Goal: Task Accomplishment & Management: Manage account settings

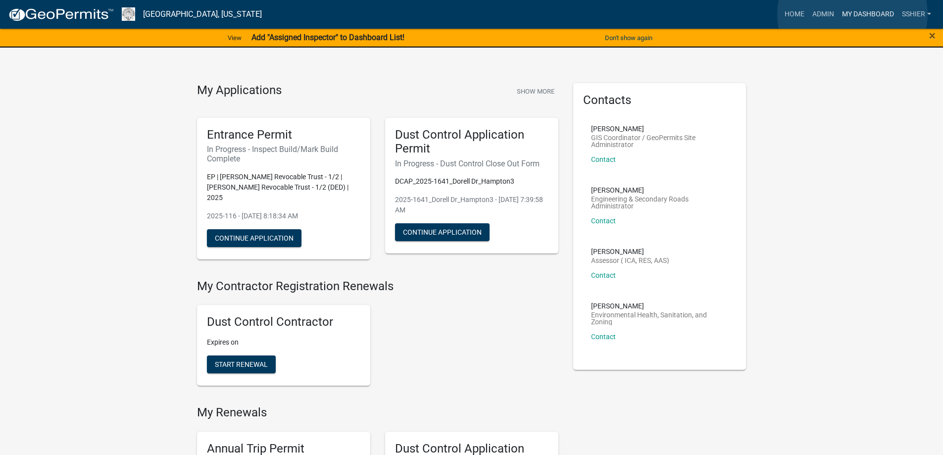
click at [852, 14] on link "My Dashboard" at bounding box center [868, 14] width 60 height 19
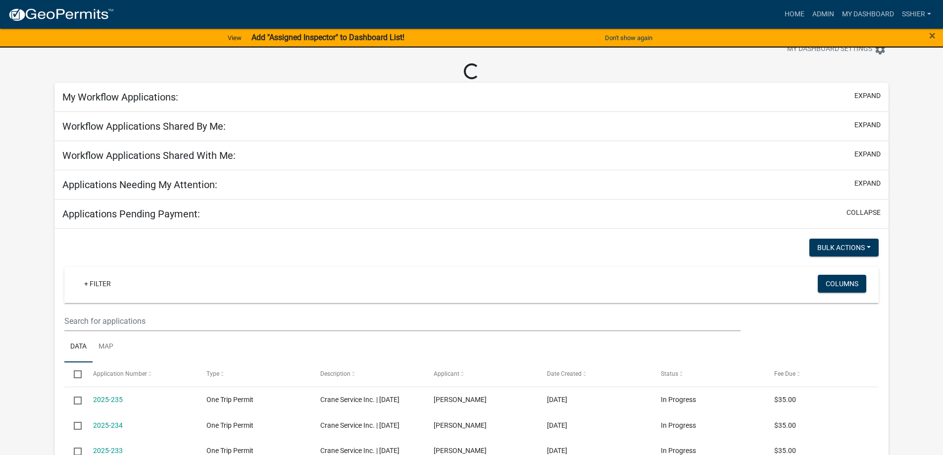
scroll to position [49, 0]
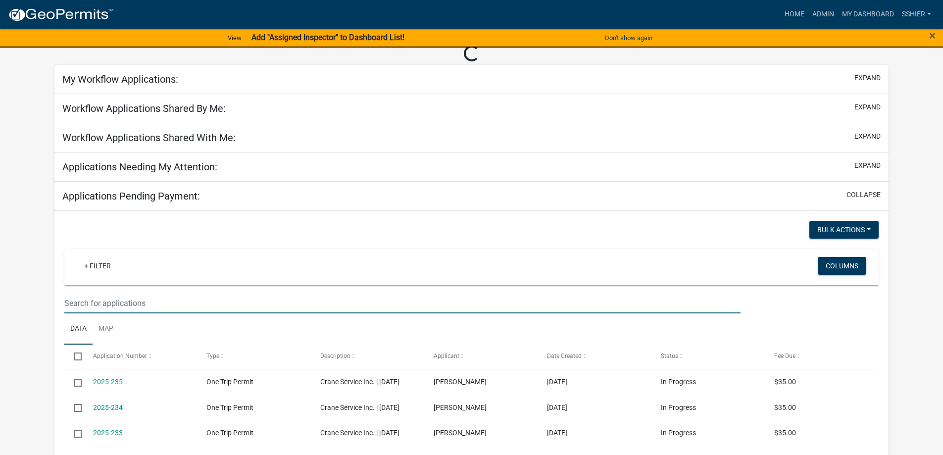
click at [117, 297] on input "text" at bounding box center [401, 303] width 675 height 20
type input "p"
select select "1: 25"
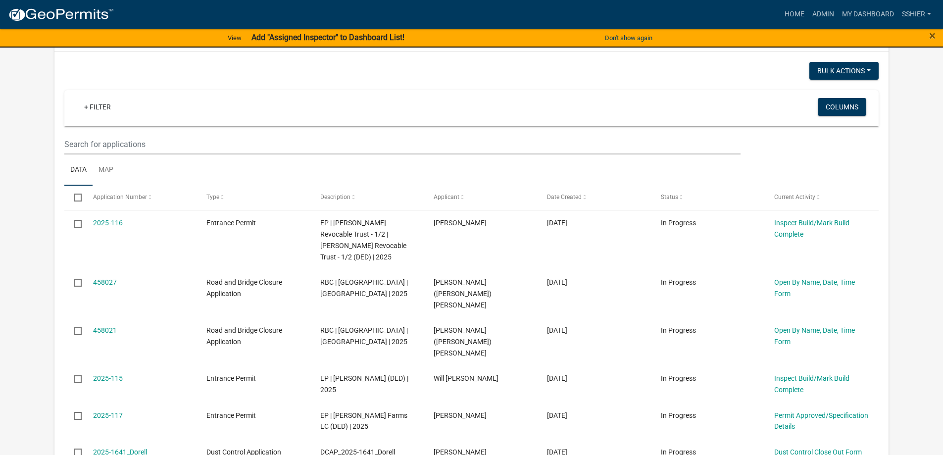
scroll to position [162, 0]
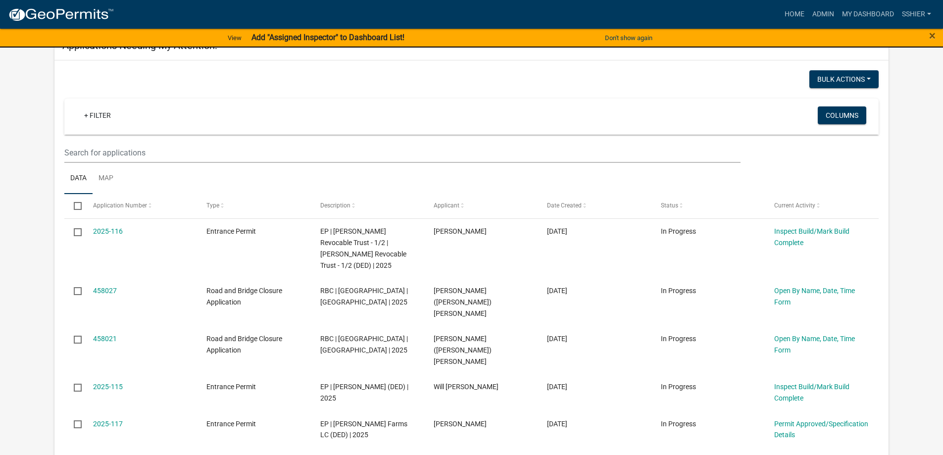
type input "[PERSON_NAME]"
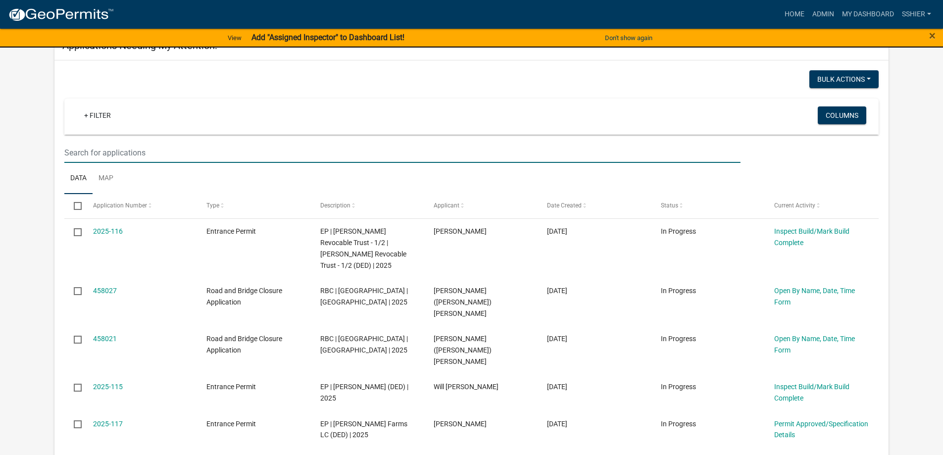
click at [98, 157] on input "text" at bounding box center [401, 153] width 675 height 20
type input "[PERSON_NAME]"
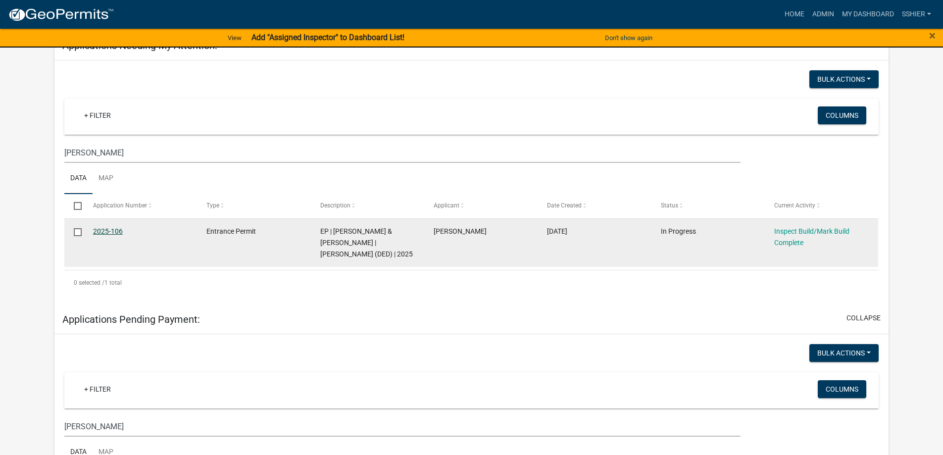
click at [95, 231] on link "2025-106" at bounding box center [108, 231] width 30 height 8
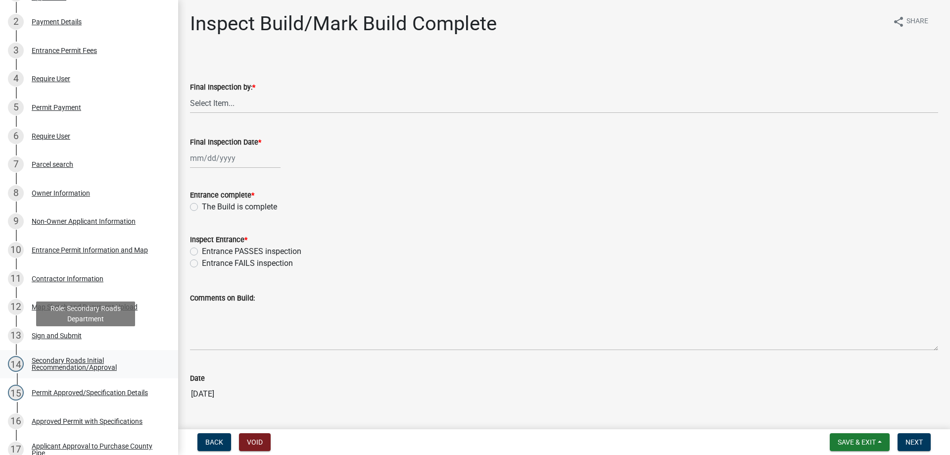
scroll to position [247, 0]
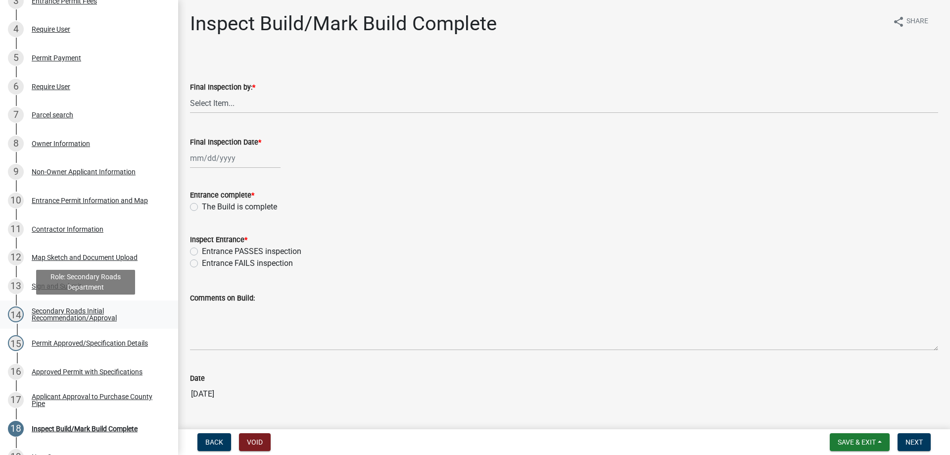
click at [90, 317] on div "Secondary Roads Initial Recommendation/Approval" at bounding box center [97, 314] width 131 height 14
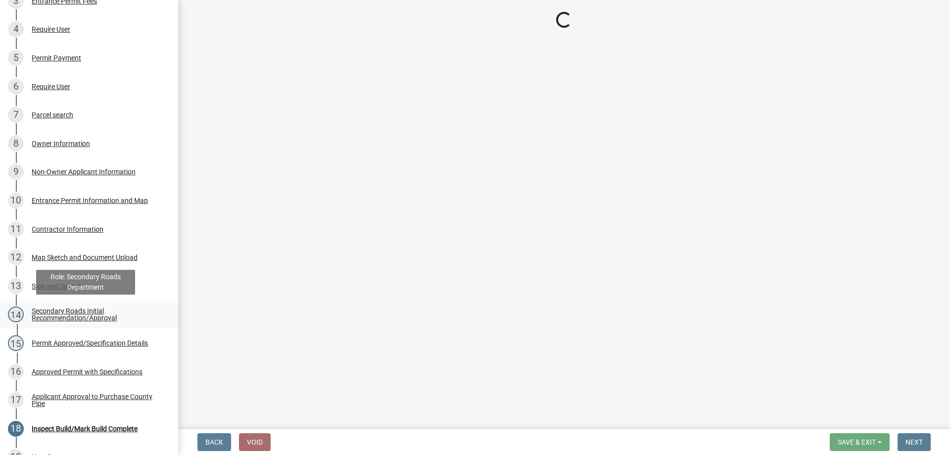
select select "eeee9d6c-fb7c-49be-976e-f114c001b6fa"
select select "30071552-109a-46c1-8d28-3f8ddbfc2ca7"
select select "67b5523f-b695-4451-84c2-e4904f619367"
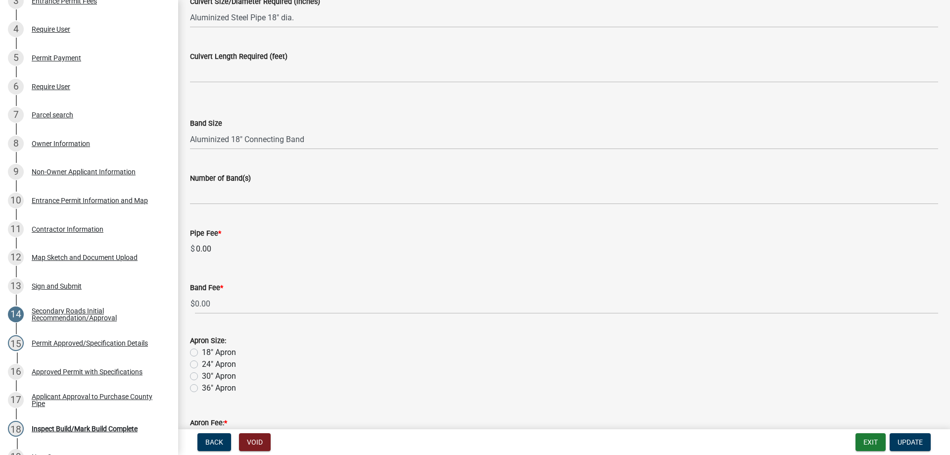
scroll to position [445, 0]
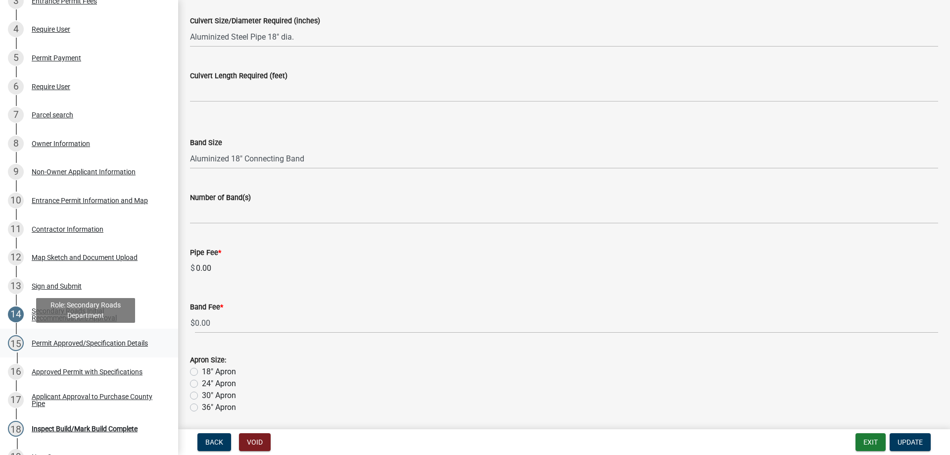
click at [101, 339] on div "Permit Approved/Specification Details" at bounding box center [90, 342] width 116 height 7
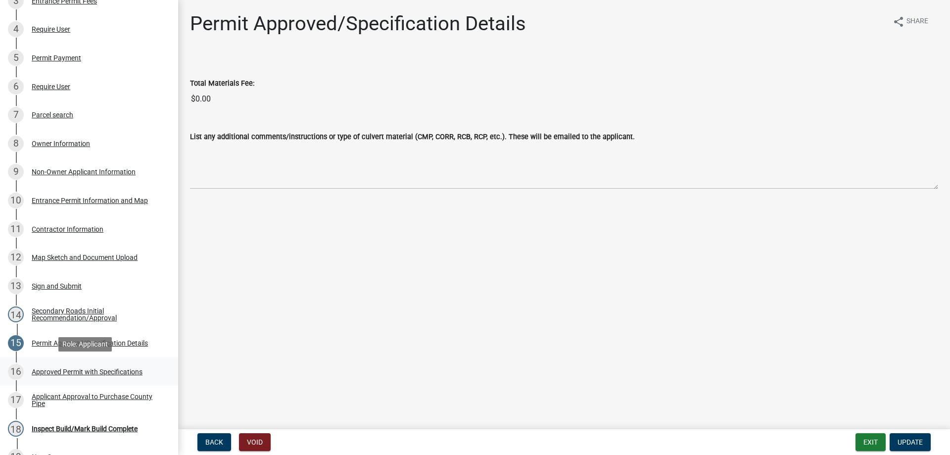
drag, startPoint x: 77, startPoint y: 367, endPoint x: 86, endPoint y: 366, distance: 9.0
click at [78, 368] on div "Approved Permit with Specifications" at bounding box center [87, 371] width 111 height 7
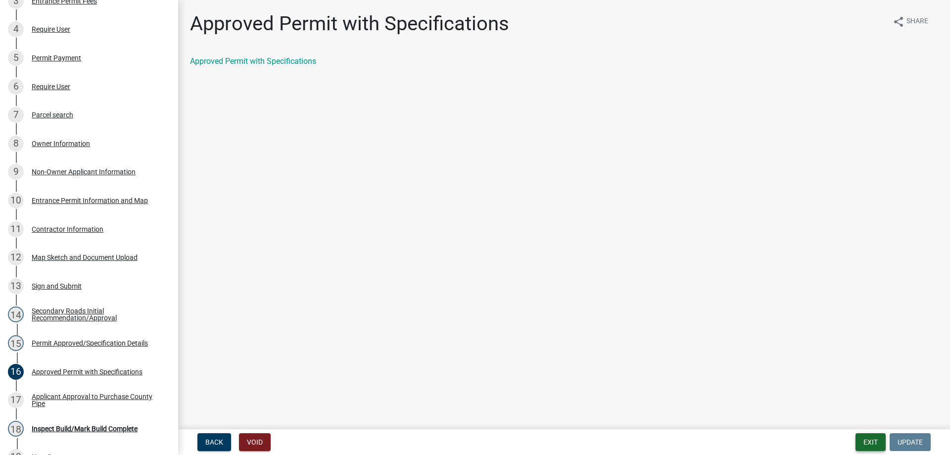
click at [873, 442] on button "Exit" at bounding box center [871, 442] width 30 height 18
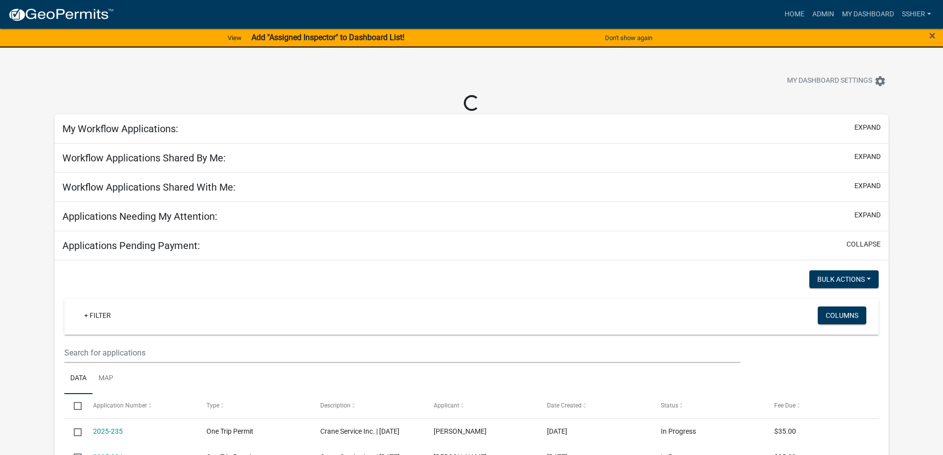
select select "1: 25"
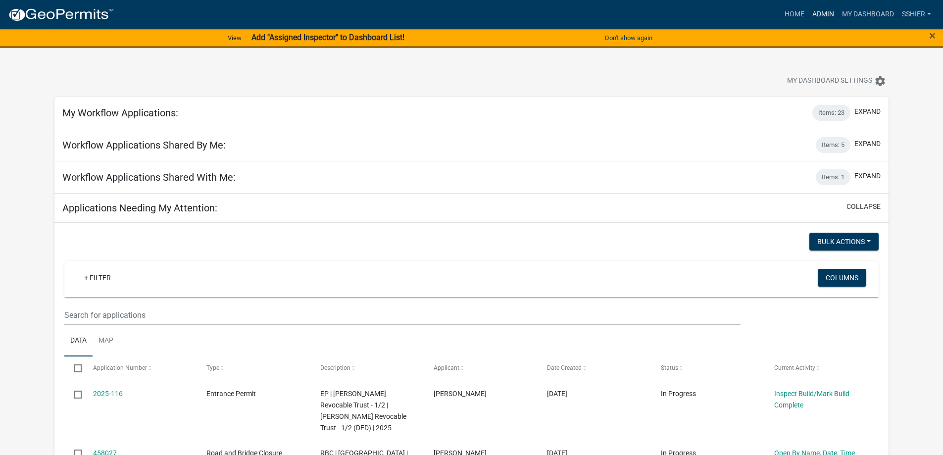
click at [825, 11] on link "Admin" at bounding box center [823, 14] width 30 height 19
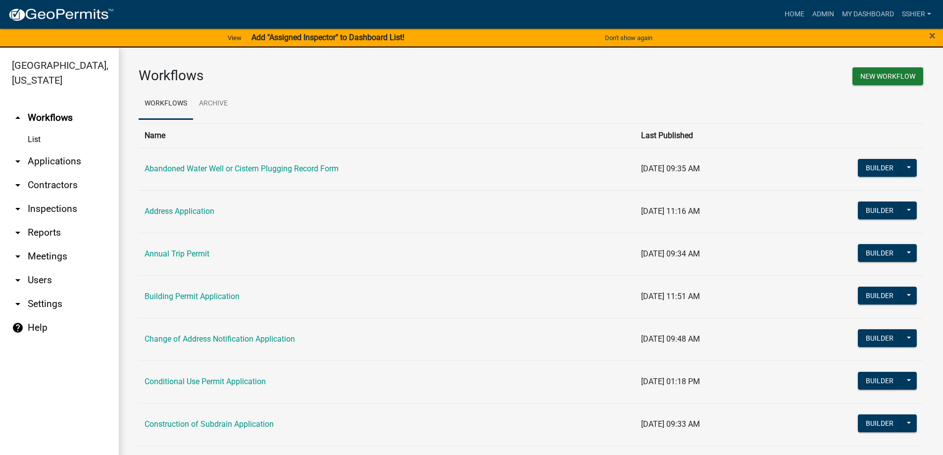
click at [29, 149] on link "arrow_drop_down Applications" at bounding box center [59, 161] width 119 height 24
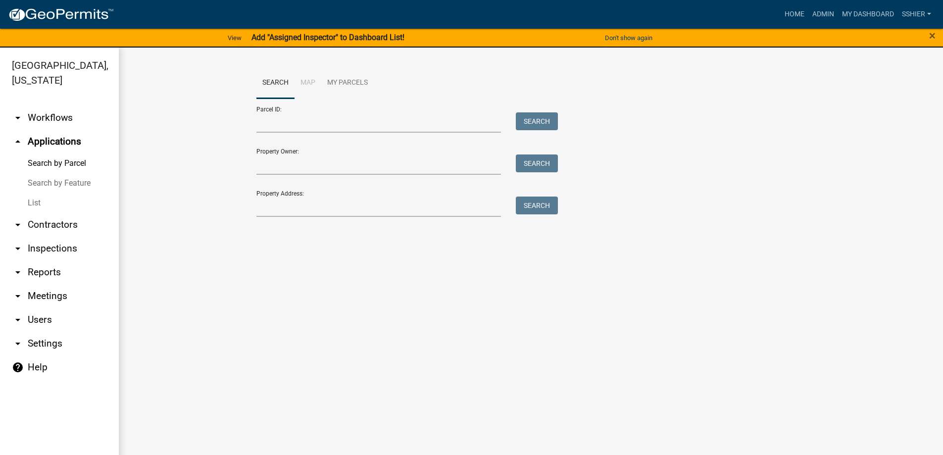
click at [31, 193] on link "List" at bounding box center [59, 203] width 119 height 20
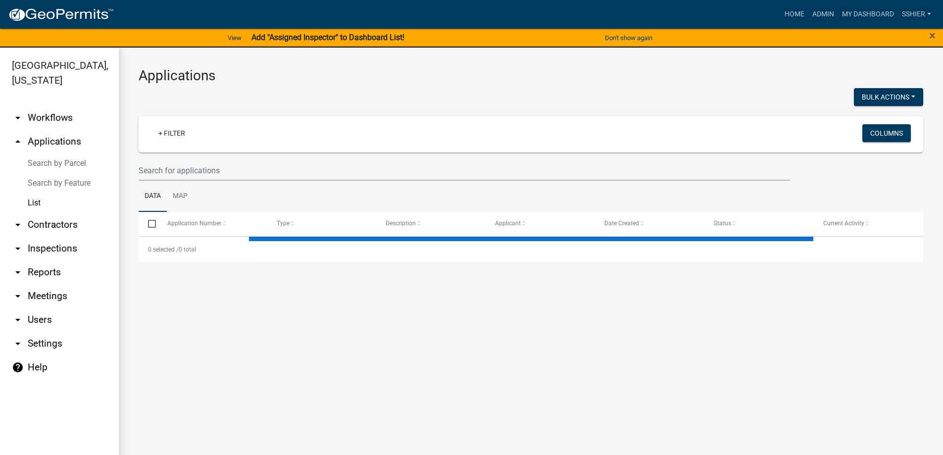
select select "3: 100"
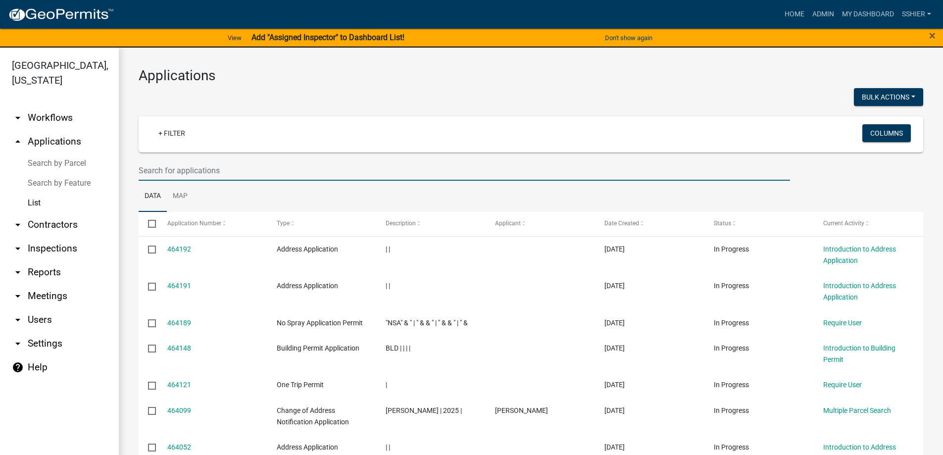
click at [174, 173] on input "text" at bounding box center [464, 170] width 651 height 20
type input "[PERSON_NAME]"
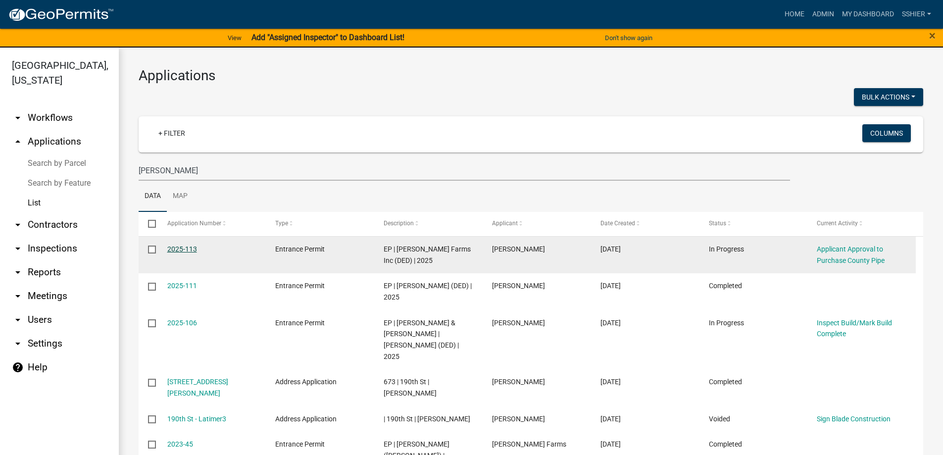
click at [181, 249] on link "2025-113" at bounding box center [182, 249] width 30 height 8
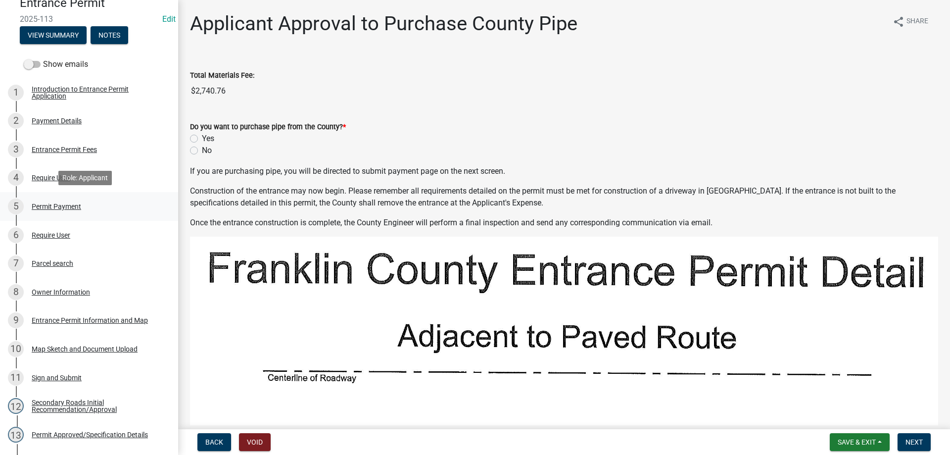
scroll to position [148, 0]
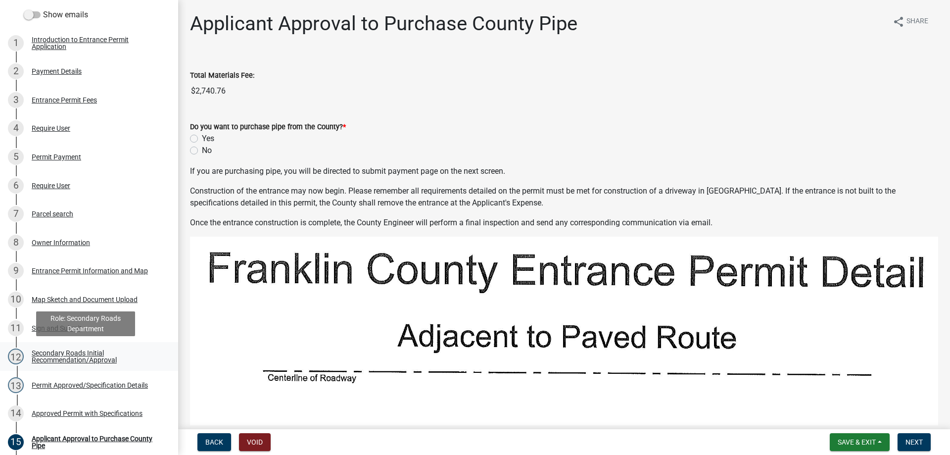
click at [63, 355] on div "Secondary Roads Initial Recommendation/Approval" at bounding box center [97, 356] width 131 height 14
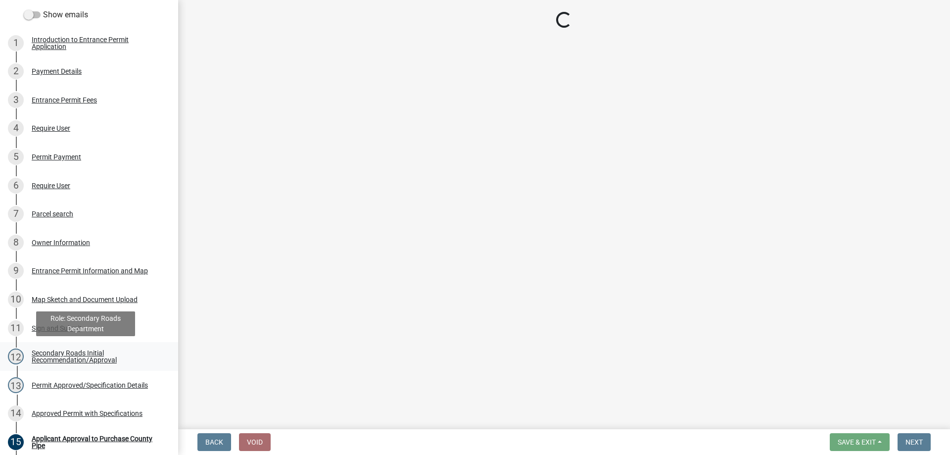
select select "29c732c9-b272-4482-b666-e3a5fad1d5f2"
select select "5afaf09b-3bdf-4929-aa3d-689357073043"
select select "67b5523f-b695-4451-84c2-e4904f619367"
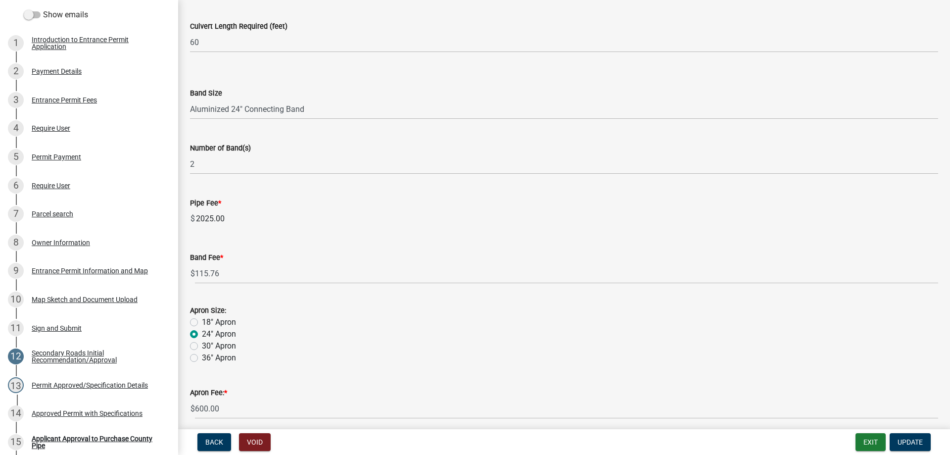
scroll to position [544, 0]
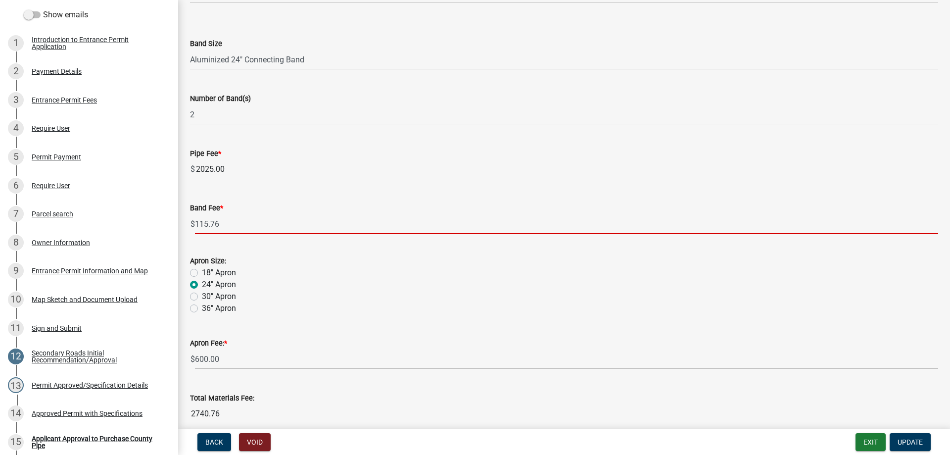
click at [224, 224] on input "115.76" at bounding box center [566, 224] width 743 height 20
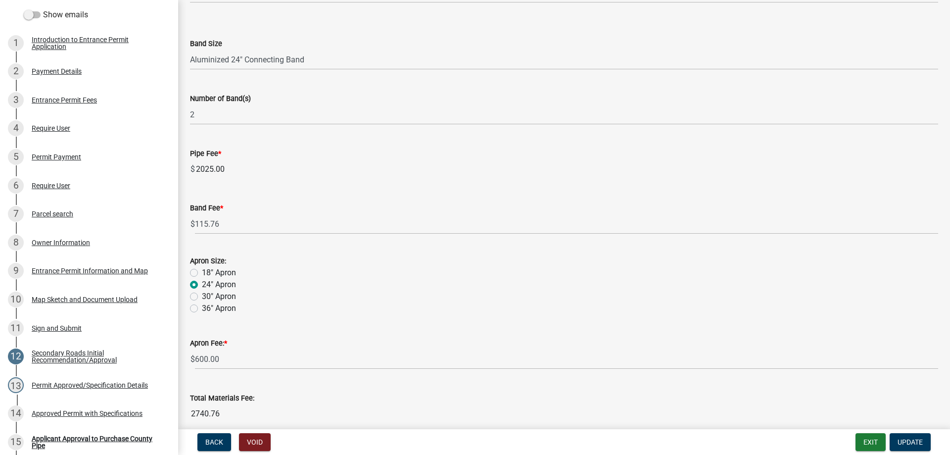
click at [202, 270] on label "18" Apron" at bounding box center [219, 273] width 34 height 12
click at [202, 270] on input "18" Apron" at bounding box center [205, 270] width 6 height 6
radio input "true"
click at [202, 284] on label "24" Apron" at bounding box center [219, 285] width 34 height 12
click at [202, 284] on input "24" Apron" at bounding box center [205, 282] width 6 height 6
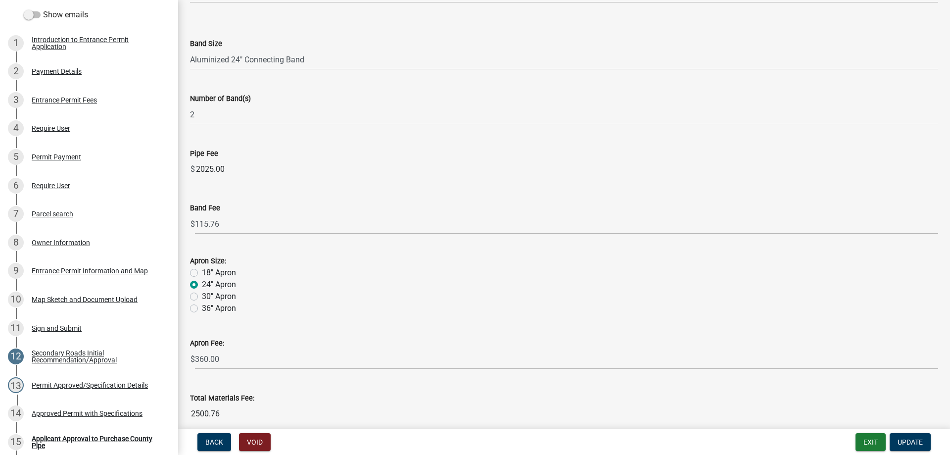
radio input "true"
click at [907, 438] on span "Update" at bounding box center [910, 442] width 25 height 8
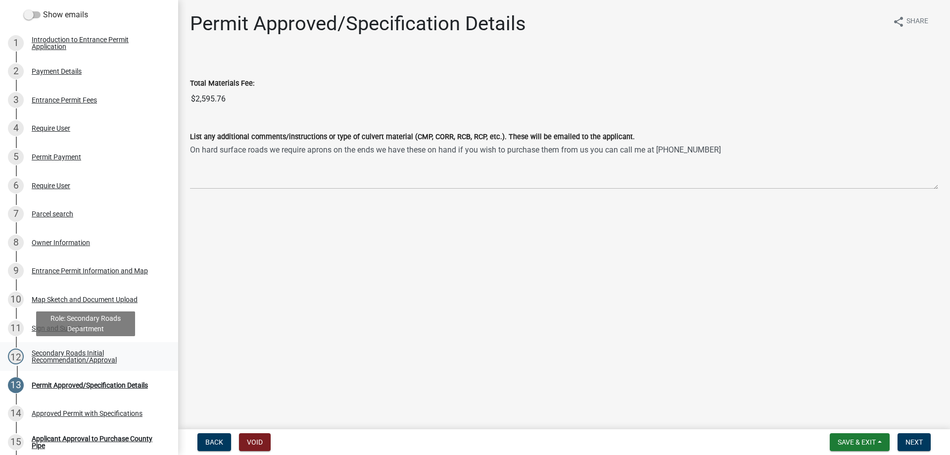
click at [71, 354] on div "Secondary Roads Initial Recommendation/Approval" at bounding box center [97, 356] width 131 height 14
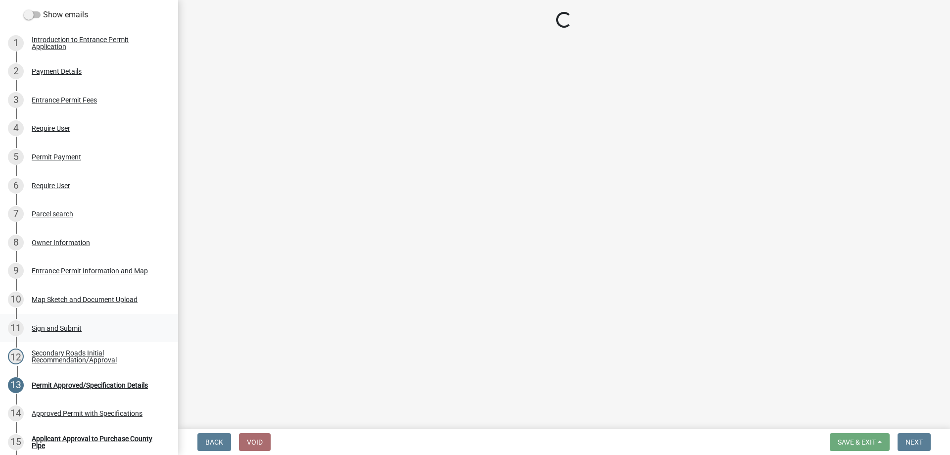
select select "29c732c9-b272-4482-b666-e3a5fad1d5f2"
select select "5afaf09b-3bdf-4929-aa3d-689357073043"
select select "67b5523f-b695-4451-84c2-e4904f619367"
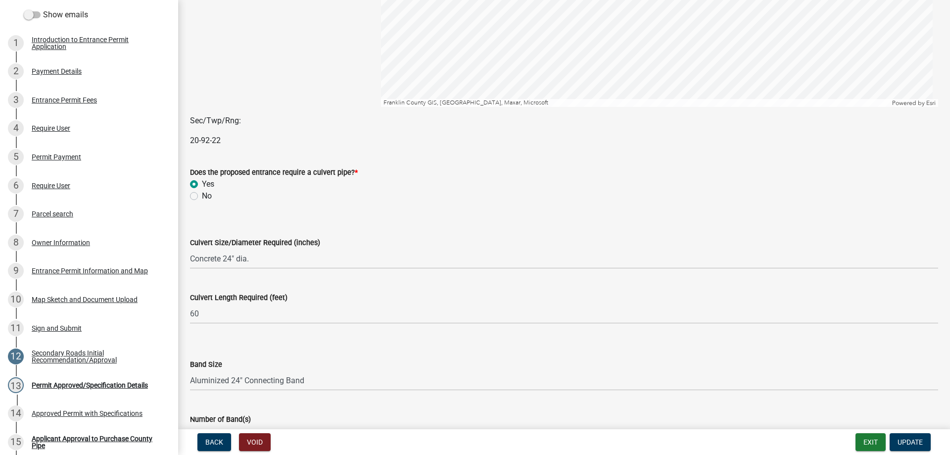
scroll to position [247, 0]
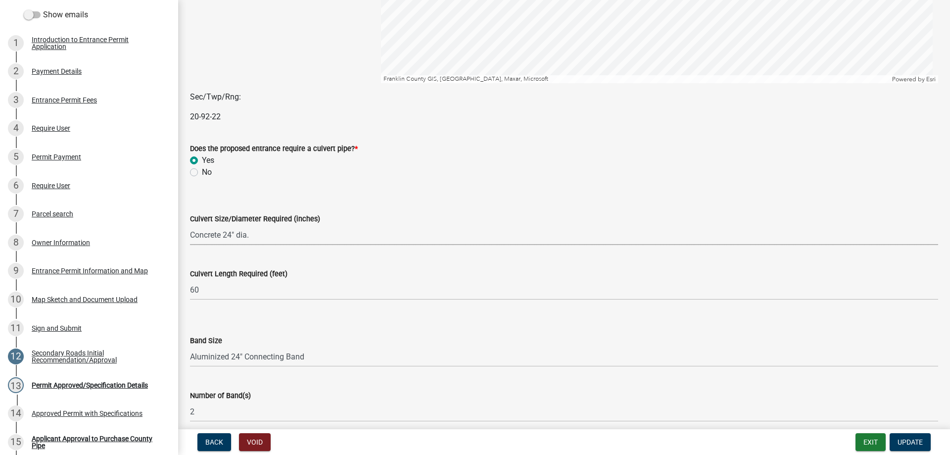
click at [227, 238] on select "Select Item... Aluminized Steel Pipe 15" dia. Aluminized Steel Pipe 18" dia. Al…" at bounding box center [564, 235] width 748 height 20
click at [190, 225] on select "Select Item... Aluminized Steel Pipe 15" dia. Aluminized Steel Pipe 18" dia. Al…" at bounding box center [564, 235] width 748 height 20
select select "dee517e8-0e62-40b5-bc26-783992f2326f"
click at [903, 445] on span "Update" at bounding box center [910, 442] width 25 height 8
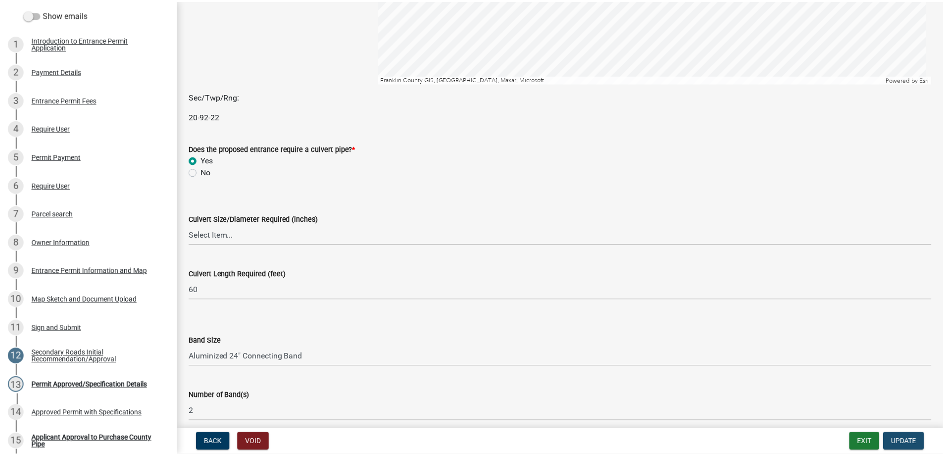
scroll to position [0, 0]
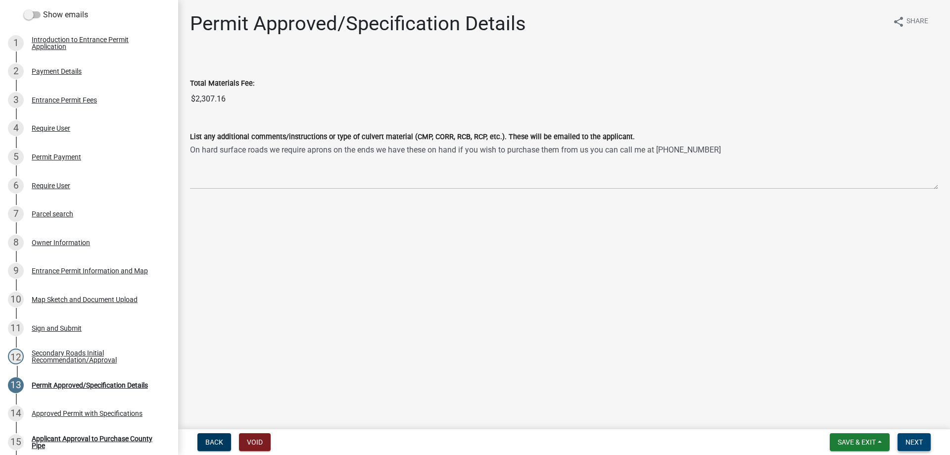
click at [913, 437] on button "Next" at bounding box center [914, 442] width 33 height 18
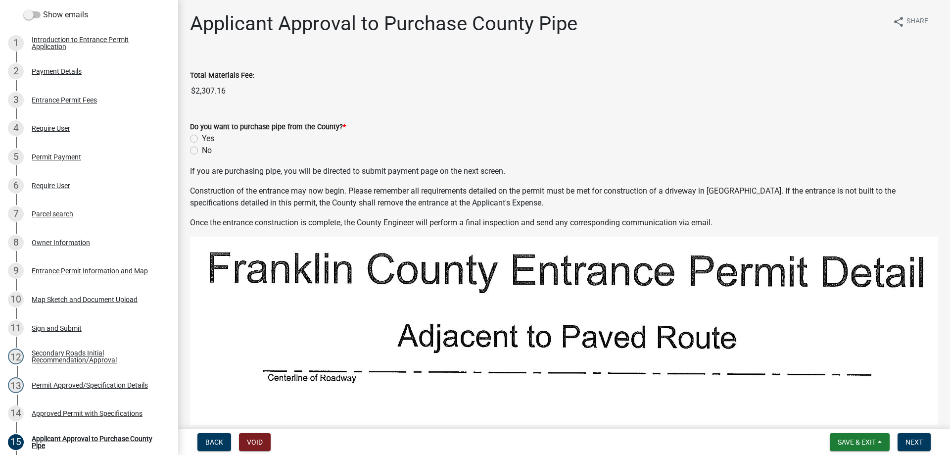
click at [202, 141] on label "Yes" at bounding box center [208, 139] width 12 height 12
click at [202, 139] on input "Yes" at bounding box center [205, 136] width 6 height 6
radio input "true"
click at [904, 439] on button "Next" at bounding box center [914, 442] width 33 height 18
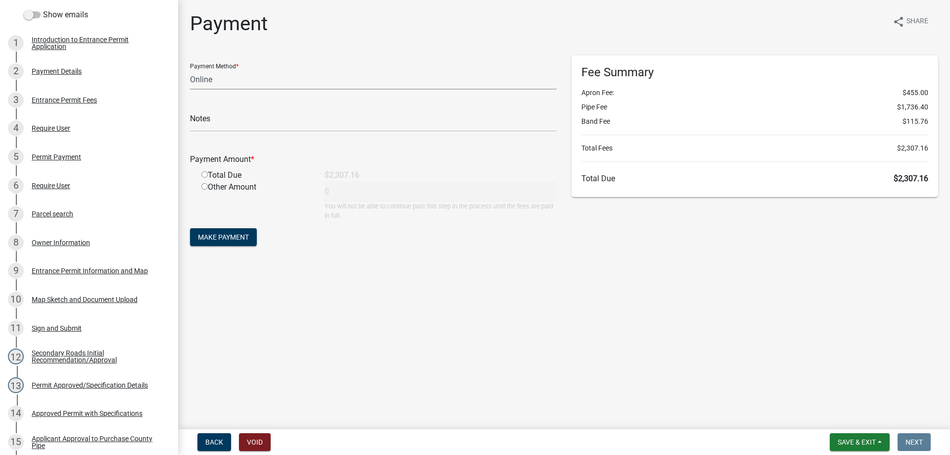
click at [205, 79] on select "Credit Card POS Check Cash Online" at bounding box center [373, 79] width 367 height 20
select select "1: 0"
click at [190, 69] on select "Credit Card POS Check Cash Online" at bounding box center [373, 79] width 367 height 20
click at [224, 127] on input "text" at bounding box center [373, 121] width 367 height 20
type input "5"
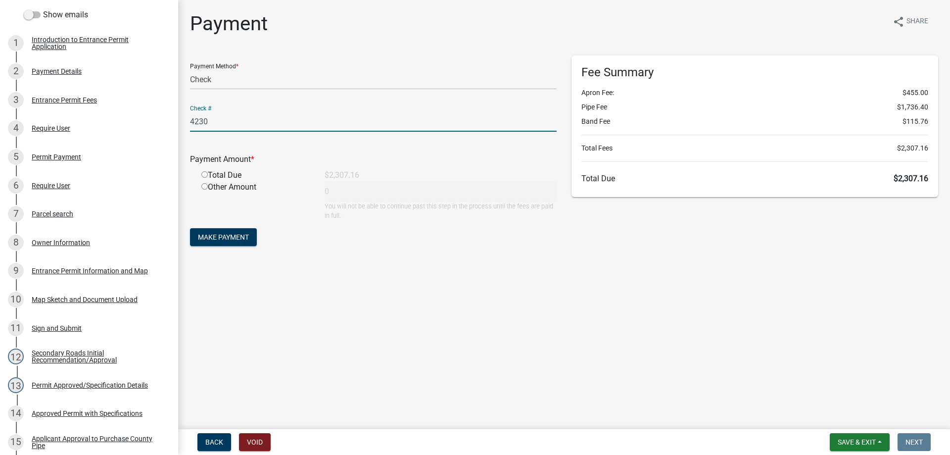
type input "4230"
click at [202, 175] on input "radio" at bounding box center [204, 174] width 6 height 6
radio input "true"
type input "2307.16"
click at [221, 232] on button "Make Payment" at bounding box center [223, 237] width 67 height 18
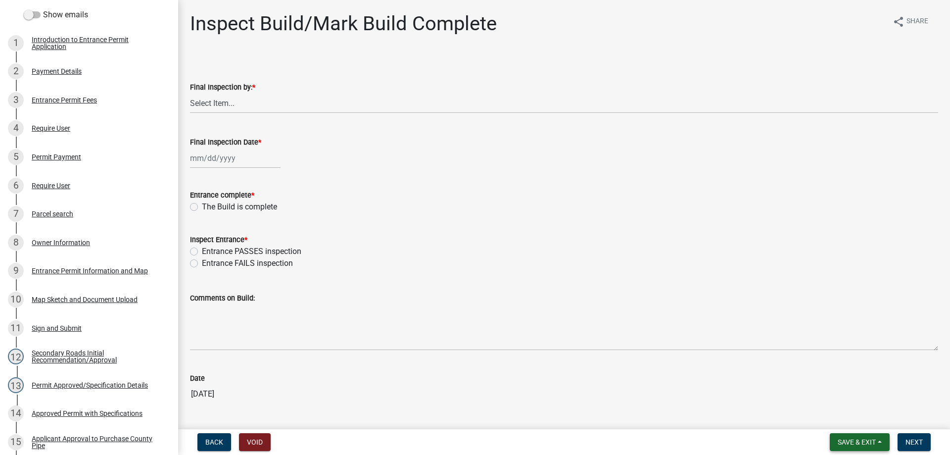
click at [857, 438] on span "Save & Exit" at bounding box center [857, 442] width 38 height 8
click at [845, 420] on button "Save & Exit" at bounding box center [849, 416] width 79 height 24
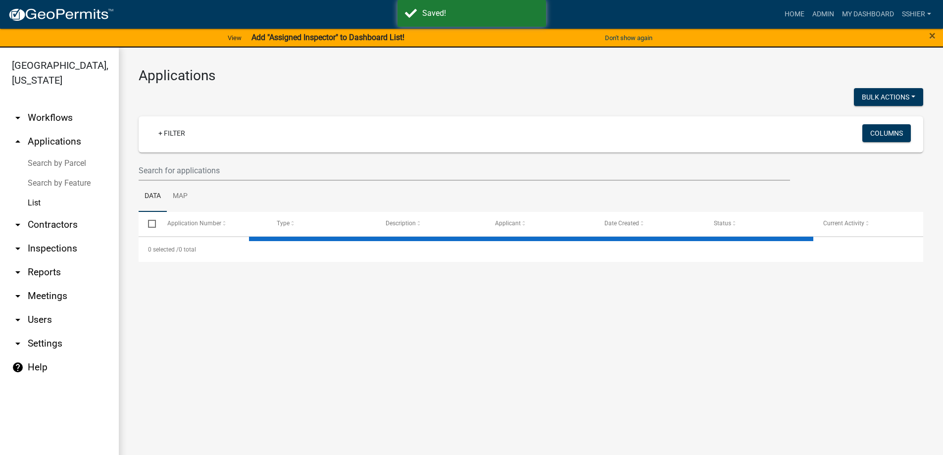
select select "3: 100"
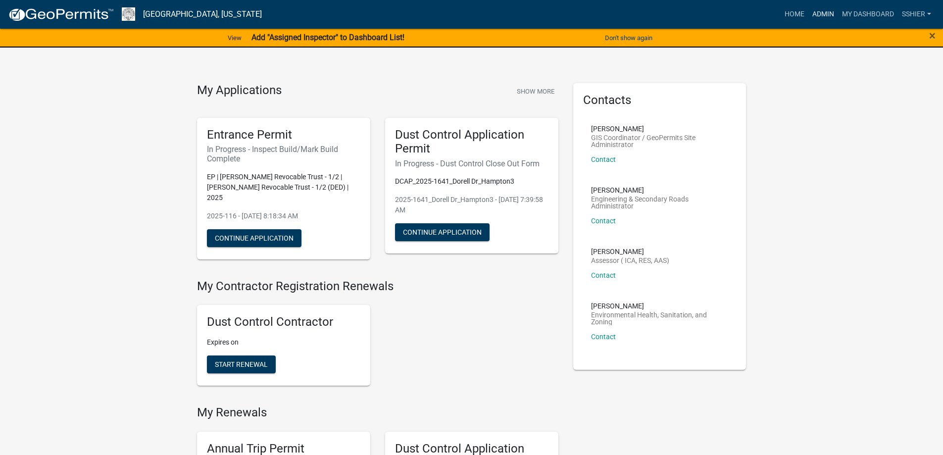
click at [812, 11] on link "Admin" at bounding box center [823, 14] width 30 height 19
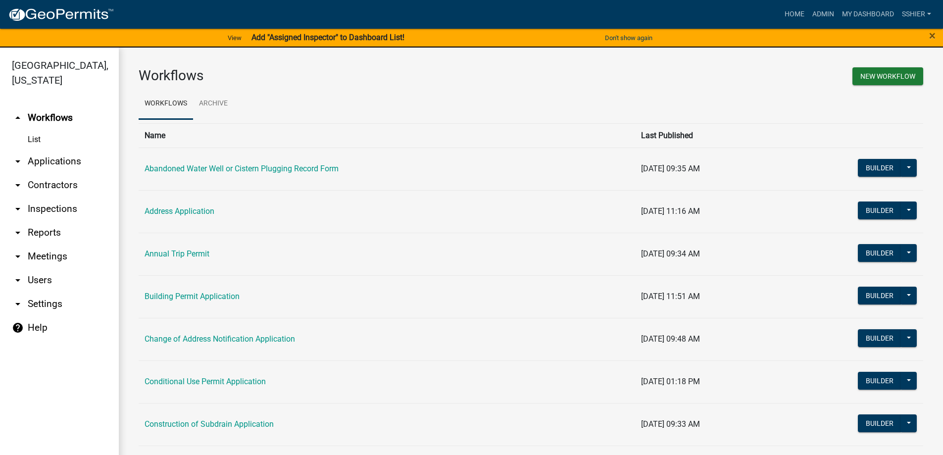
click at [16, 155] on icon "arrow_drop_down" at bounding box center [18, 161] width 12 height 12
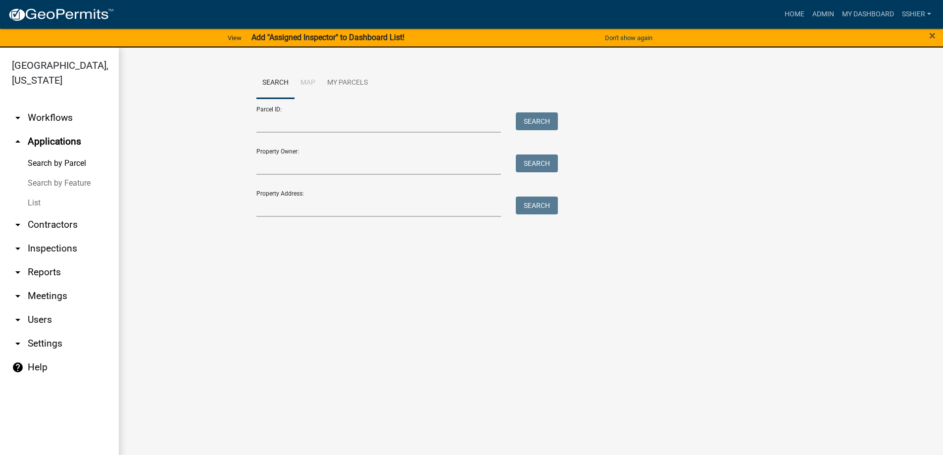
click at [31, 193] on link "List" at bounding box center [59, 203] width 119 height 20
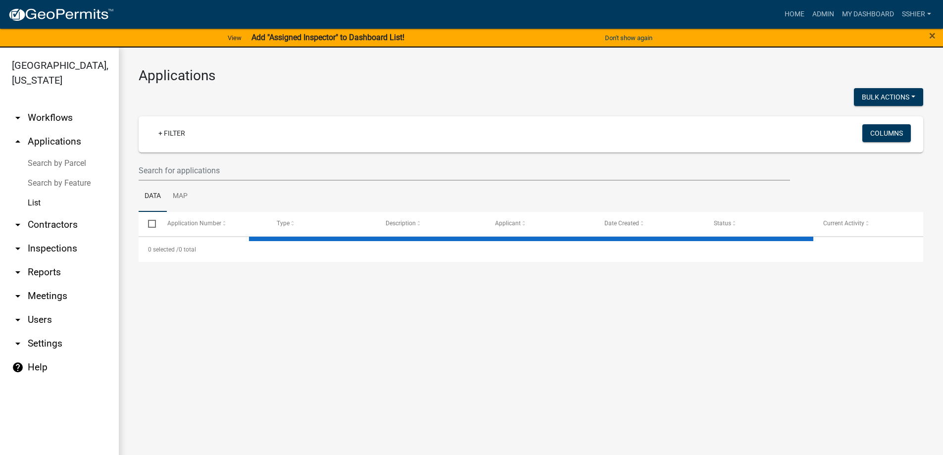
select select "3: 100"
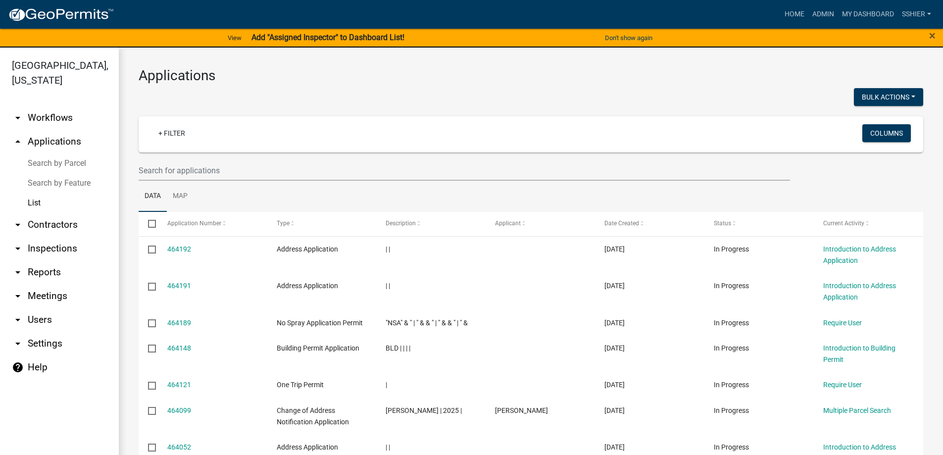
click at [17, 219] on icon "arrow_drop_down" at bounding box center [18, 225] width 12 height 12
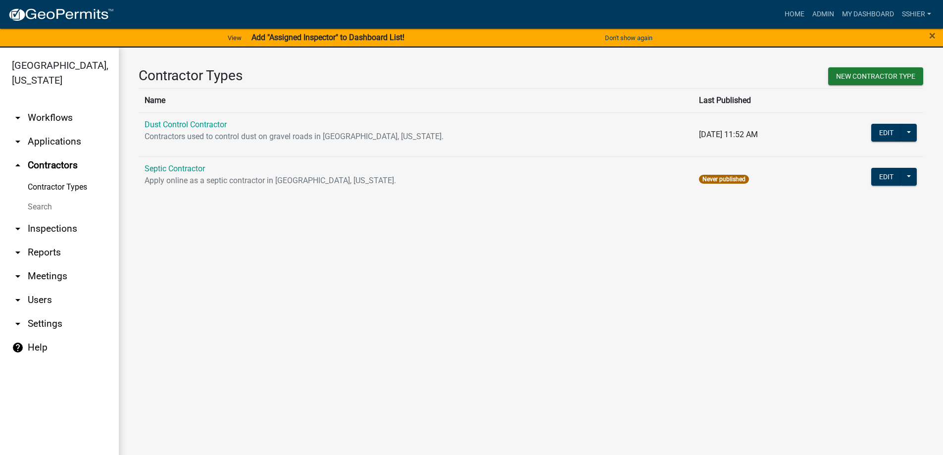
click at [17, 246] on icon "arrow_drop_down" at bounding box center [18, 252] width 12 height 12
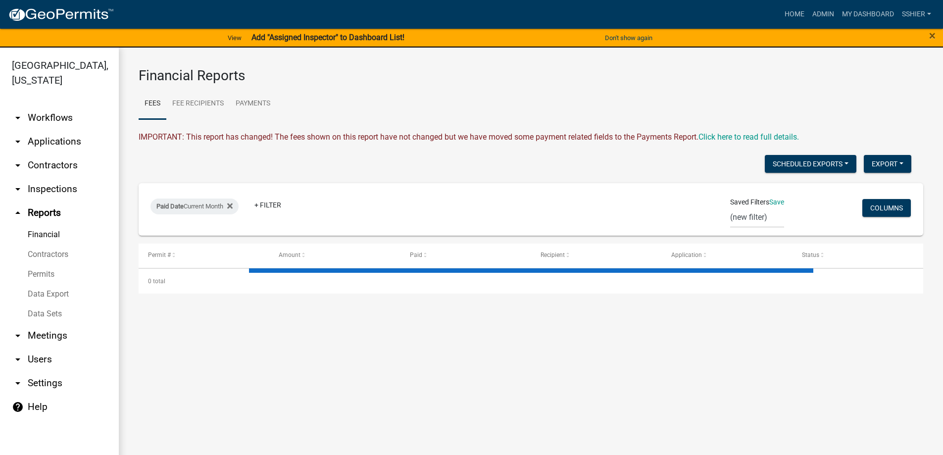
click at [18, 353] on icon "arrow_drop_down" at bounding box center [18, 359] width 12 height 12
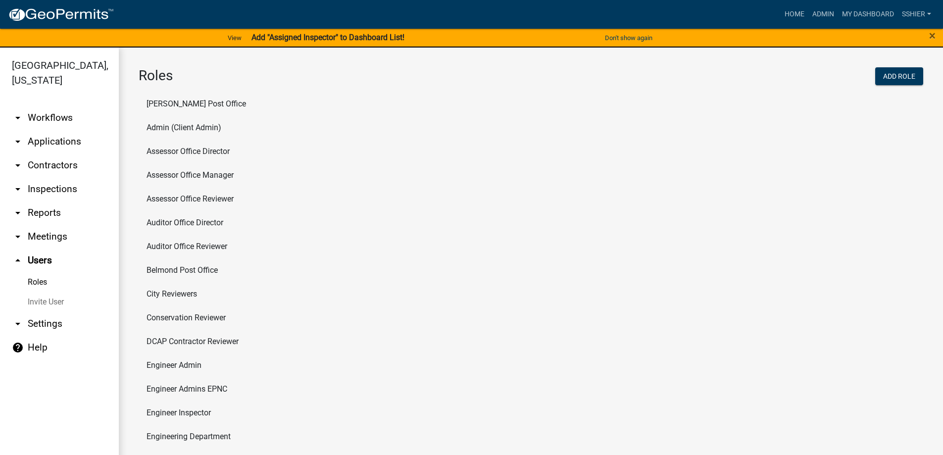
click at [33, 106] on link "arrow_drop_down Workflows" at bounding box center [59, 118] width 119 height 24
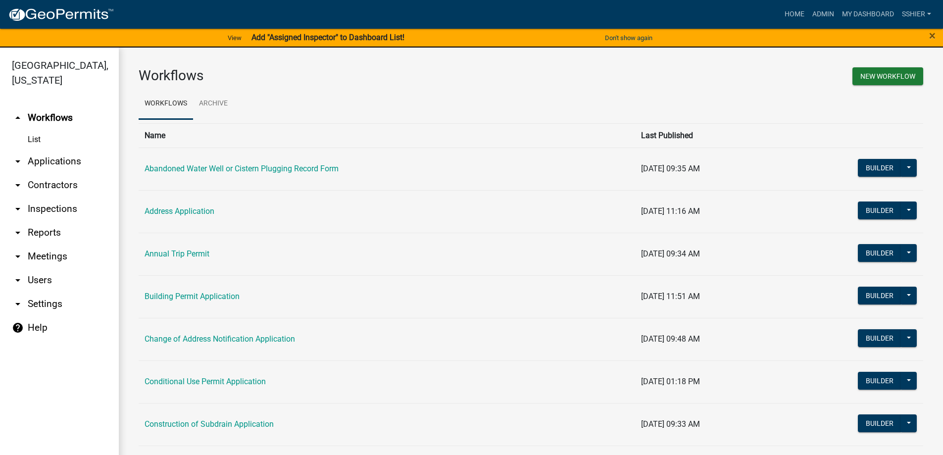
click at [33, 130] on link "List" at bounding box center [59, 140] width 119 height 20
click at [20, 155] on icon "arrow_drop_down" at bounding box center [18, 161] width 12 height 12
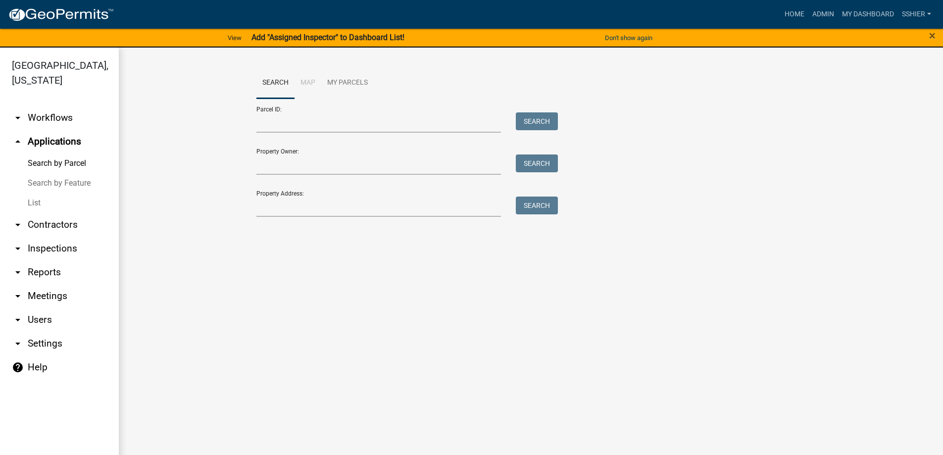
click at [18, 242] on icon "arrow_drop_down" at bounding box center [18, 248] width 12 height 12
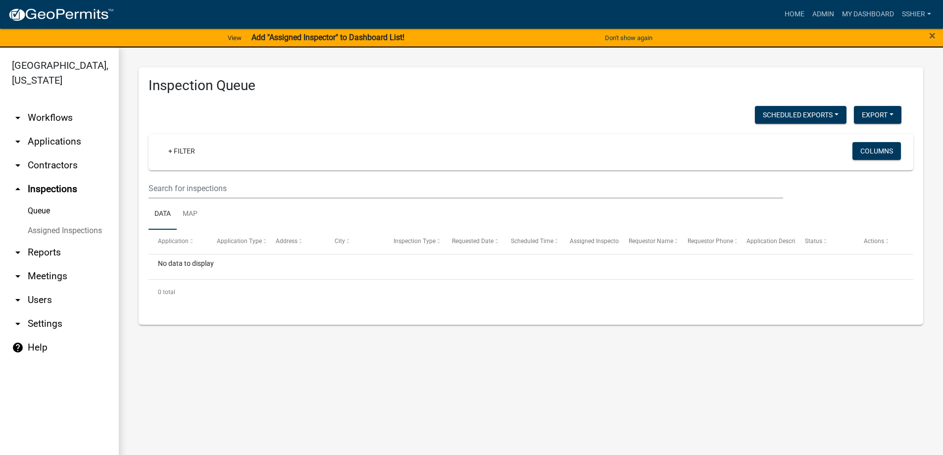
click at [14, 246] on icon "arrow_drop_down" at bounding box center [18, 252] width 12 height 12
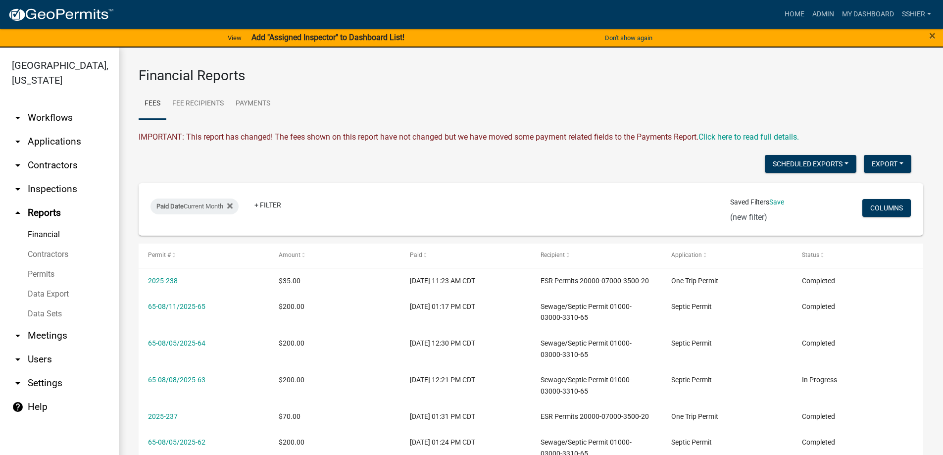
click at [22, 377] on icon "arrow_drop_down" at bounding box center [18, 383] width 12 height 12
select select "IA"
select select "Central Standard Time"
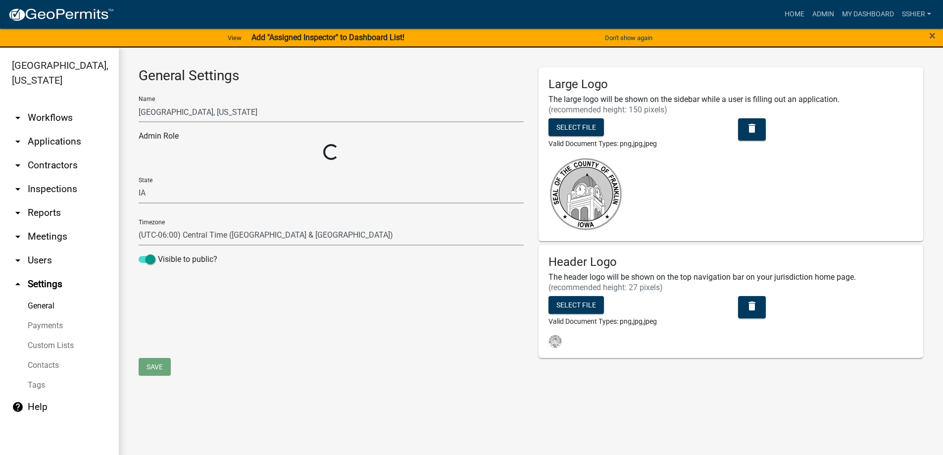
select select "9cfedb06-fa9e-4ae8-94fb-d87b1520aca3"
click at [46, 335] on link "Custom Lists" at bounding box center [59, 345] width 119 height 20
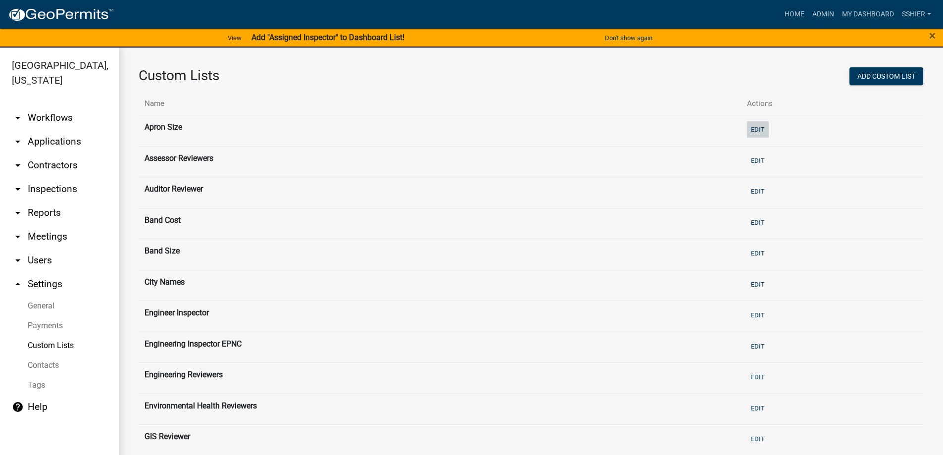
click at [748, 133] on button "Edit" at bounding box center [758, 129] width 22 height 16
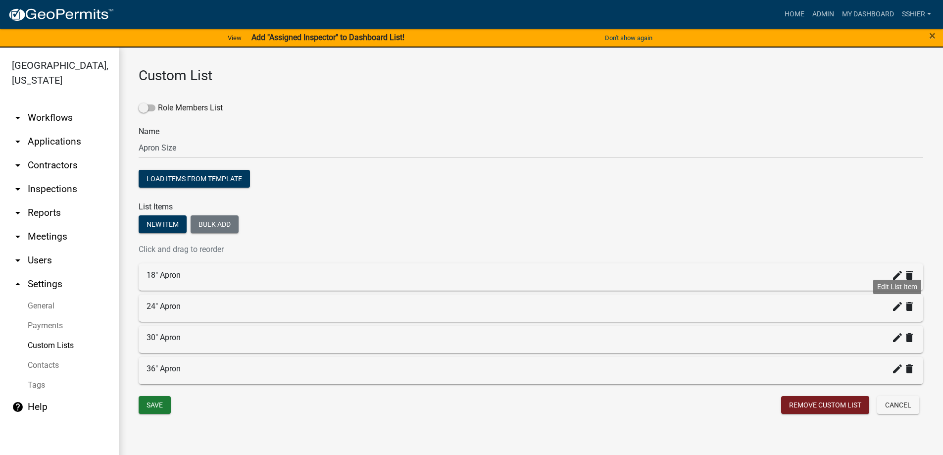
click at [898, 309] on icon "create" at bounding box center [897, 306] width 12 height 12
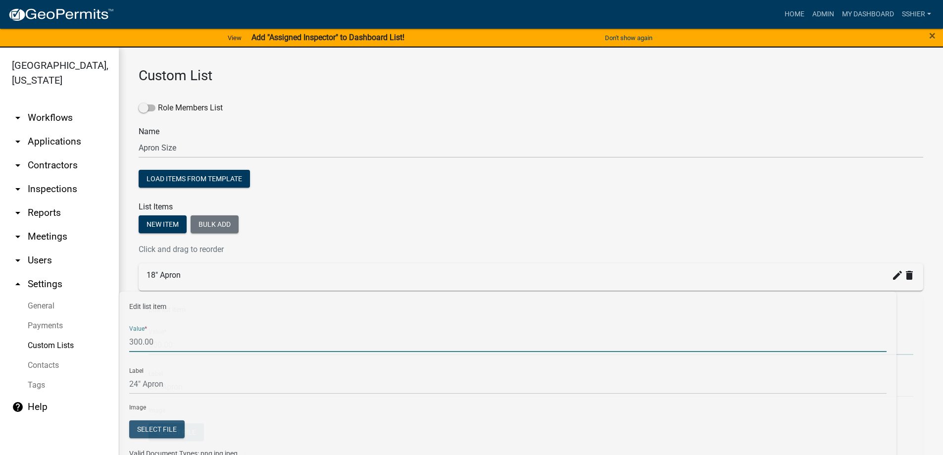
drag, startPoint x: 184, startPoint y: 350, endPoint x: 128, endPoint y: 341, distance: 57.0
click at [128, 341] on div "Custom List Role Members List Name Apron Size Load items from template List Ite…" at bounding box center [531, 346] width 824 height 596
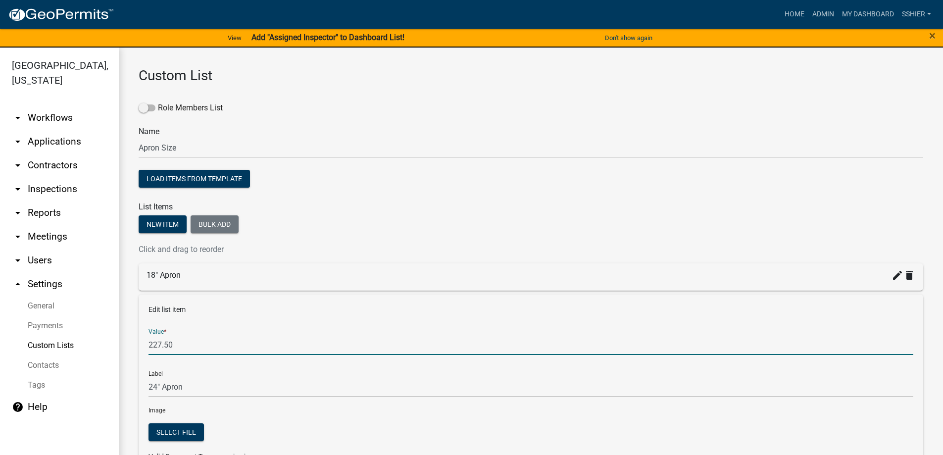
type input "227.50"
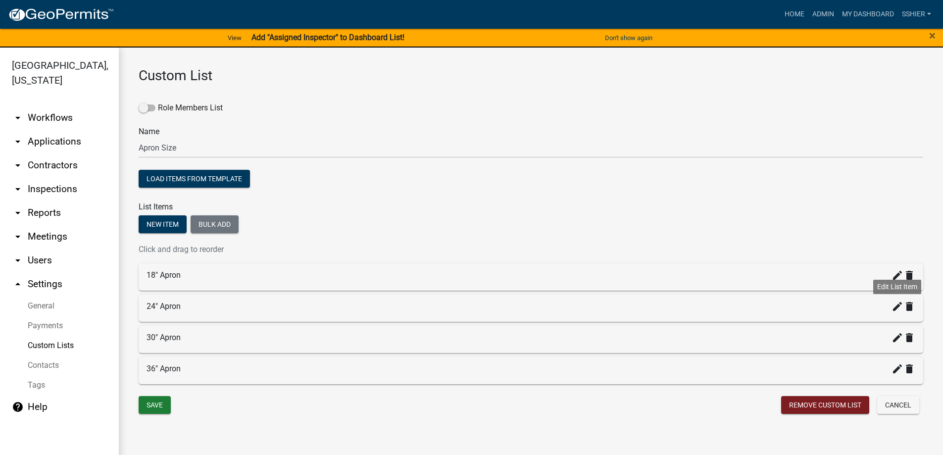
click at [896, 310] on icon "create" at bounding box center [897, 306] width 12 height 12
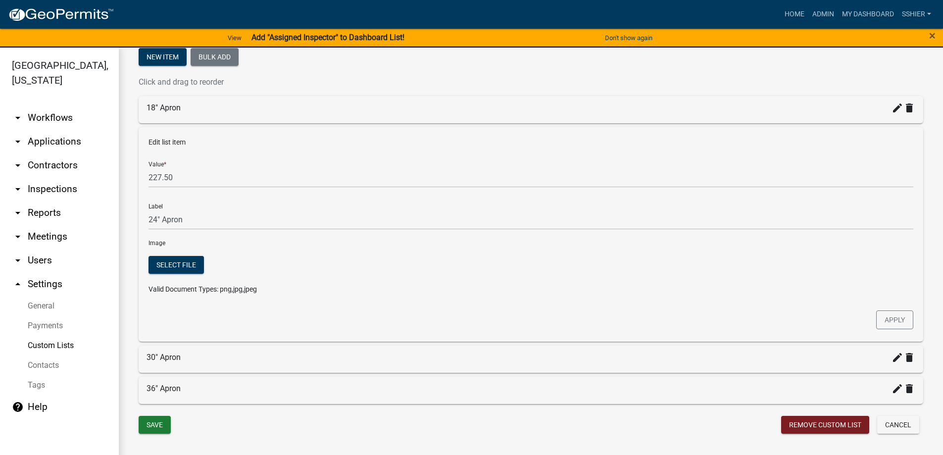
scroll to position [177, 0]
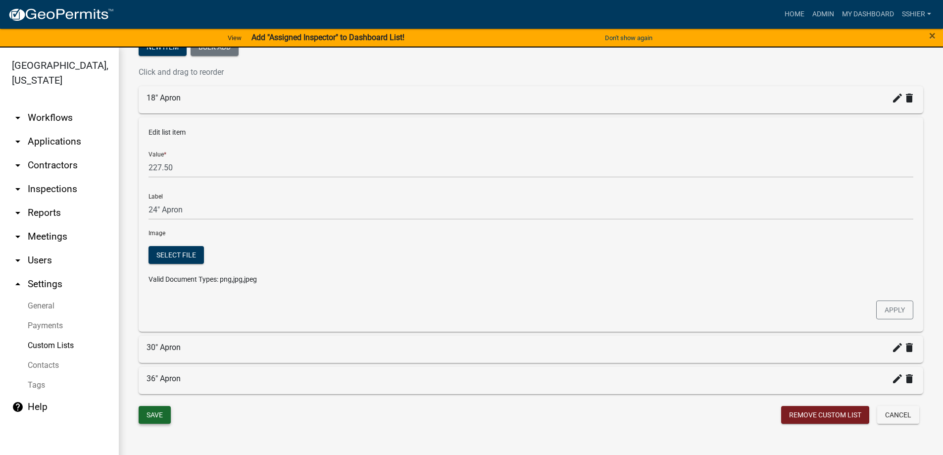
click at [146, 411] on button "Save" at bounding box center [155, 415] width 32 height 18
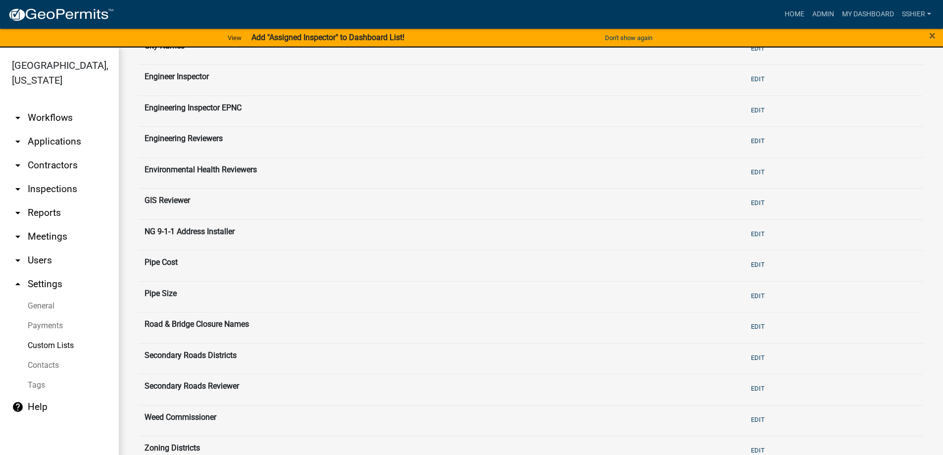
scroll to position [247, 0]
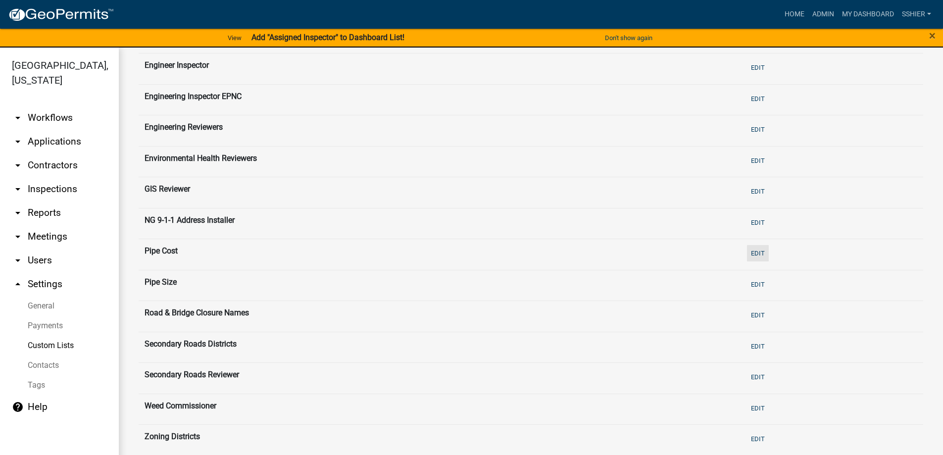
click at [752, 256] on button "Edit" at bounding box center [758, 253] width 22 height 16
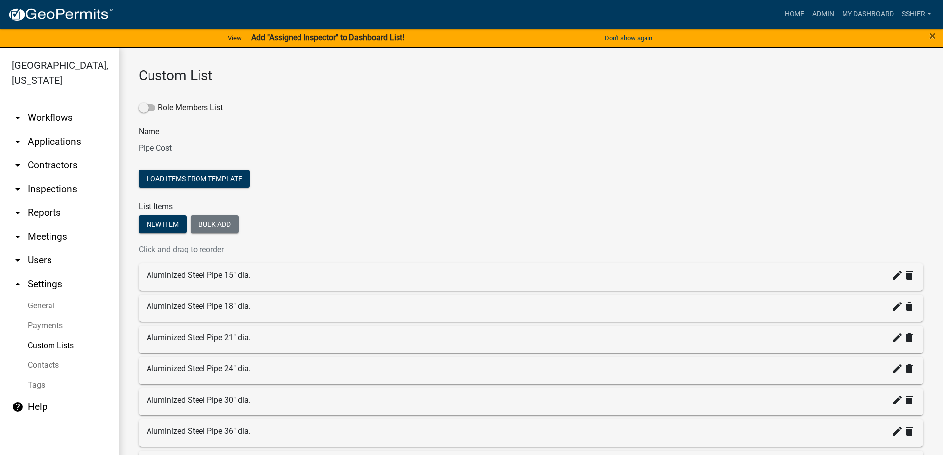
click at [275, 368] on div "Aluminized Steel Pipe 24" dia. create delete" at bounding box center [530, 369] width 768 height 12
click at [891, 367] on icon "create" at bounding box center [897, 369] width 12 height 12
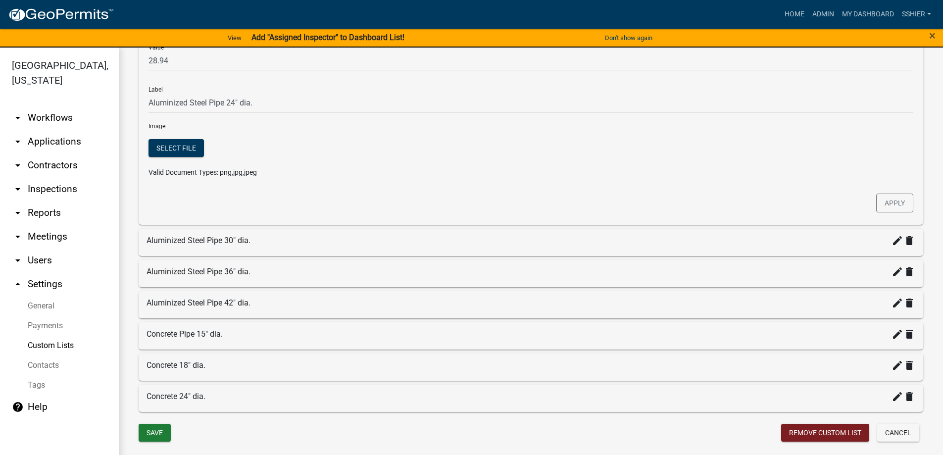
scroll to position [364, 0]
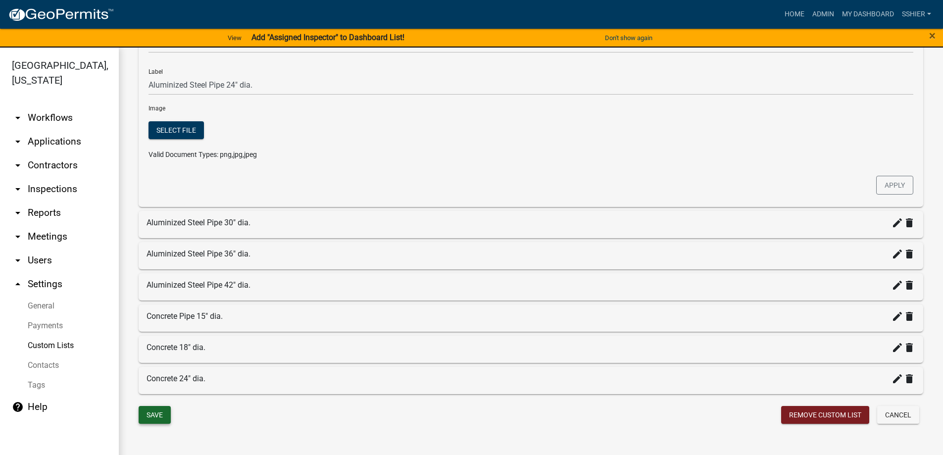
click at [160, 411] on button "Save" at bounding box center [155, 415] width 32 height 18
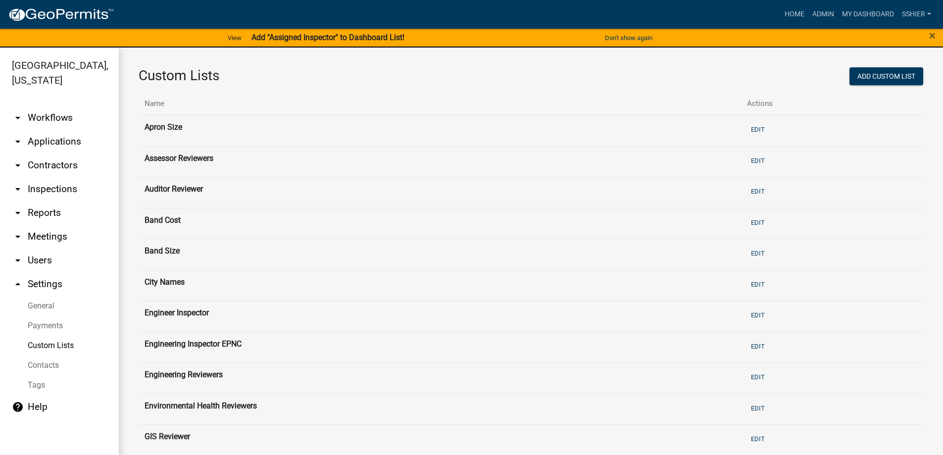
click at [22, 136] on icon "arrow_drop_down" at bounding box center [18, 142] width 12 height 12
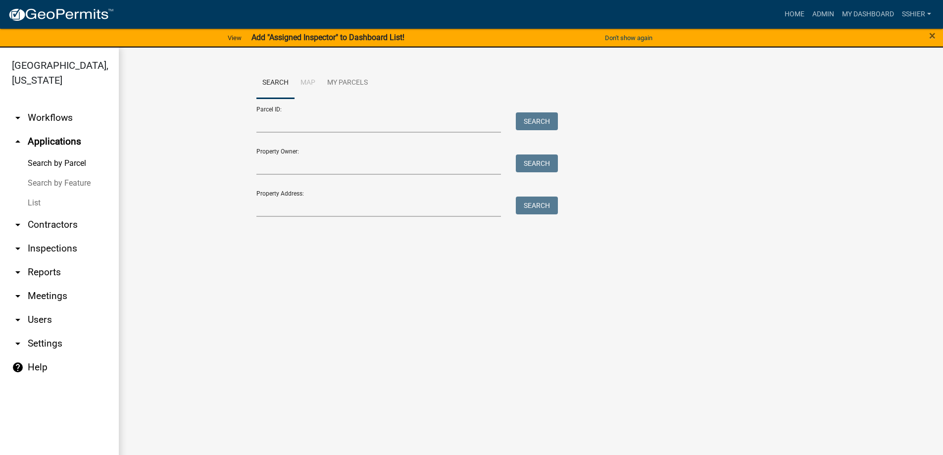
click at [33, 193] on link "List" at bounding box center [59, 203] width 119 height 20
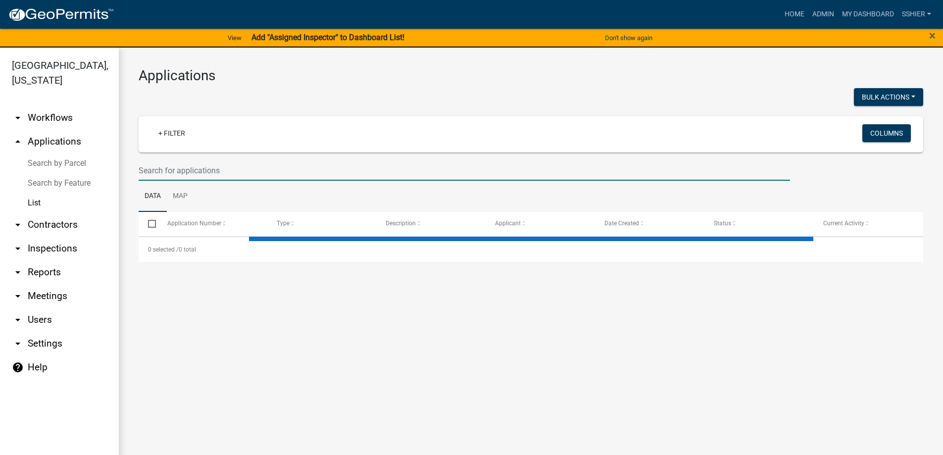
click at [151, 168] on input "text" at bounding box center [464, 170] width 651 height 20
select select "3: 100"
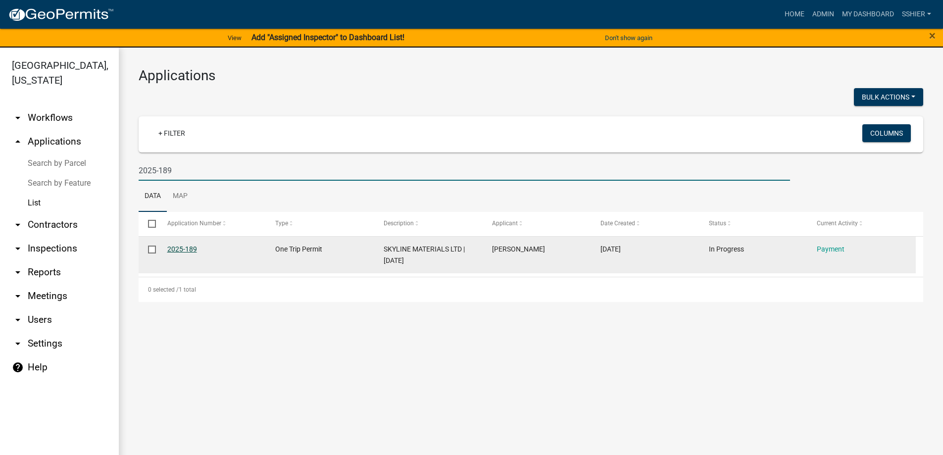
type input "2025-189"
click at [189, 246] on link "2025-189" at bounding box center [182, 249] width 30 height 8
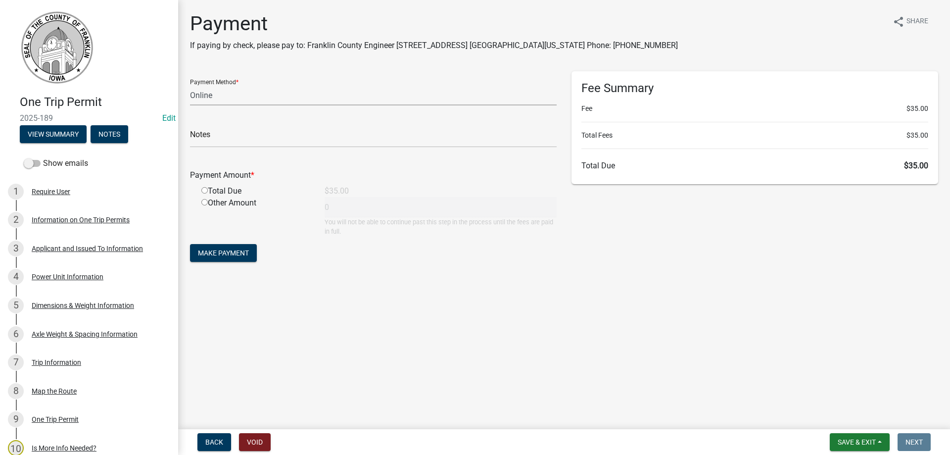
click at [210, 95] on select "Credit Card POS Check Cash Online" at bounding box center [373, 95] width 367 height 20
select select "1: 0"
click at [190, 85] on select "Credit Card POS Check Cash Online" at bounding box center [373, 95] width 367 height 20
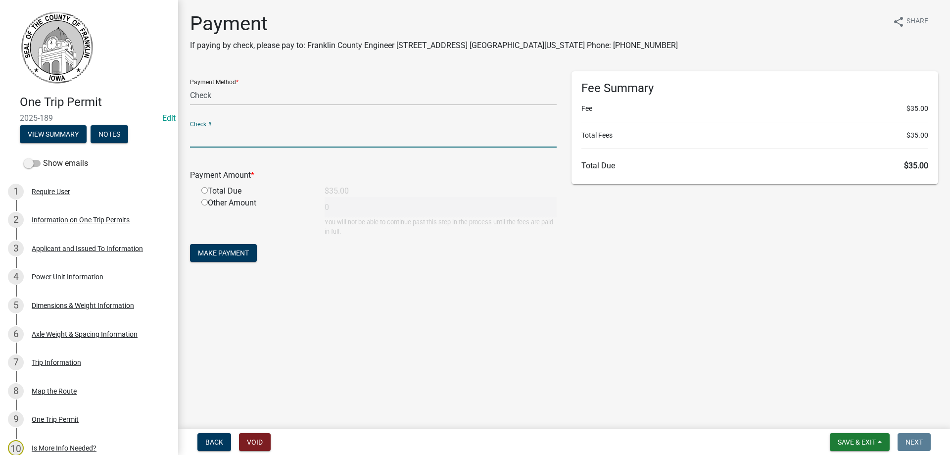
click at [209, 140] on input "text" at bounding box center [373, 137] width 367 height 20
type input "021983"
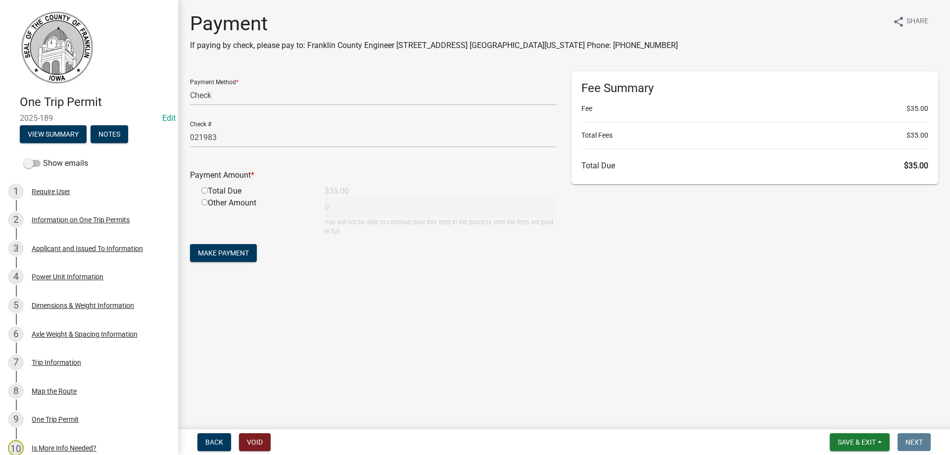
click at [206, 190] on input "radio" at bounding box center [204, 190] width 6 height 6
radio input "true"
type input "35"
click at [213, 250] on span "Make Payment" at bounding box center [223, 253] width 51 height 8
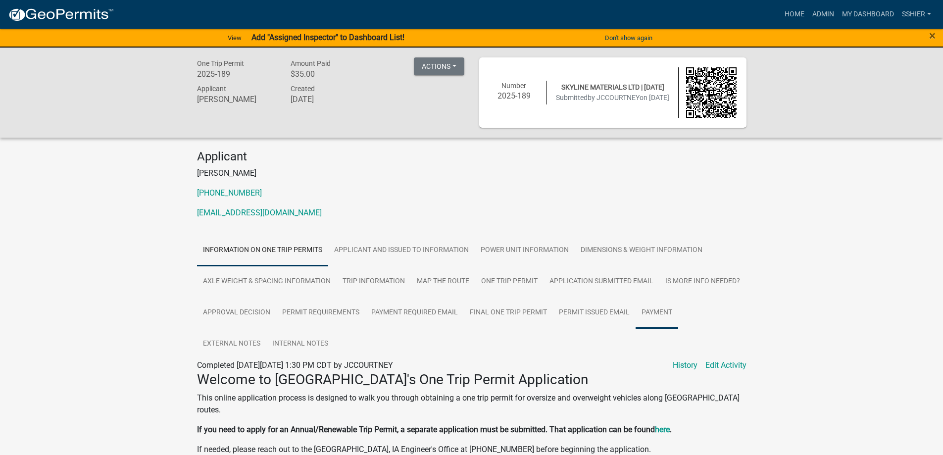
click at [650, 310] on link "Payment" at bounding box center [656, 313] width 43 height 32
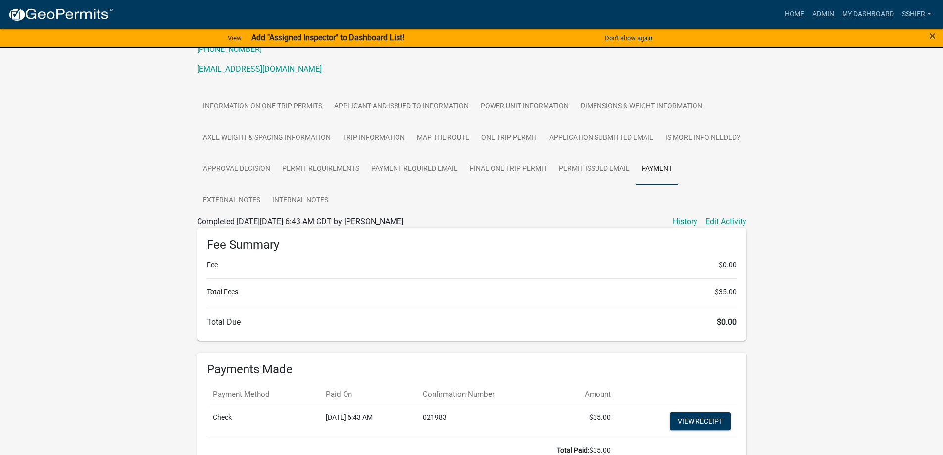
scroll to position [148, 0]
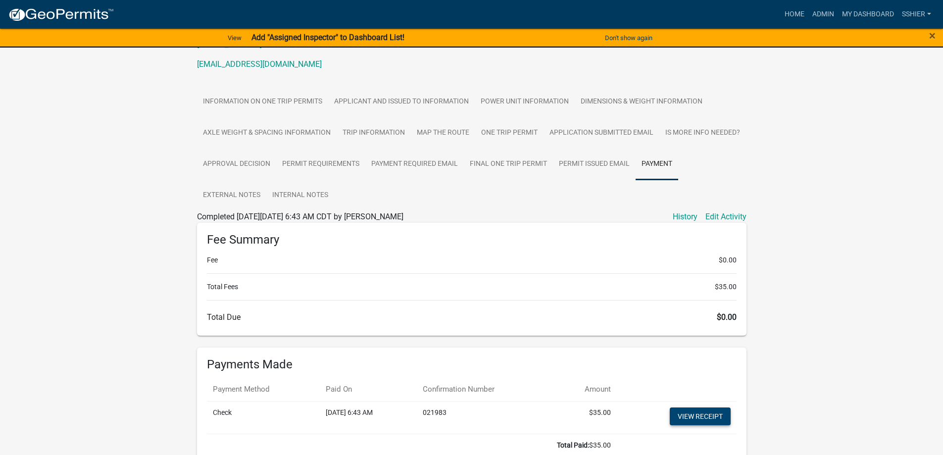
click at [690, 415] on link "View receipt" at bounding box center [699, 416] width 61 height 18
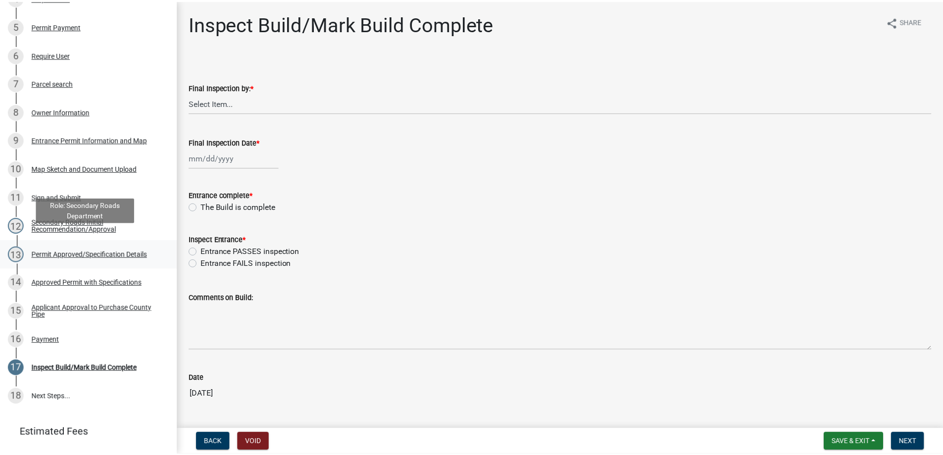
scroll to position [297, 0]
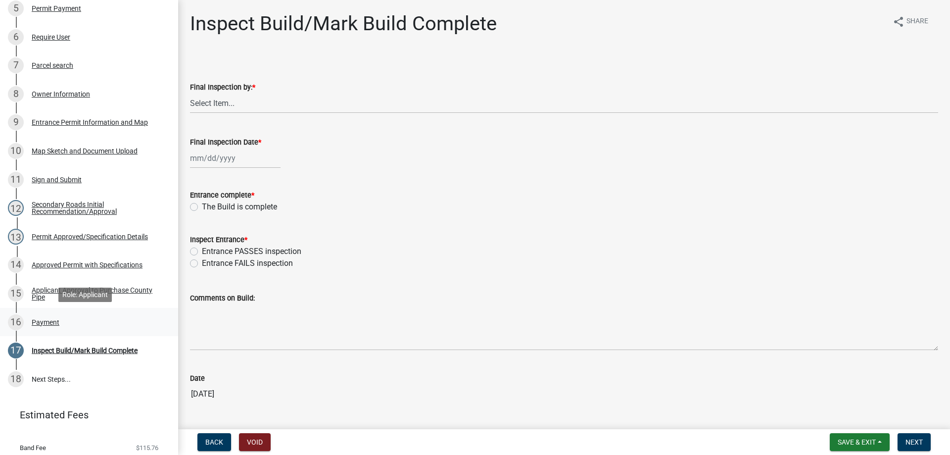
click at [50, 319] on div "Payment" at bounding box center [46, 322] width 28 height 7
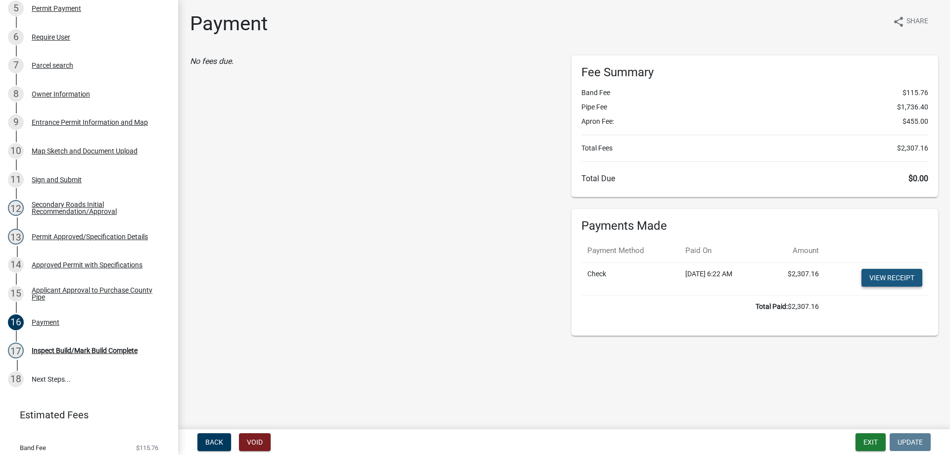
click at [887, 274] on link "View receipt" at bounding box center [891, 278] width 61 height 18
click at [867, 445] on button "Exit" at bounding box center [871, 442] width 30 height 18
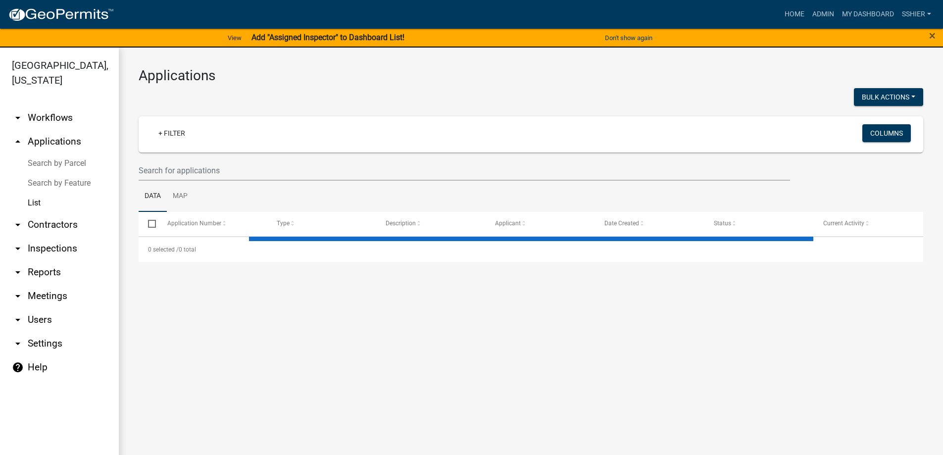
select select "3: 100"
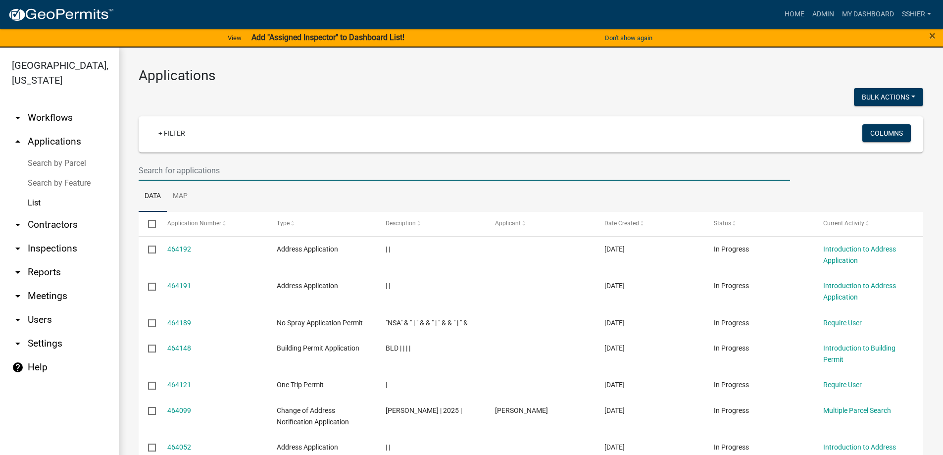
click at [180, 177] on input "text" at bounding box center [464, 170] width 651 height 20
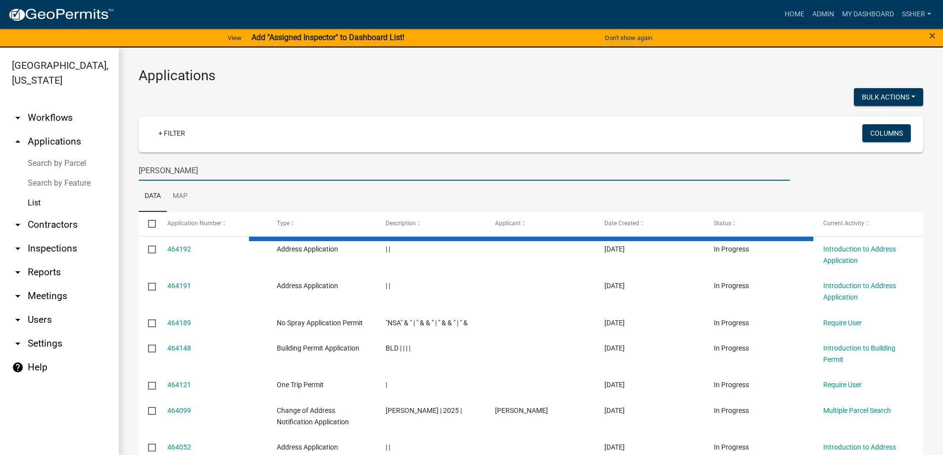
type input "[PERSON_NAME]"
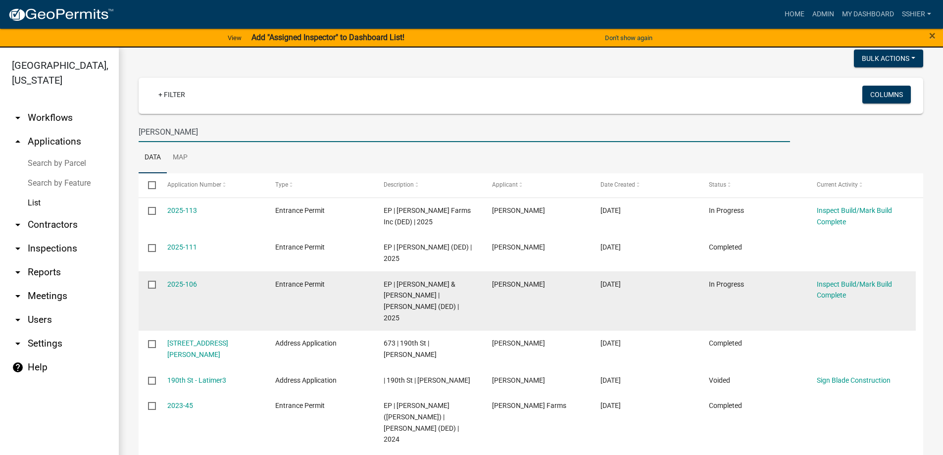
scroll to position [12, 0]
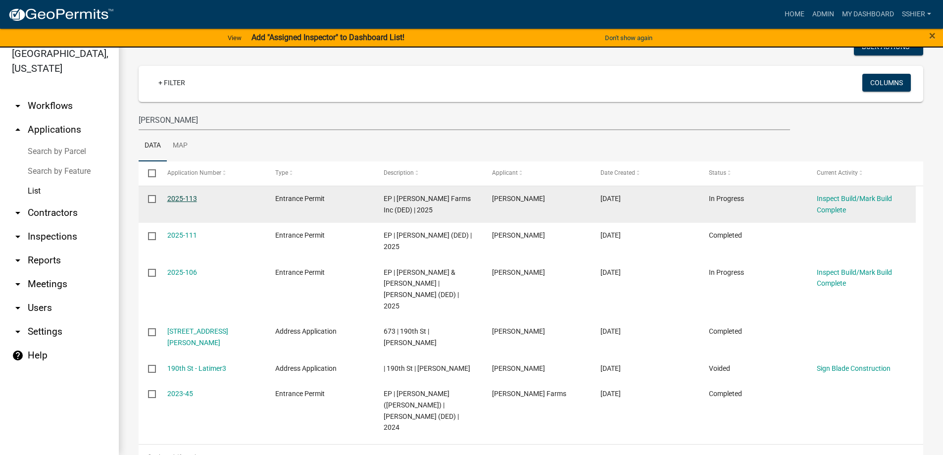
click at [187, 200] on link "2025-113" at bounding box center [182, 198] width 30 height 8
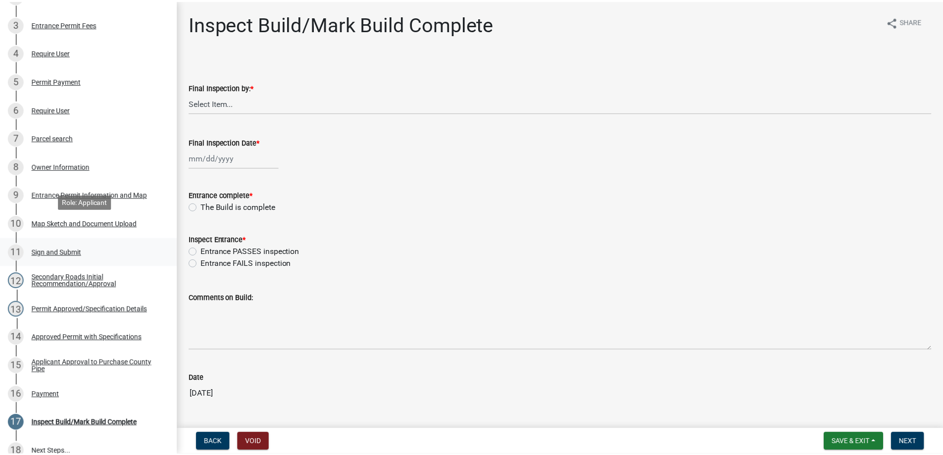
scroll to position [247, 0]
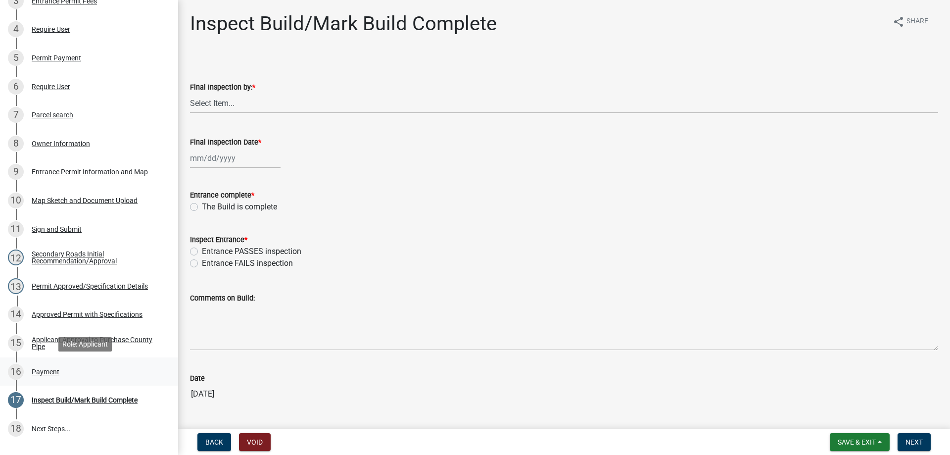
click at [45, 367] on div "16 Payment" at bounding box center [85, 372] width 154 height 16
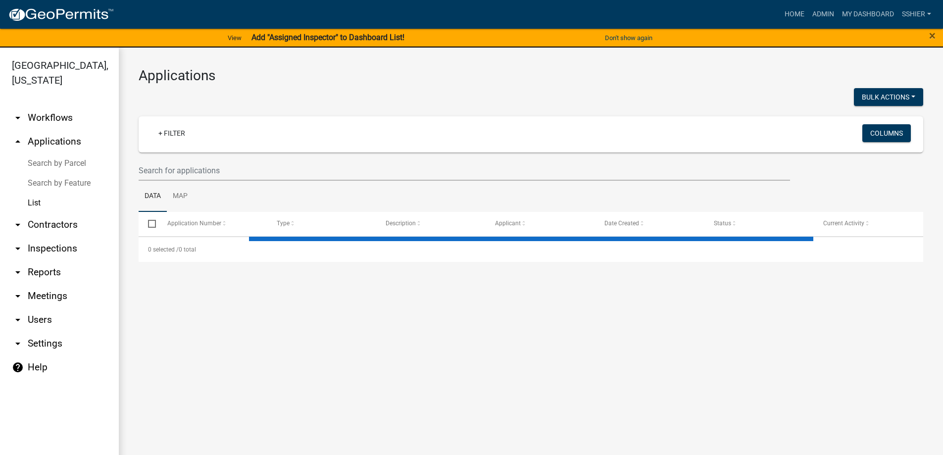
select select "3: 100"
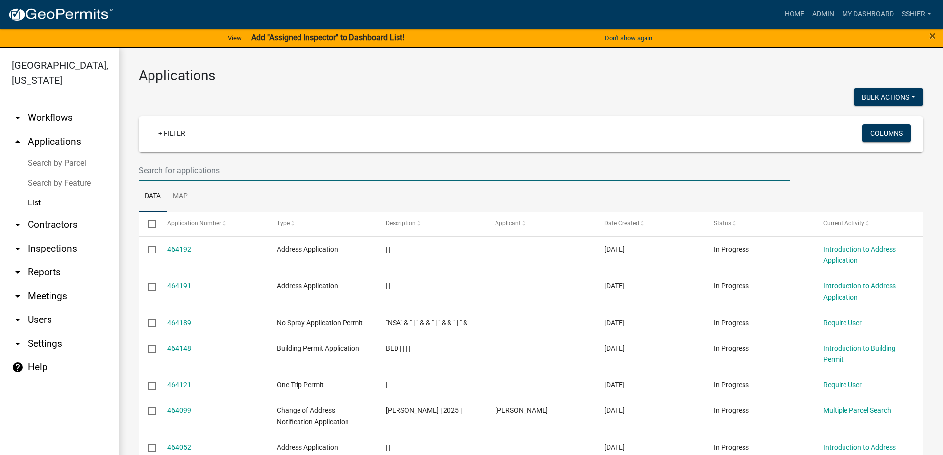
click at [192, 167] on input "text" at bounding box center [464, 170] width 651 height 20
type input "entrance"
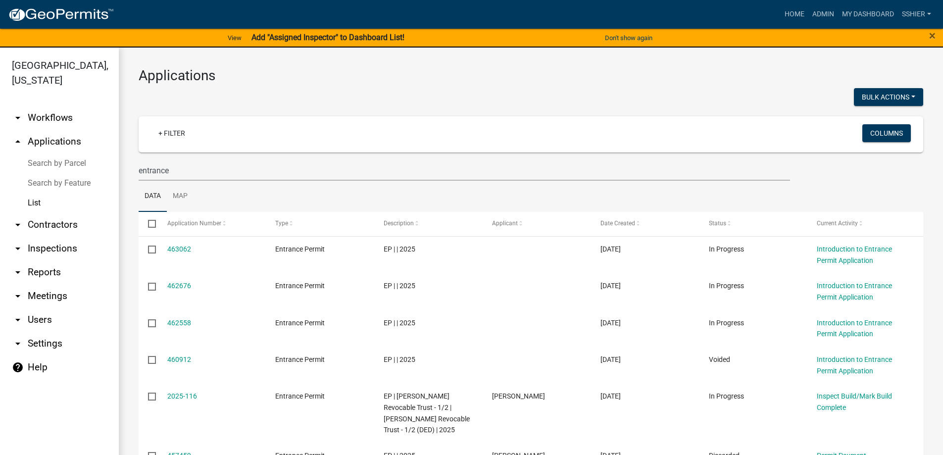
click at [33, 193] on link "List" at bounding box center [59, 203] width 119 height 20
click at [50, 173] on link "Search by Feature" at bounding box center [59, 183] width 119 height 20
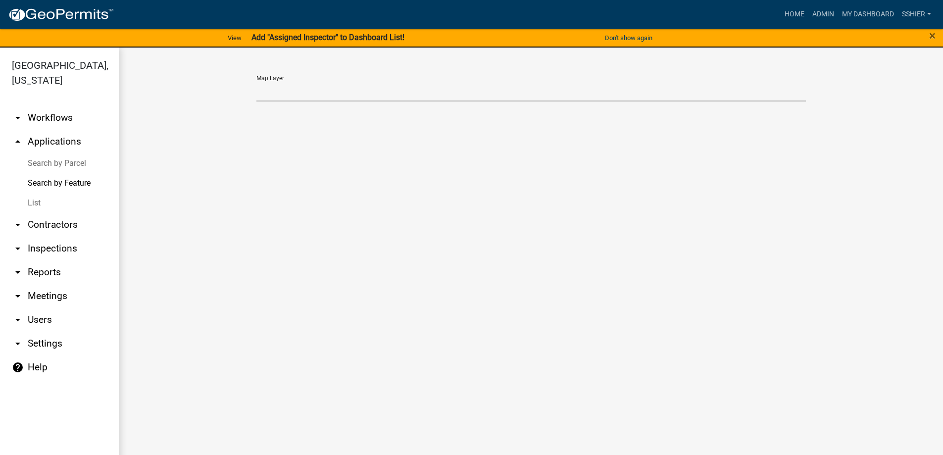
click at [261, 83] on select "Map Layer" at bounding box center [530, 91] width 549 height 20
select select
click at [256, 81] on select "Map Layer" at bounding box center [530, 91] width 549 height 20
click at [262, 124] on div "Map Layer" at bounding box center [531, 93] width 824 height 91
click at [604, 106] on div "Map Layer" at bounding box center [531, 88] width 564 height 42
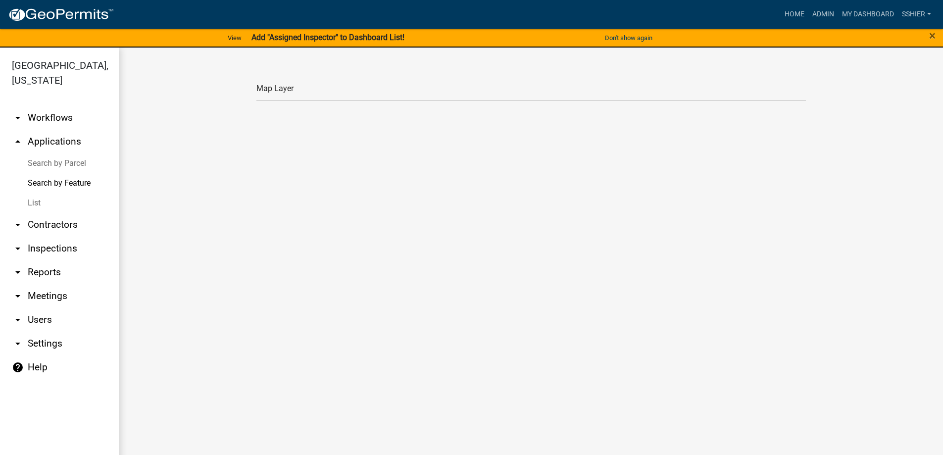
click at [581, 139] on main "Map Layer" at bounding box center [531, 257] width 824 height 419
click at [268, 104] on div "Map Layer" at bounding box center [531, 88] width 564 height 42
click at [259, 97] on select "Map Layer" at bounding box center [530, 91] width 549 height 20
click at [256, 81] on select "Map Layer" at bounding box center [530, 91] width 549 height 20
click at [15, 266] on icon "arrow_drop_down" at bounding box center [18, 272] width 12 height 12
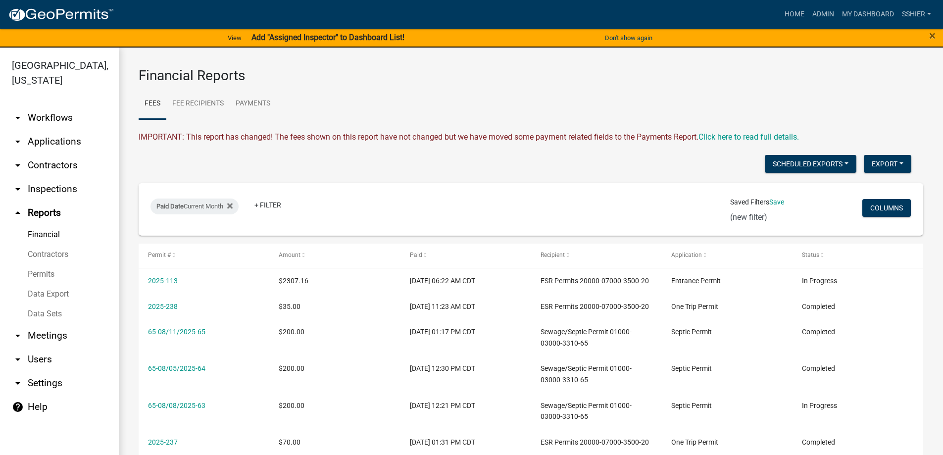
click at [44, 225] on link "Financial" at bounding box center [59, 235] width 119 height 20
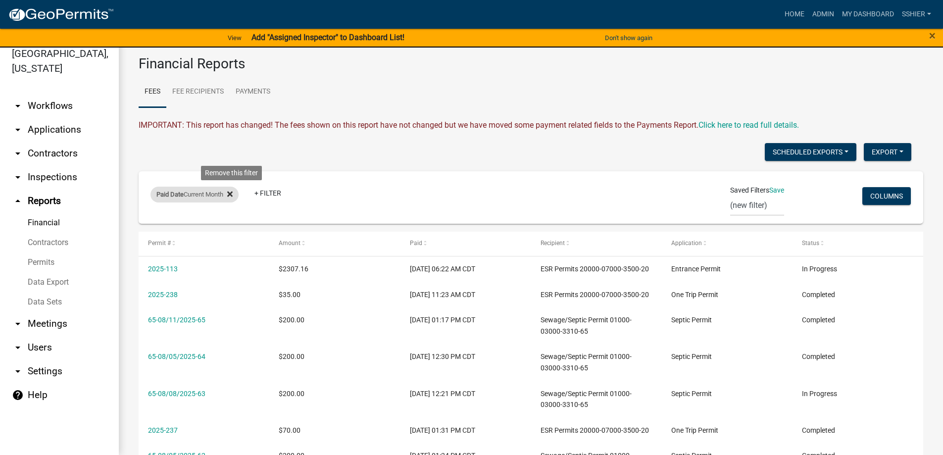
click at [233, 195] on icon at bounding box center [229, 193] width 5 height 5
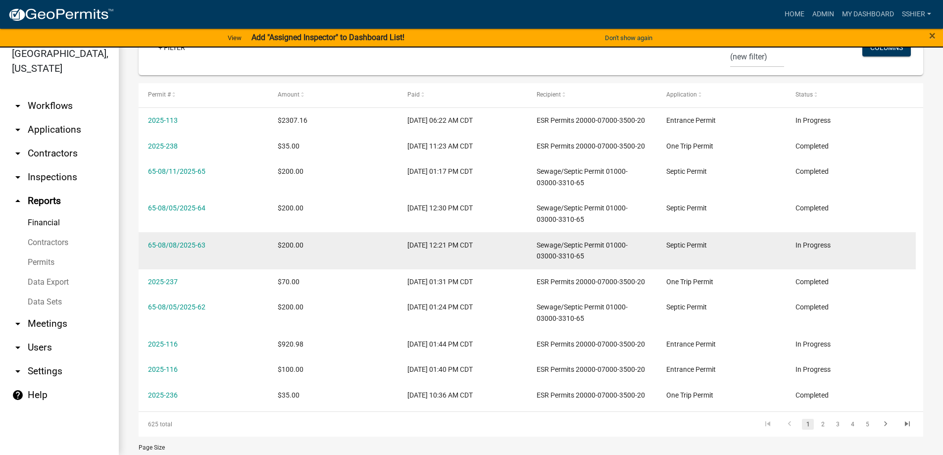
scroll to position [192, 0]
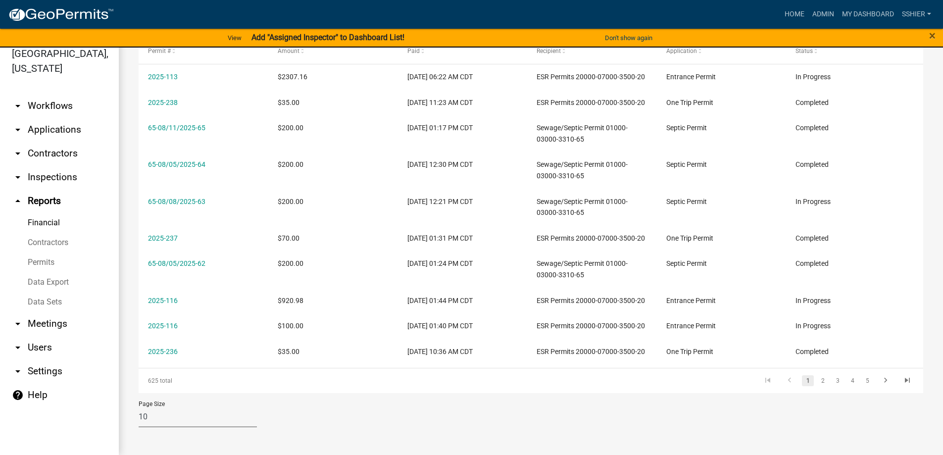
click at [161, 413] on select "10 25 50 100" at bounding box center [198, 417] width 118 height 20
select select "3: 100"
click at [139, 407] on select "10 25 50 100" at bounding box center [198, 417] width 118 height 20
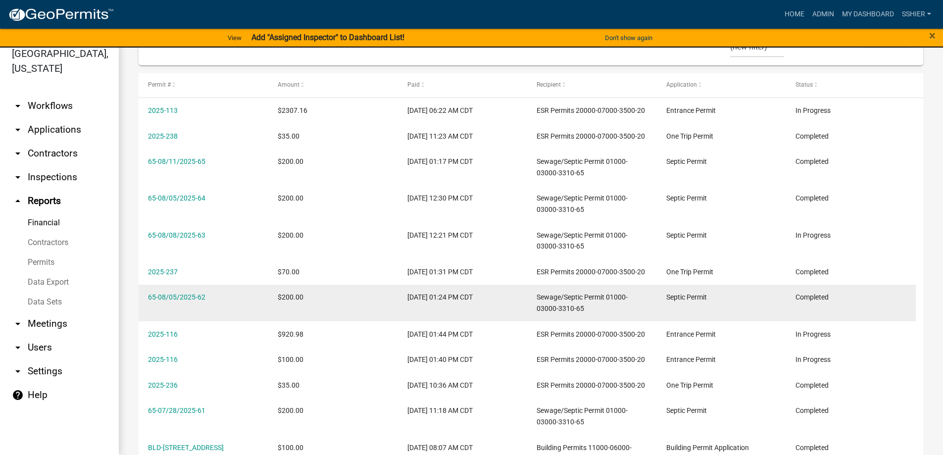
scroll to position [44, 0]
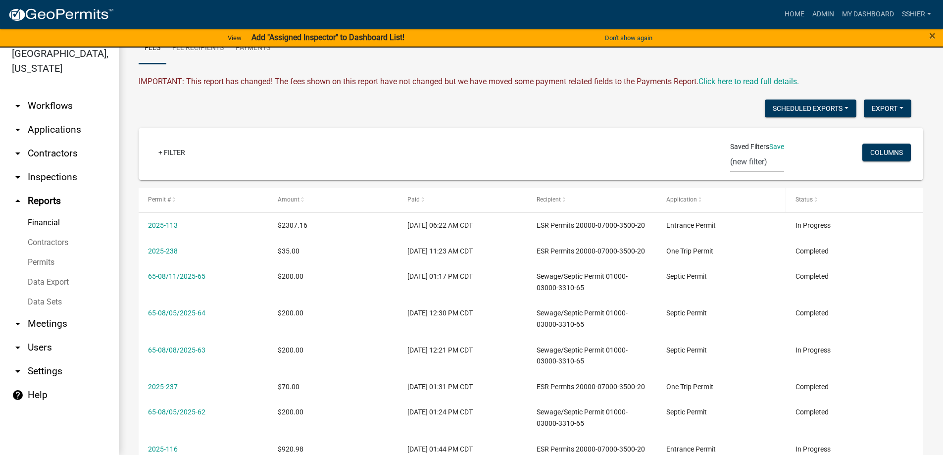
click at [688, 201] on span "Application" at bounding box center [681, 199] width 31 height 7
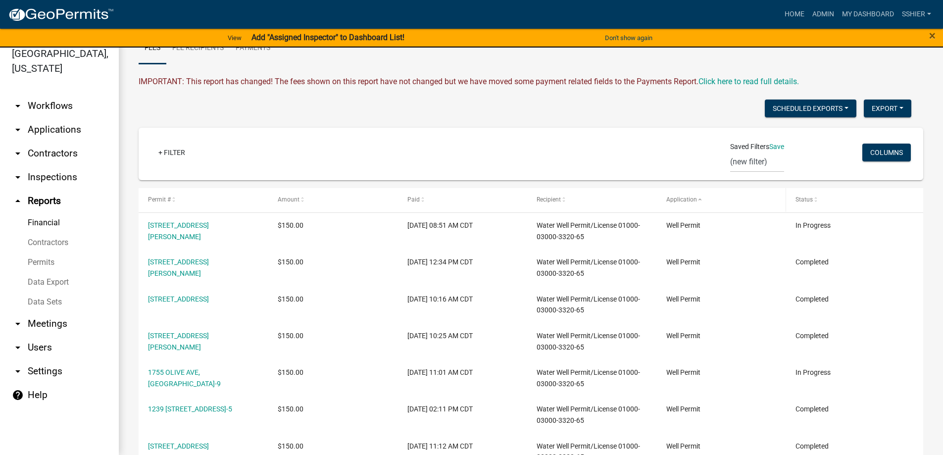
click at [688, 201] on span "Application" at bounding box center [681, 199] width 31 height 7
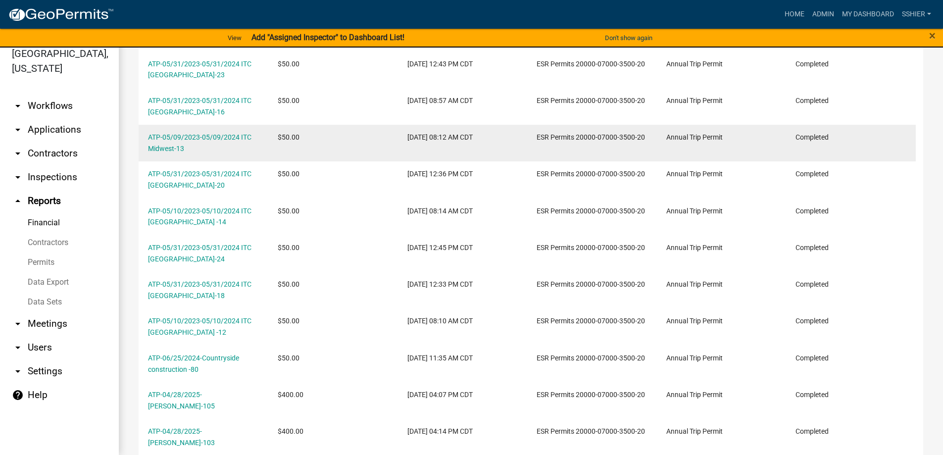
scroll to position [3500, 0]
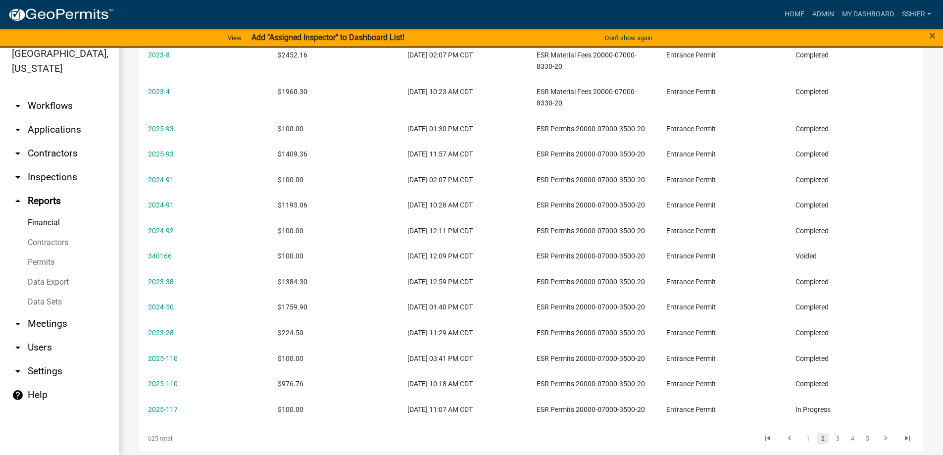
scroll to position [3117, 0]
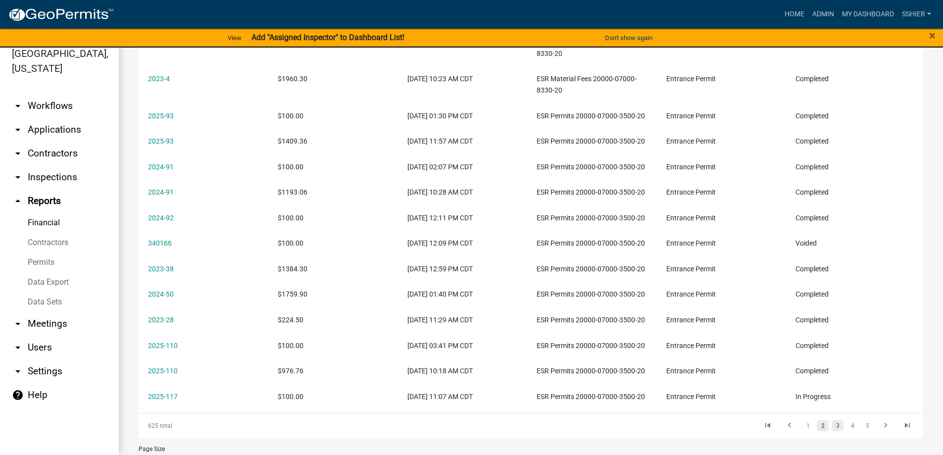
click at [831, 420] on link "3" at bounding box center [837, 425] width 12 height 11
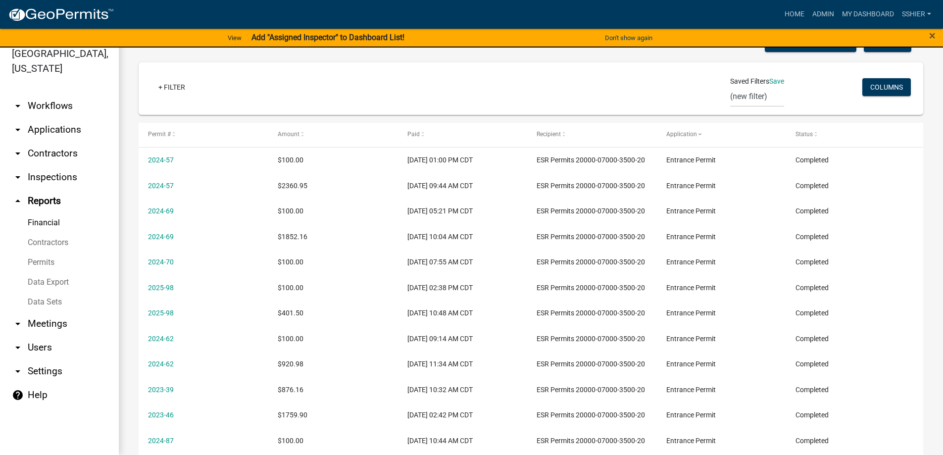
scroll to position [89, 0]
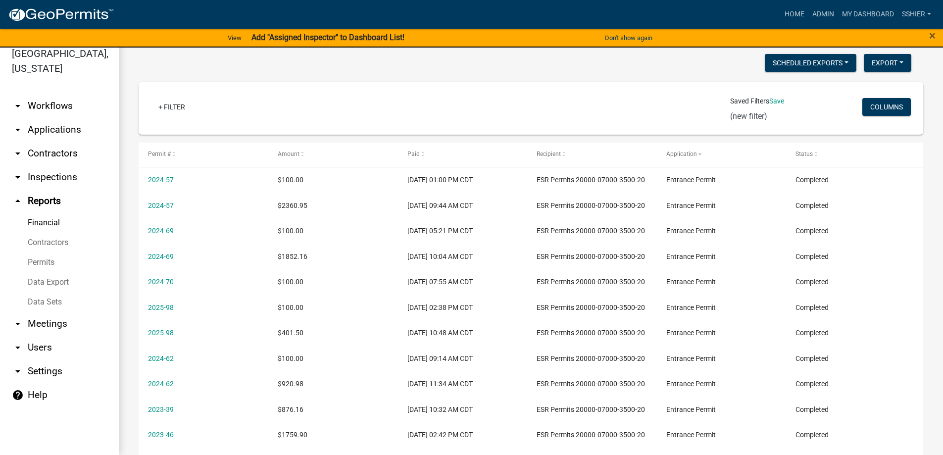
click at [23, 124] on icon "arrow_drop_down" at bounding box center [18, 130] width 12 height 12
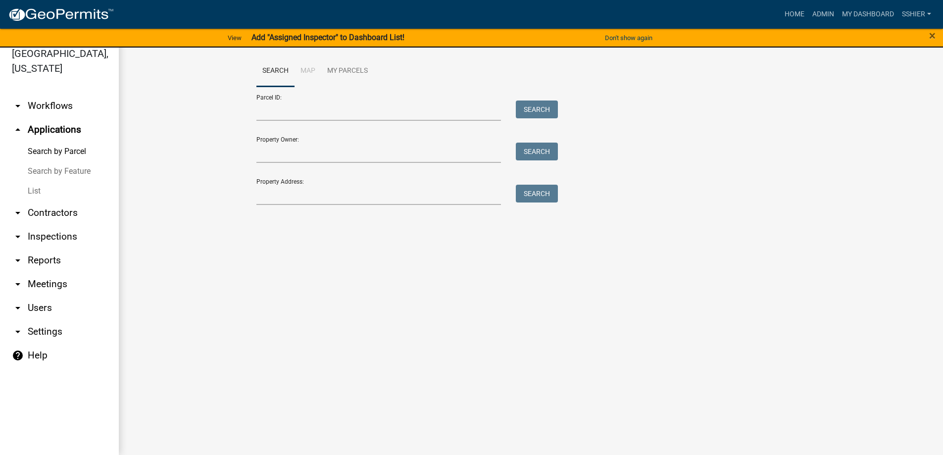
click at [32, 181] on link "List" at bounding box center [59, 191] width 119 height 20
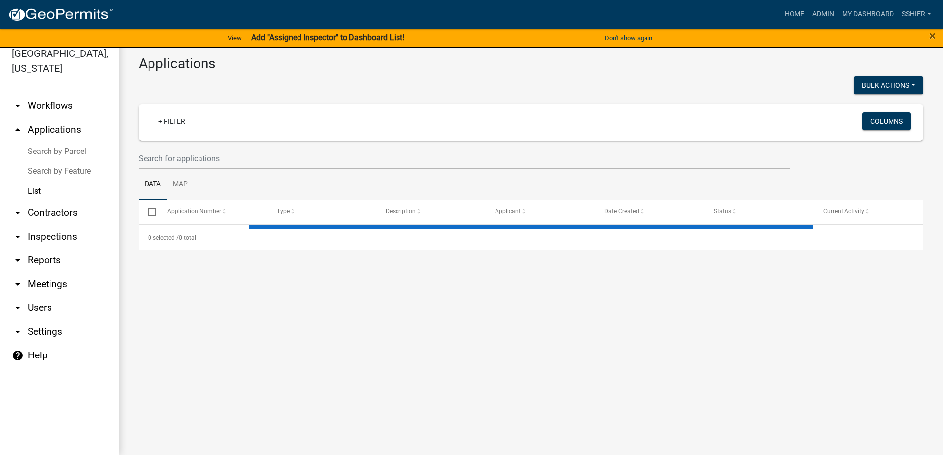
select select "3: 100"
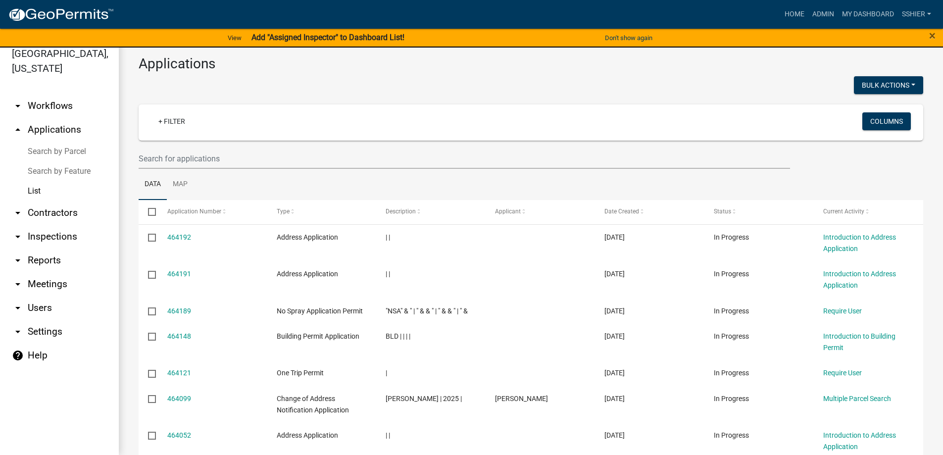
click at [20, 100] on icon "arrow_drop_down" at bounding box center [18, 106] width 12 height 12
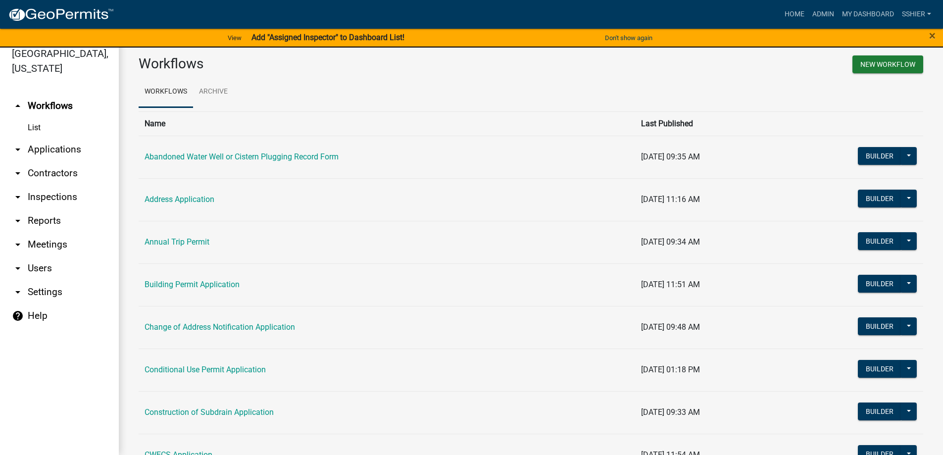
click at [30, 118] on link "List" at bounding box center [59, 128] width 119 height 20
click at [24, 138] on link "arrow_drop_down Applications" at bounding box center [59, 150] width 119 height 24
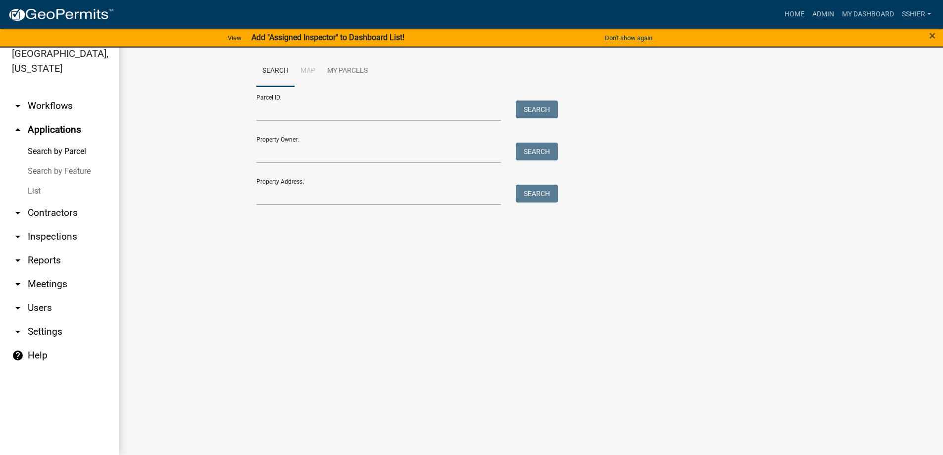
click at [45, 161] on link "Search by Feature" at bounding box center [59, 171] width 119 height 20
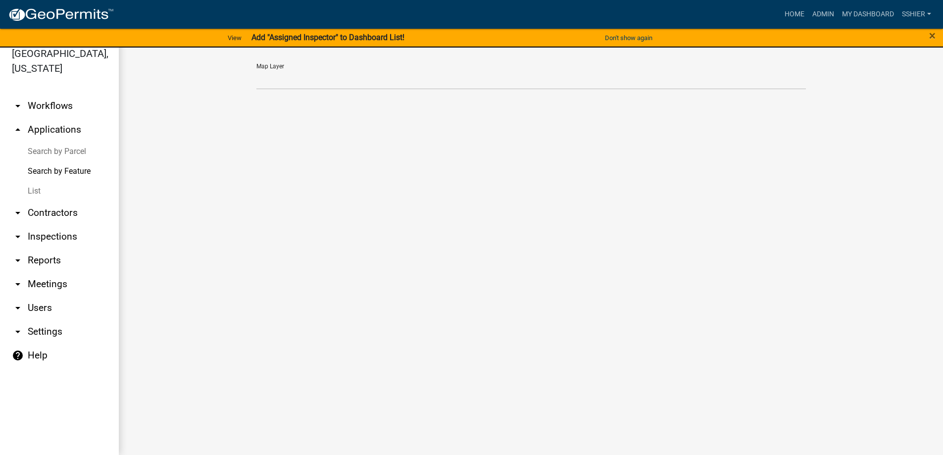
click at [36, 181] on link "List" at bounding box center [59, 191] width 119 height 20
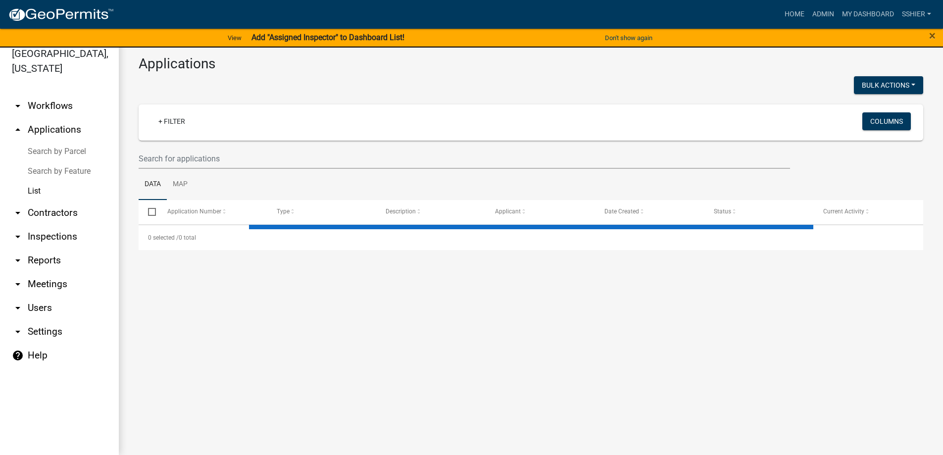
select select "3: 100"
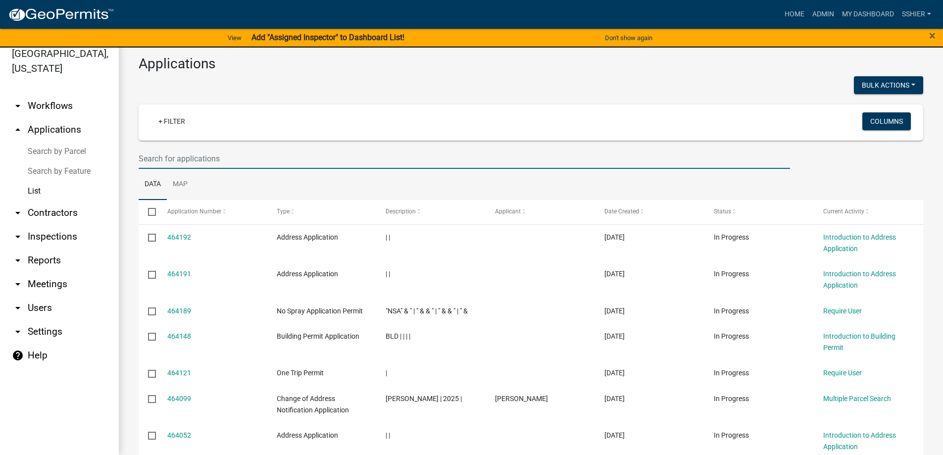
click at [148, 154] on input "text" at bounding box center [464, 158] width 651 height 20
type input "["
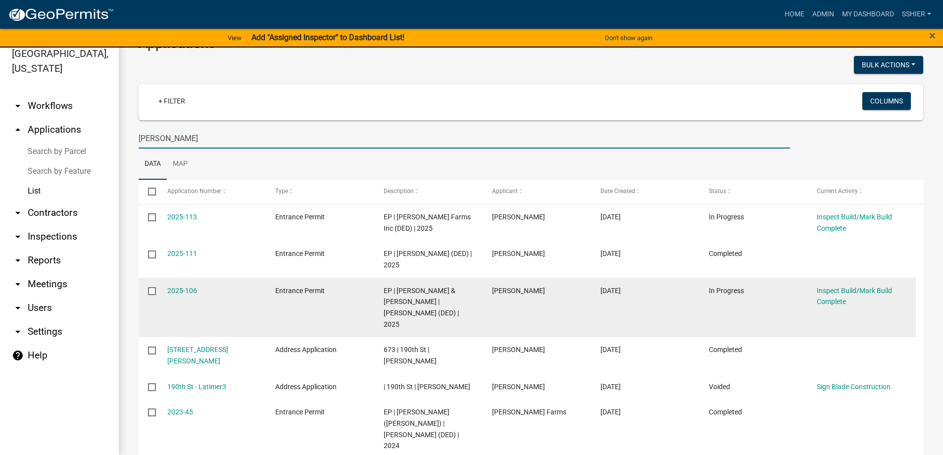
scroll to position [39, 0]
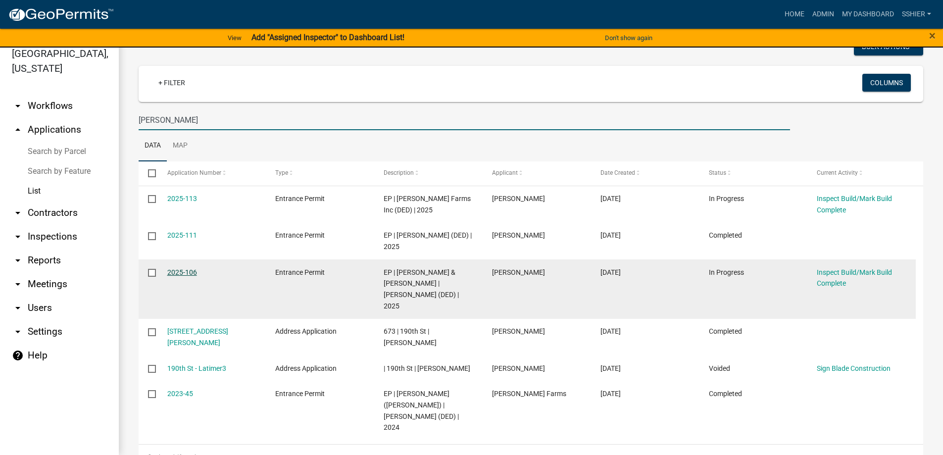
type input "[PERSON_NAME]"
click at [181, 275] on link "2025-106" at bounding box center [182, 272] width 30 height 8
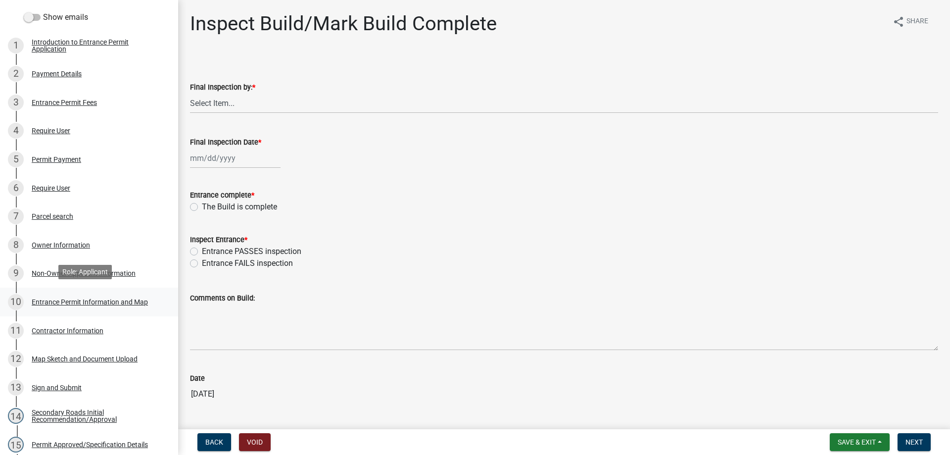
scroll to position [148, 0]
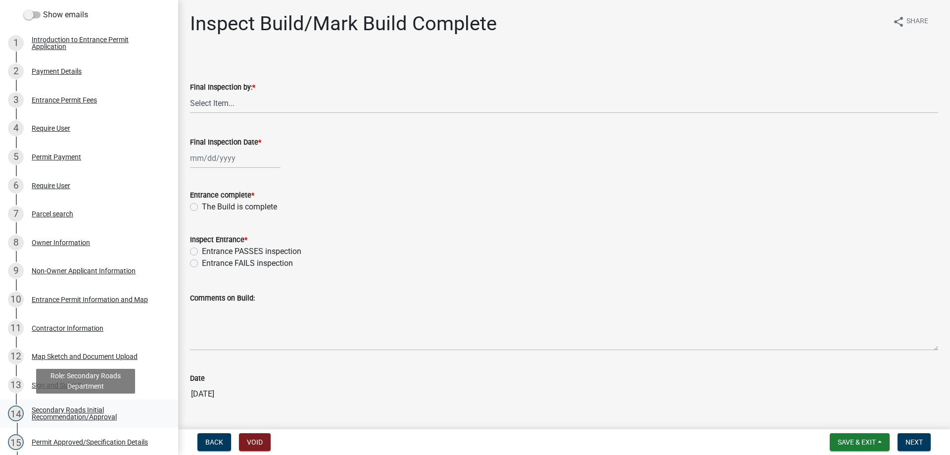
click at [76, 408] on div "Secondary Roads Initial Recommendation/Approval" at bounding box center [97, 413] width 131 height 14
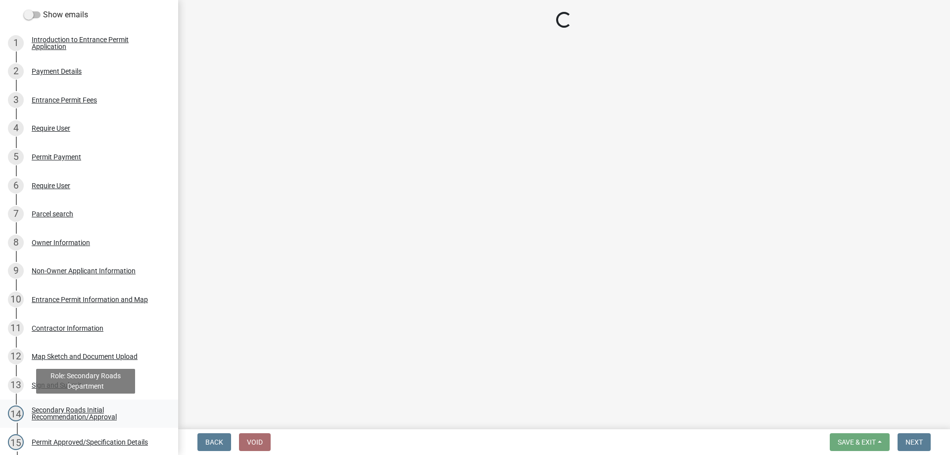
select select "eeee9d6c-fb7c-49be-976e-f114c001b6fa"
select select "30071552-109a-46c1-8d28-3f8ddbfc2ca7"
select select "67b5523f-b695-4451-84c2-e4904f619367"
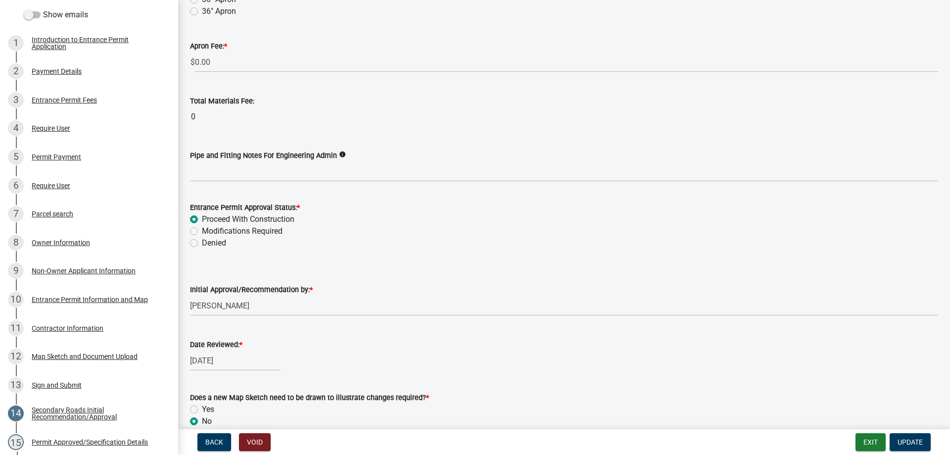
scroll to position [891, 0]
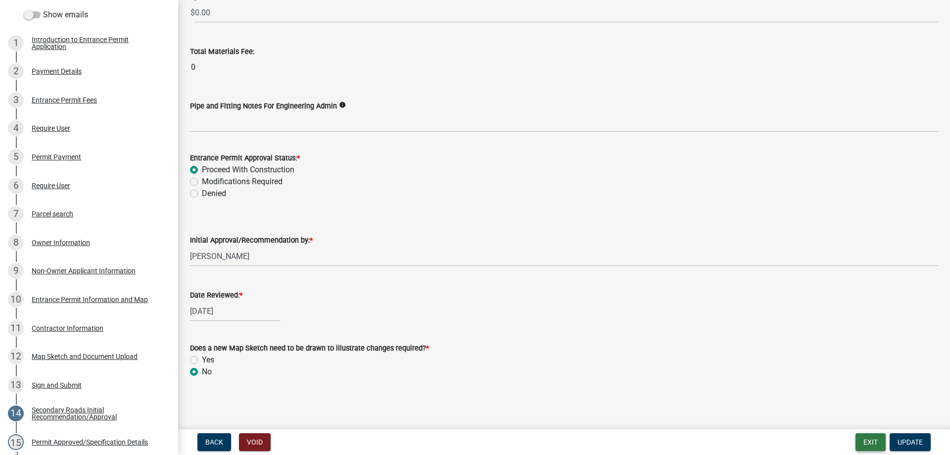
click at [866, 441] on button "Exit" at bounding box center [871, 442] width 30 height 18
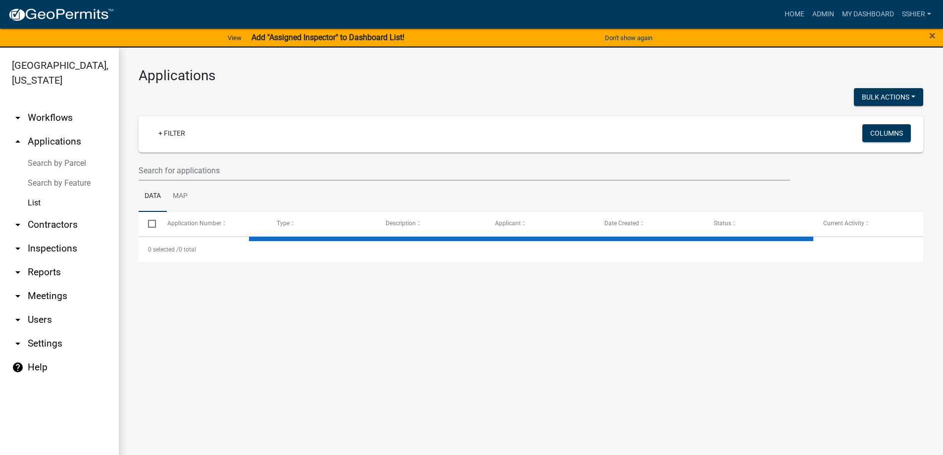
select select "3: 100"
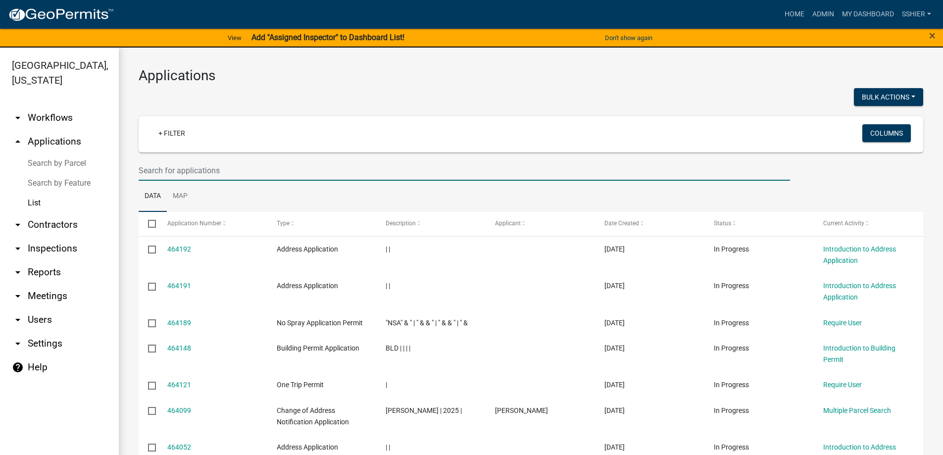
click at [164, 173] on input "text" at bounding box center [464, 170] width 651 height 20
type input "heartland"
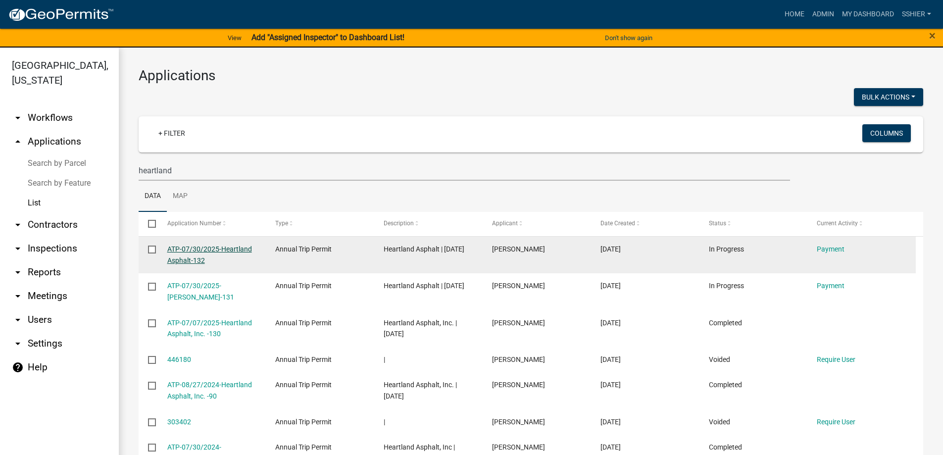
click at [178, 249] on link "ATP-07/30/2025-Heartland Asphalt-132" at bounding box center [209, 254] width 85 height 19
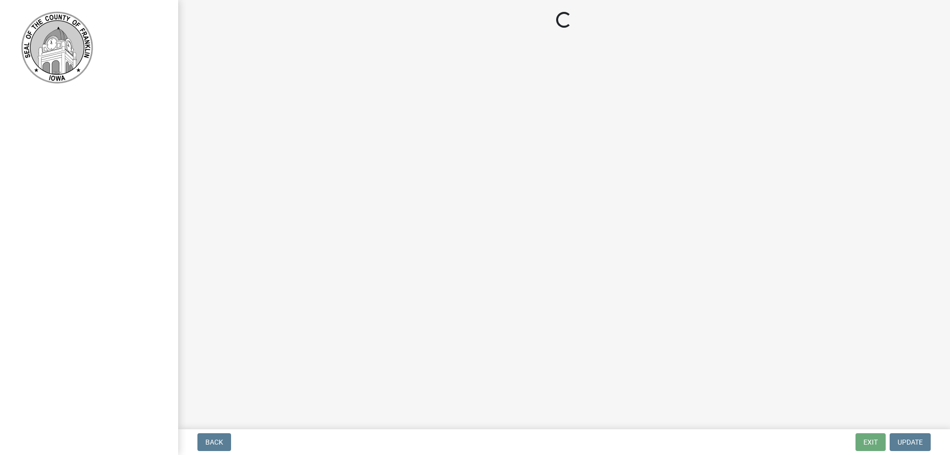
select select "3: 3"
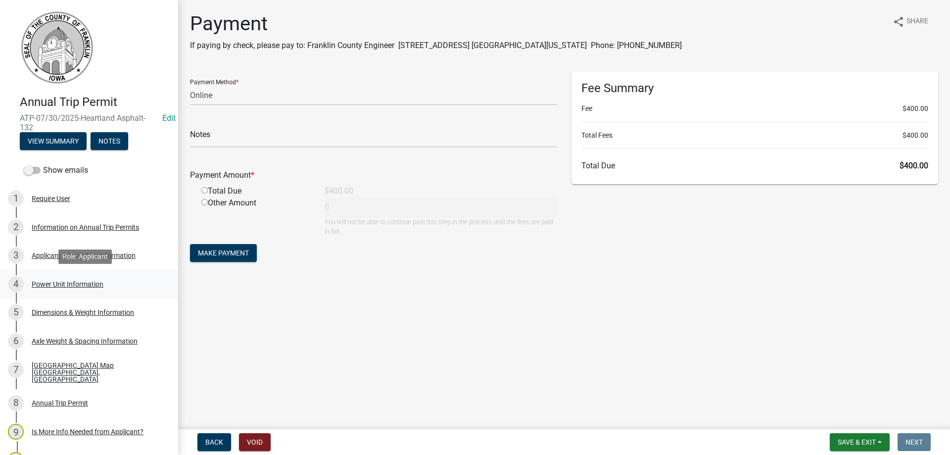
click at [85, 282] on div "Power Unit Information" at bounding box center [68, 284] width 72 height 7
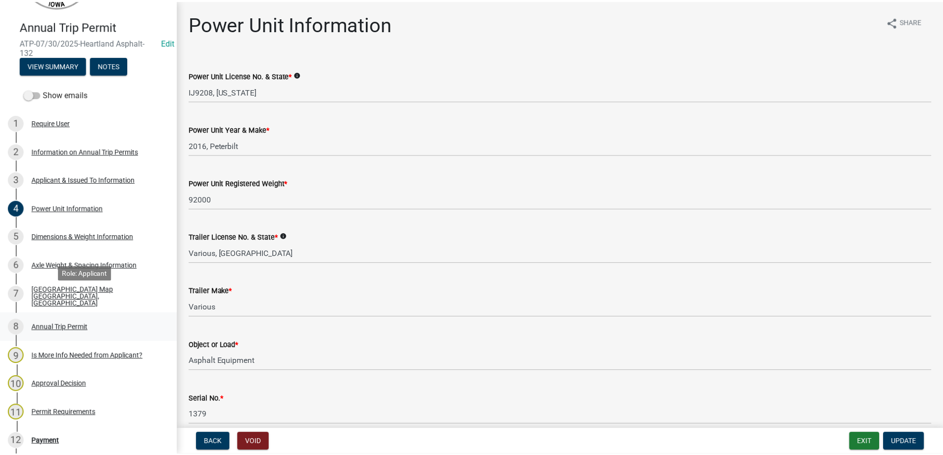
scroll to position [99, 0]
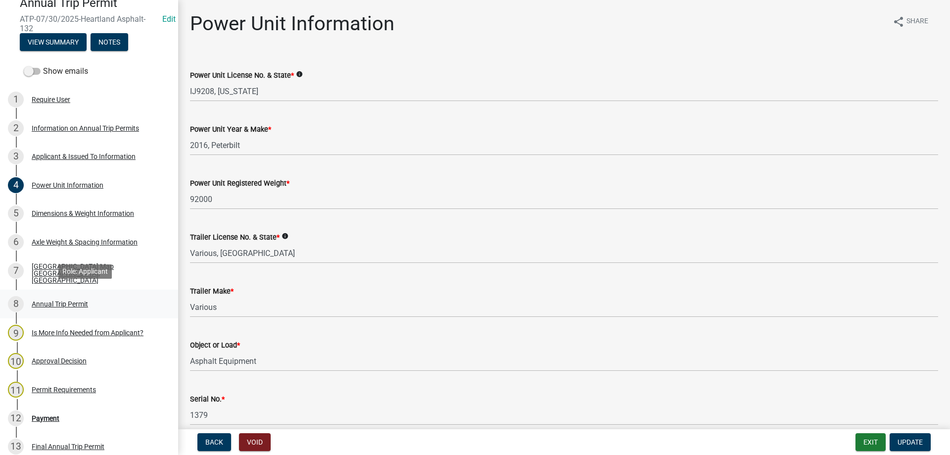
click at [62, 300] on div "Annual Trip Permit" at bounding box center [60, 303] width 56 height 7
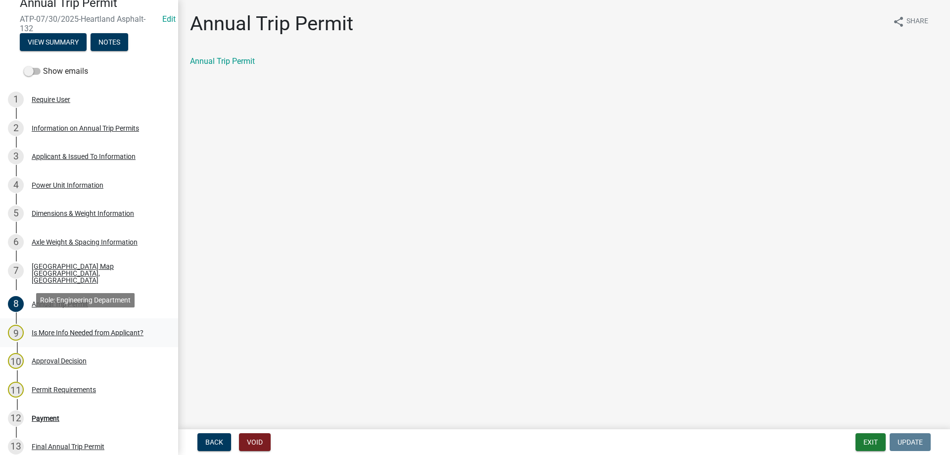
click at [61, 329] on div "Is More Info Needed from Applicant?" at bounding box center [88, 332] width 112 height 7
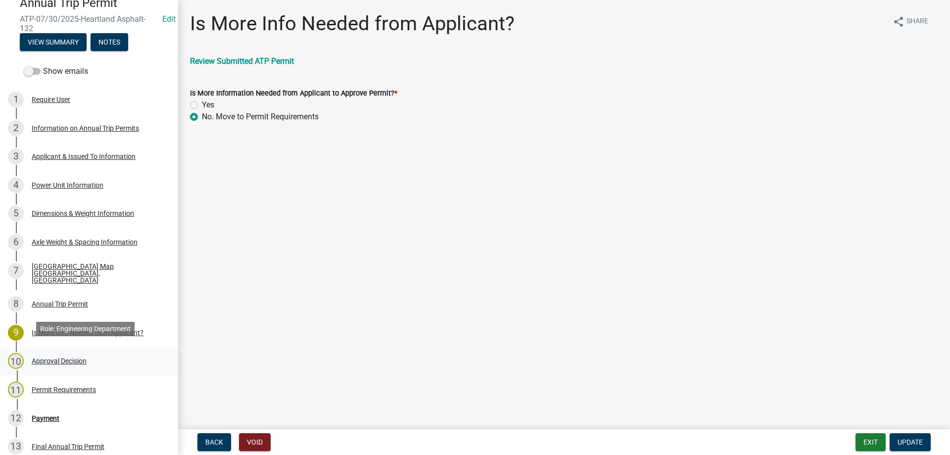
click at [63, 357] on div "Approval Decision" at bounding box center [59, 360] width 55 height 7
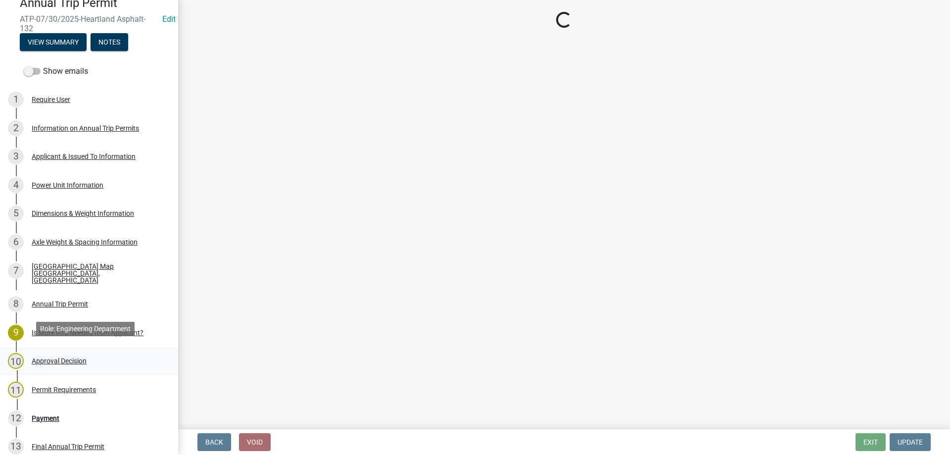
select select "8c6c25e9-9d4c-4273-8cab-99342f13476a"
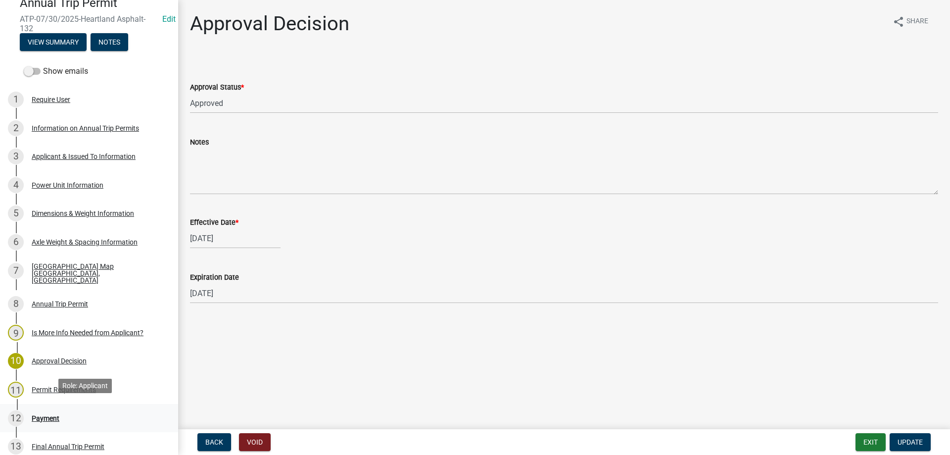
click at [47, 415] on div "Payment" at bounding box center [46, 418] width 28 height 7
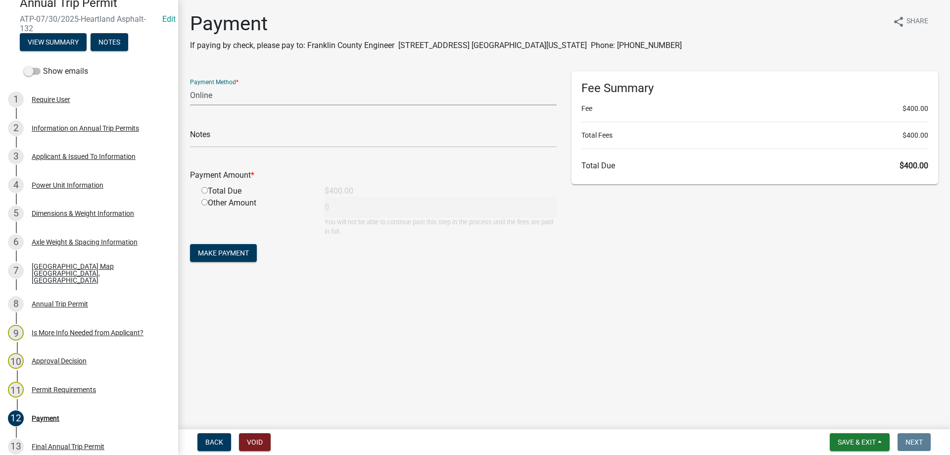
click at [208, 102] on select "Credit Card POS Check Cash Online" at bounding box center [373, 95] width 367 height 20
select select "1: 0"
click at [190, 85] on select "Credit Card POS Check Cash Online" at bounding box center [373, 95] width 367 height 20
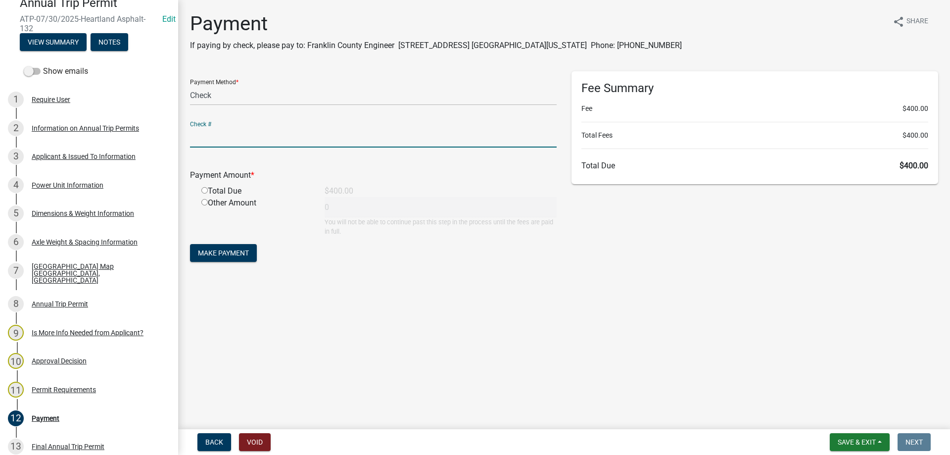
click at [207, 144] on input "text" at bounding box center [373, 137] width 367 height 20
type input "123094"
click at [201, 188] on div "Total Due" at bounding box center [255, 191] width 123 height 12
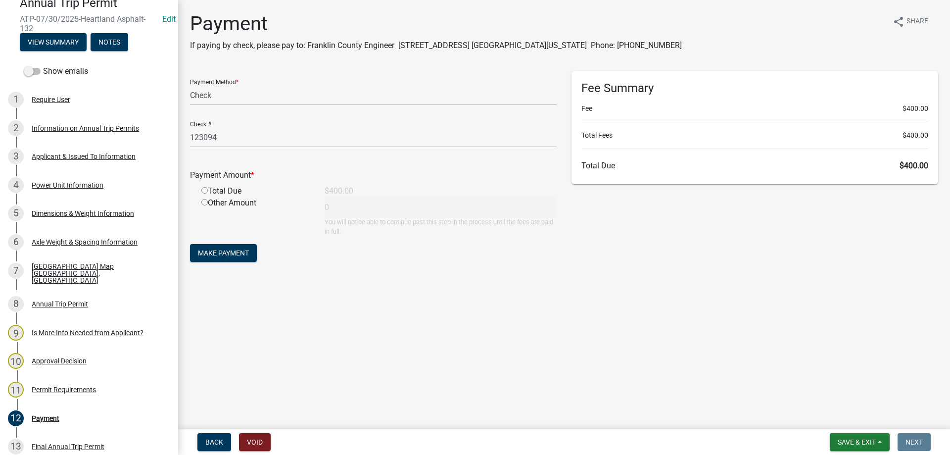
click at [204, 190] on input "radio" at bounding box center [204, 190] width 6 height 6
radio input "true"
type input "400"
click at [214, 250] on span "Make Payment" at bounding box center [223, 253] width 51 height 8
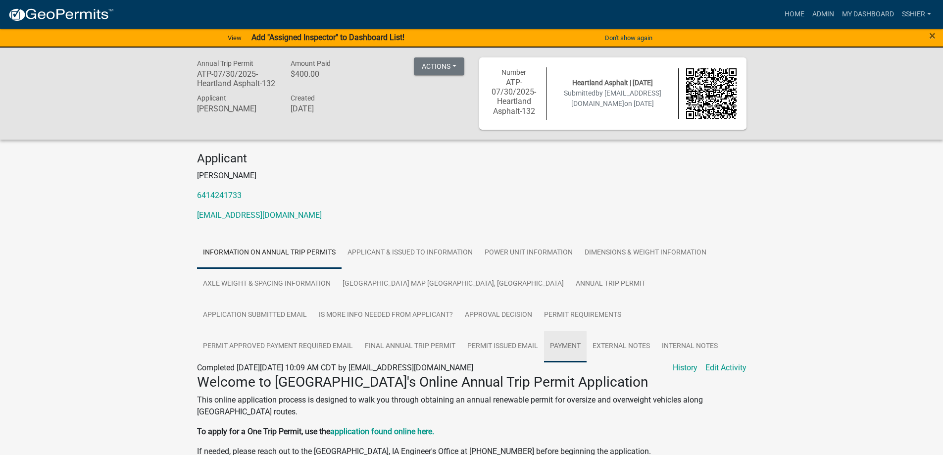
click at [544, 344] on link "Payment" at bounding box center [565, 347] width 43 height 32
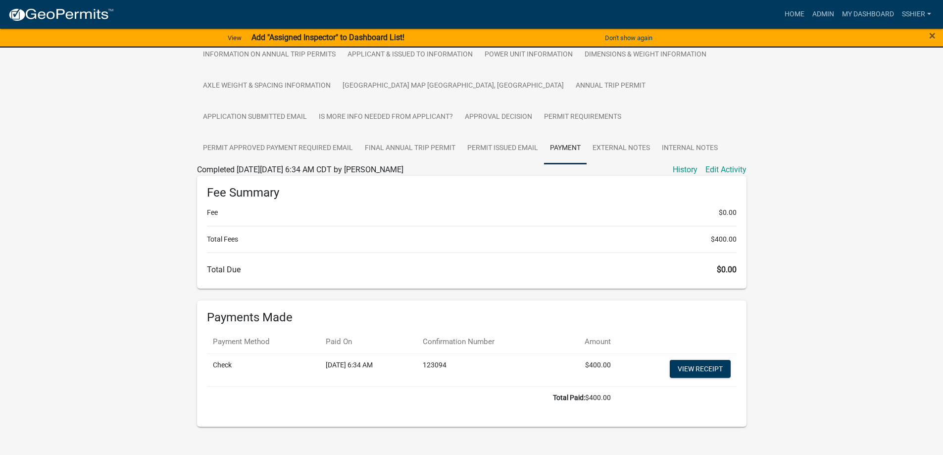
scroll to position [211, 0]
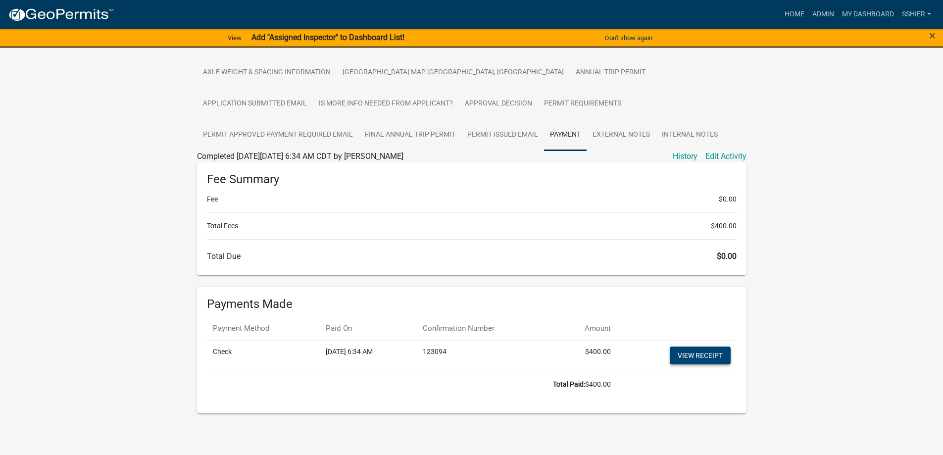
click at [692, 353] on link "View receipt" at bounding box center [699, 355] width 61 height 18
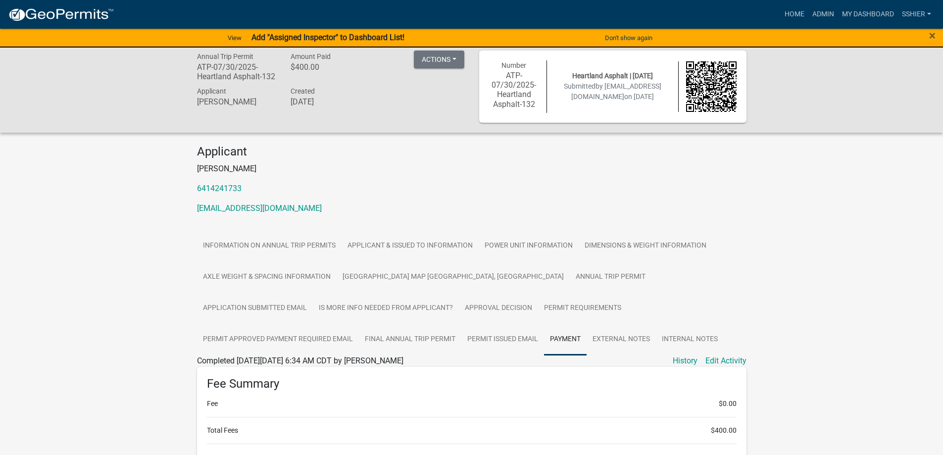
scroll to position [0, 0]
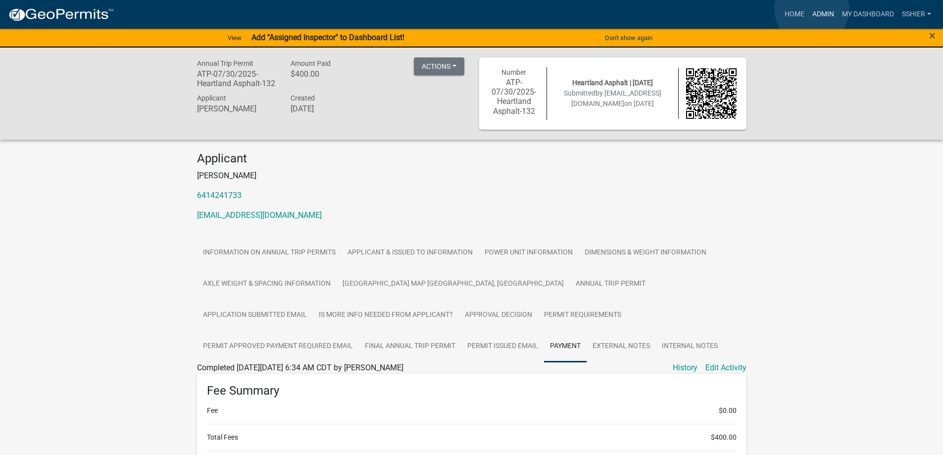
click at [811, 9] on link "Admin" at bounding box center [823, 14] width 30 height 19
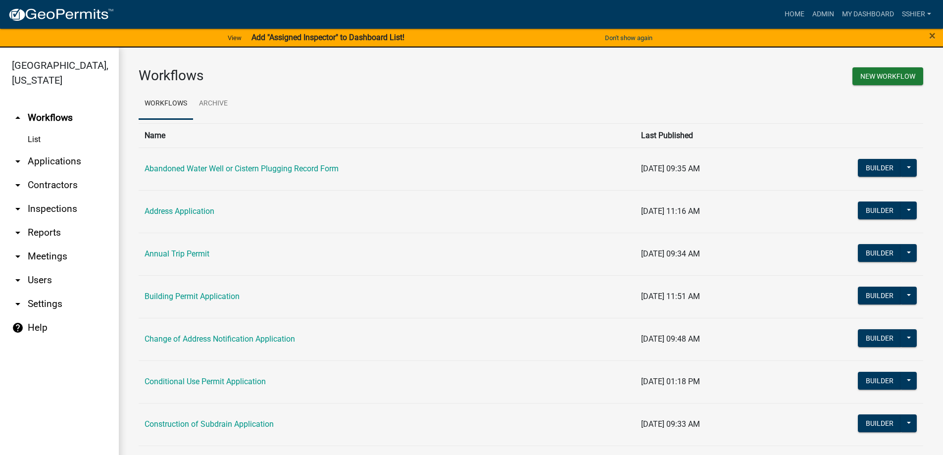
click at [29, 149] on link "arrow_drop_down Applications" at bounding box center [59, 161] width 119 height 24
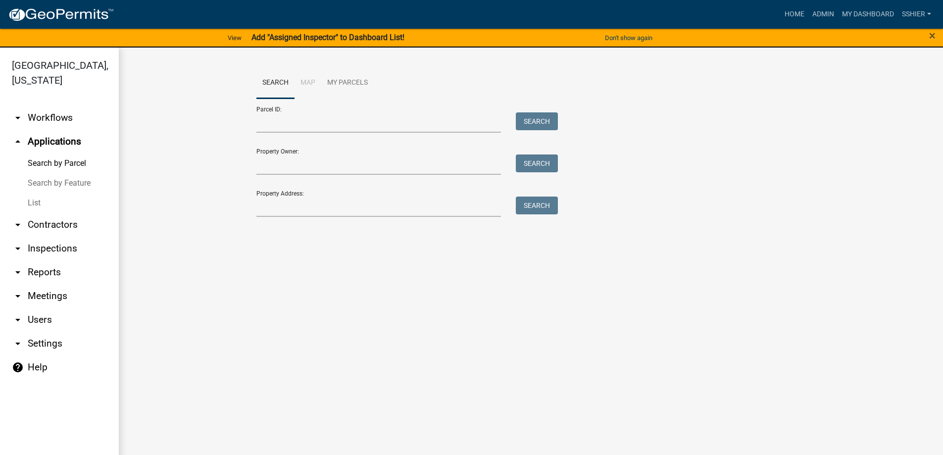
click at [29, 193] on link "List" at bounding box center [59, 203] width 119 height 20
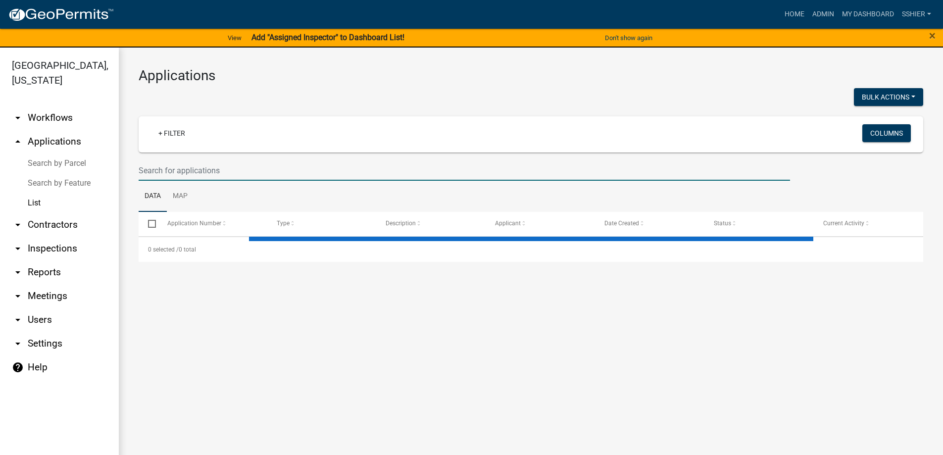
click at [183, 170] on input "text" at bounding box center [464, 170] width 651 height 20
select select "3: 100"
type input "heart"
select select "3: 100"
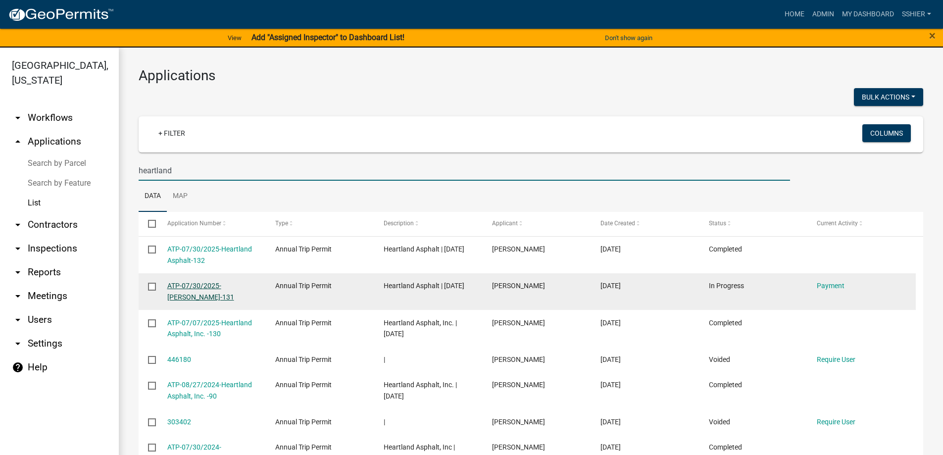
type input "heartland"
click at [217, 287] on link "ATP-07/30/2025-[PERSON_NAME]-131" at bounding box center [200, 291] width 67 height 19
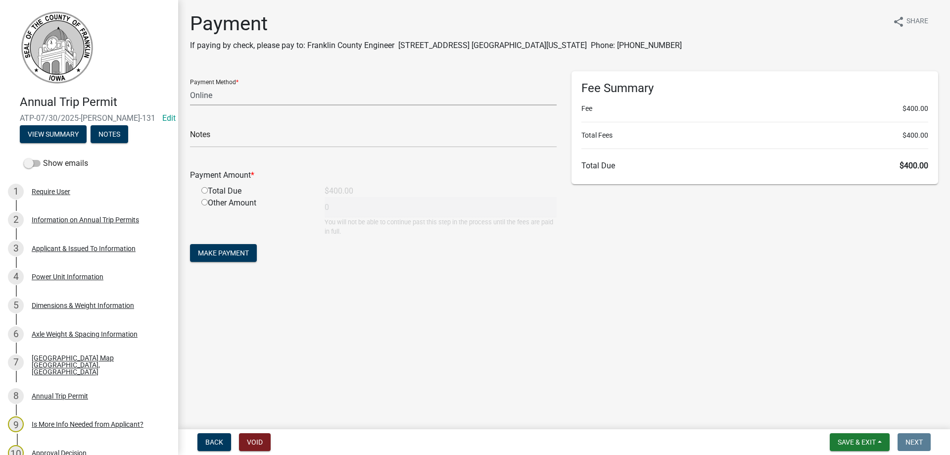
click at [228, 103] on select "Credit Card POS Check Cash Online" at bounding box center [373, 95] width 367 height 20
select select "1: 0"
click at [190, 85] on select "Credit Card POS Check Cash Online" at bounding box center [373, 95] width 367 height 20
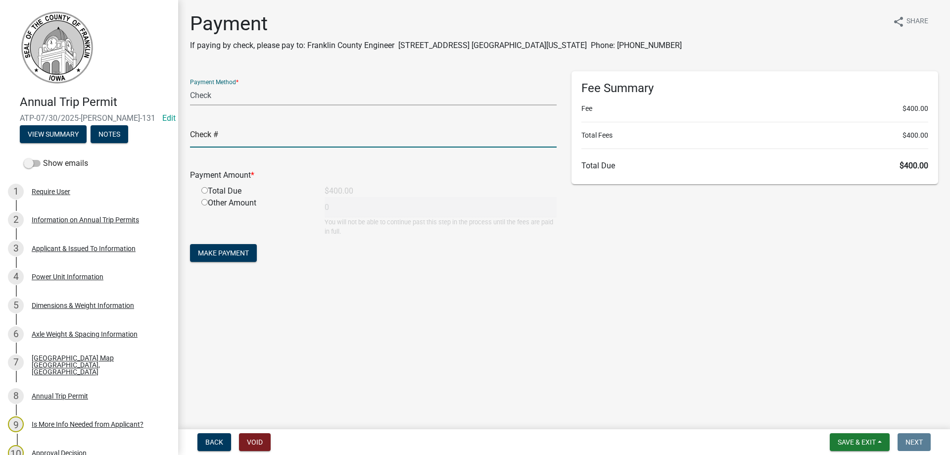
click at [212, 144] on input "text" at bounding box center [373, 137] width 367 height 20
type input "123094"
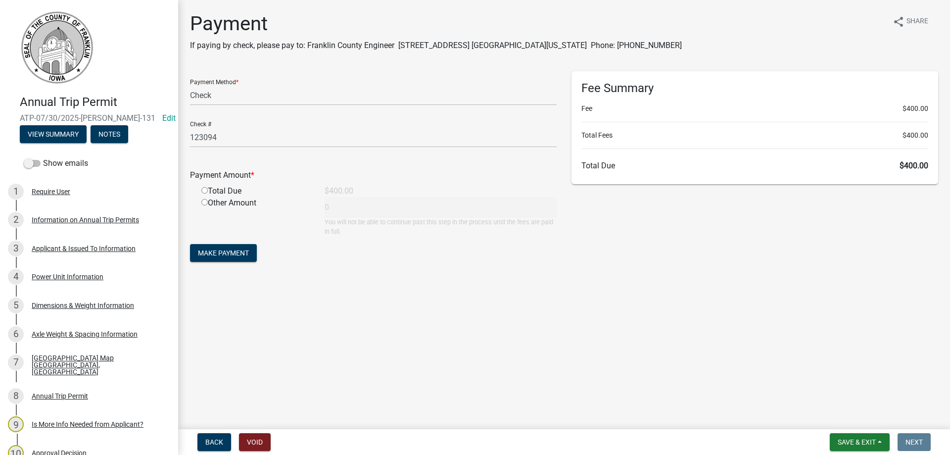
click at [203, 189] on input "radio" at bounding box center [204, 190] width 6 height 6
radio input "true"
type input "400"
click at [216, 247] on button "Make Payment" at bounding box center [223, 253] width 67 height 18
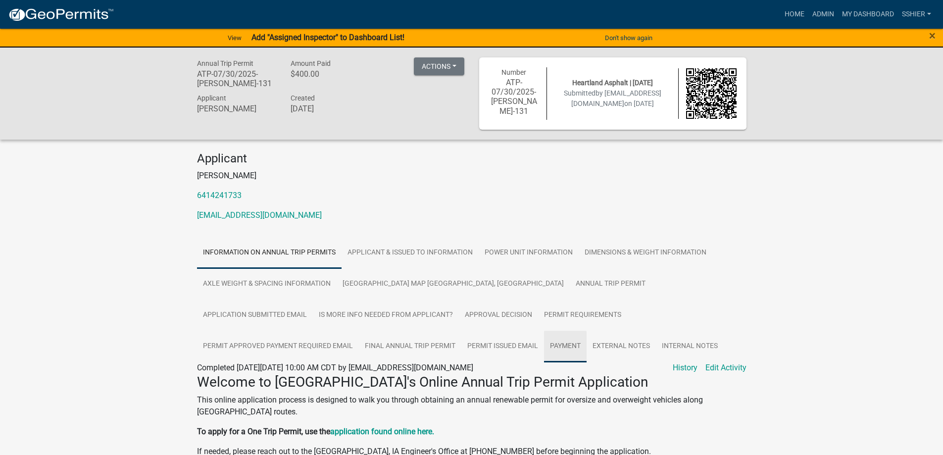
click at [544, 351] on link "Payment" at bounding box center [565, 347] width 43 height 32
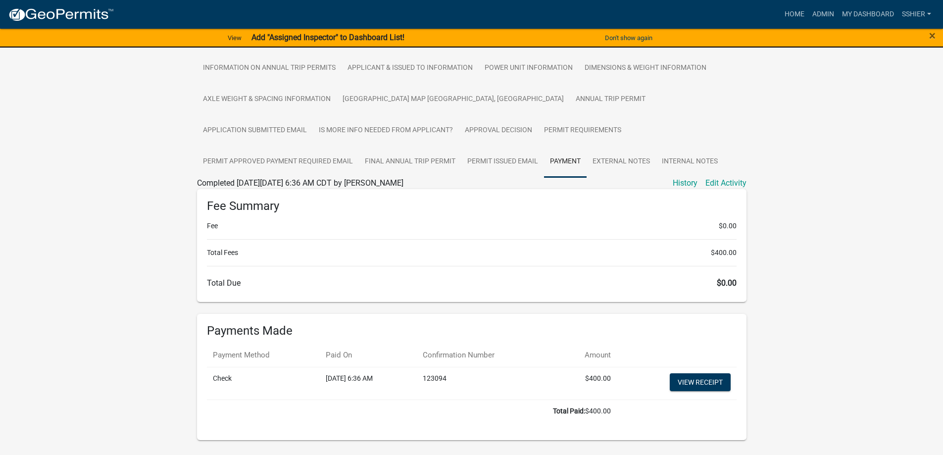
scroll to position [171, 0]
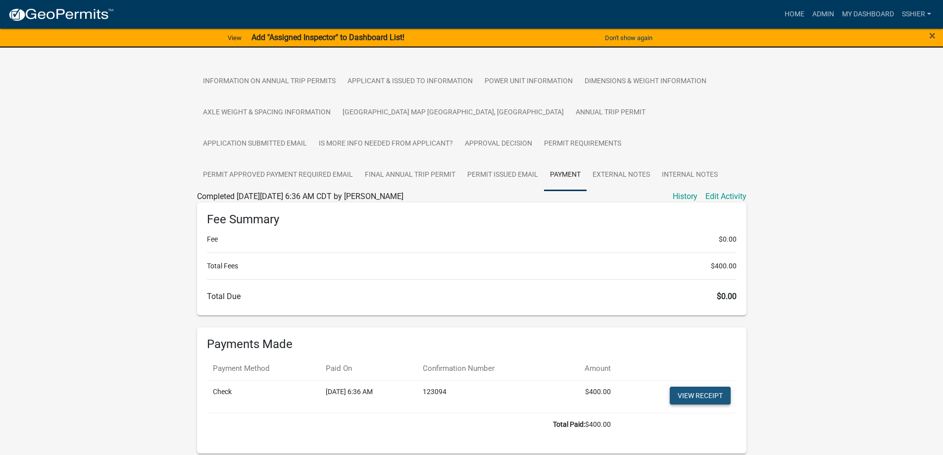
click at [689, 402] on link "View receipt" at bounding box center [699, 395] width 61 height 18
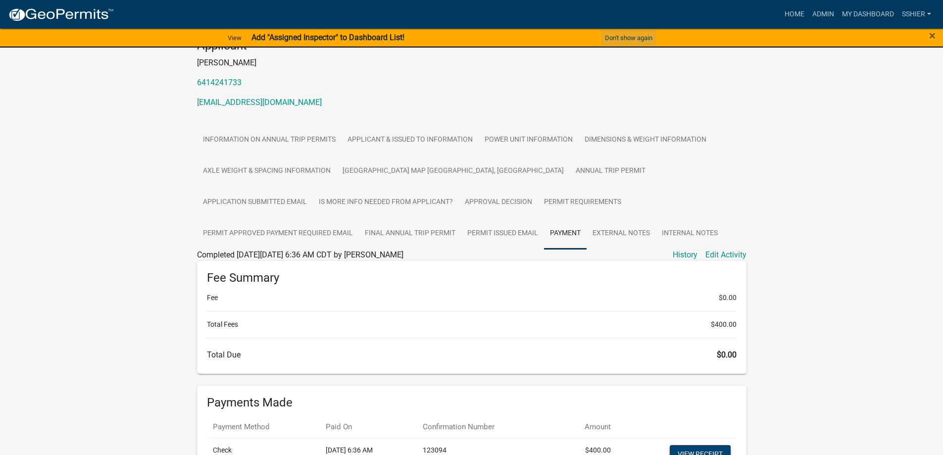
scroll to position [23, 0]
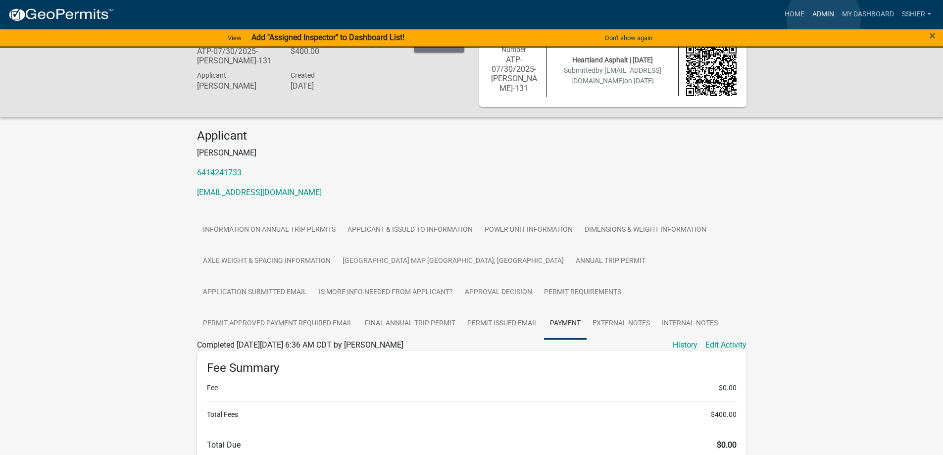
click at [823, 18] on link "Admin" at bounding box center [823, 14] width 30 height 19
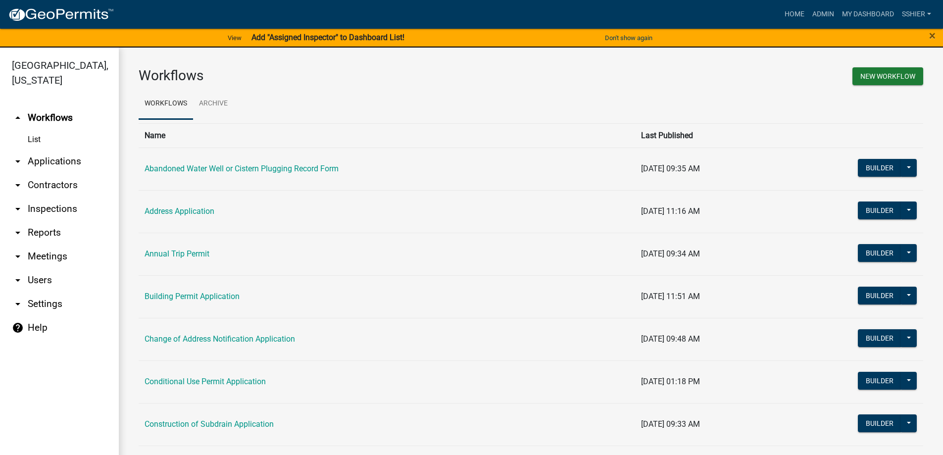
click at [23, 155] on icon "arrow_drop_down" at bounding box center [18, 161] width 12 height 12
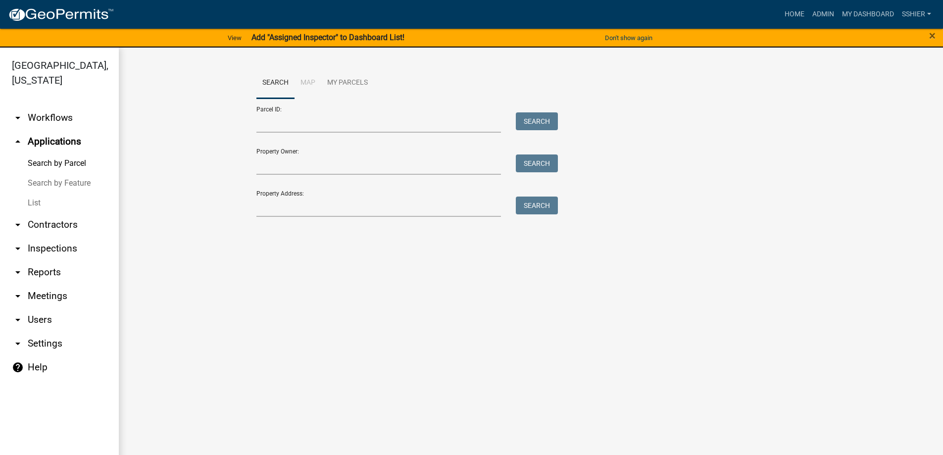
click at [33, 193] on link "List" at bounding box center [59, 203] width 119 height 20
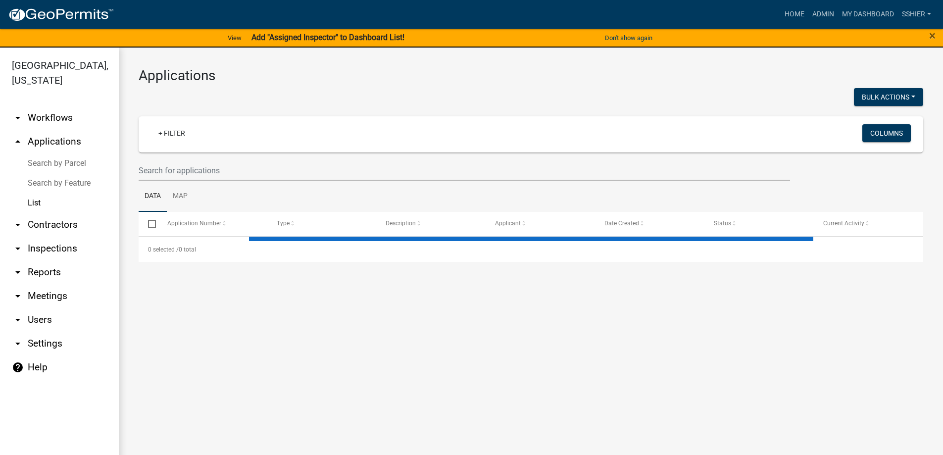
select select "3: 100"
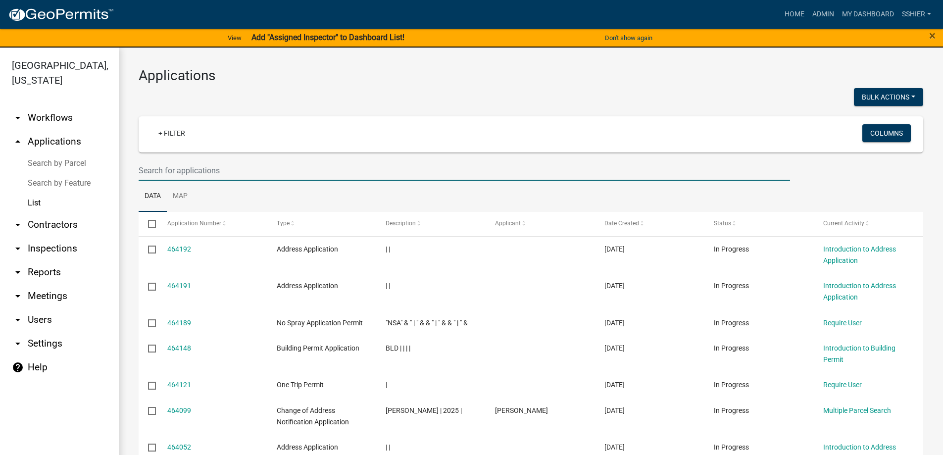
click at [165, 173] on input "text" at bounding box center [464, 170] width 651 height 20
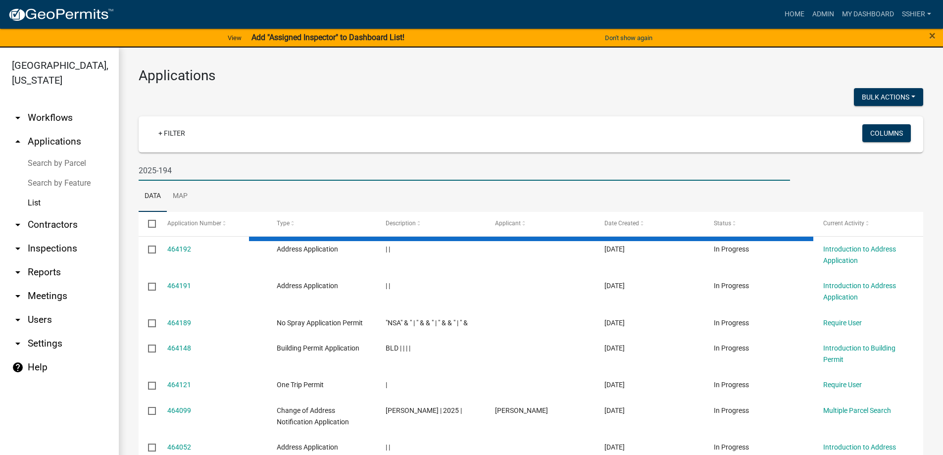
type input "2025-194"
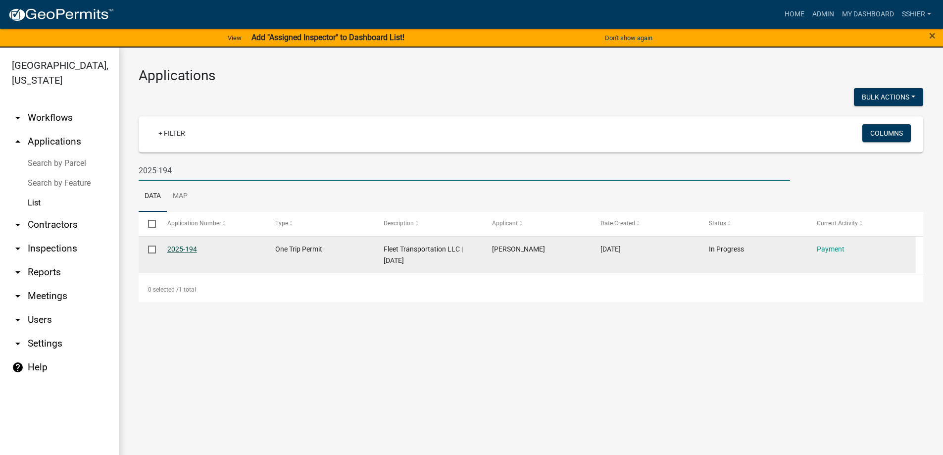
click at [179, 247] on link "2025-194" at bounding box center [182, 249] width 30 height 8
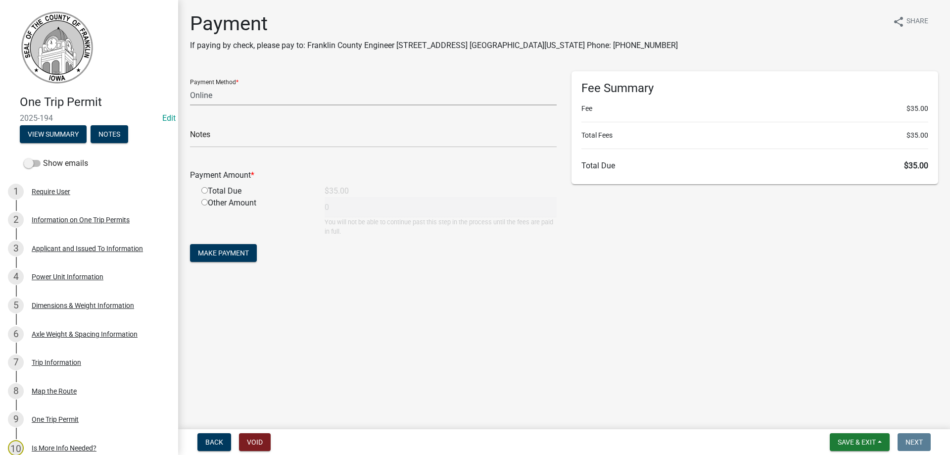
click at [218, 100] on select "Credit Card POS Check Cash Online" at bounding box center [373, 95] width 367 height 20
select select "1: 0"
click at [190, 85] on select "Credit Card POS Check Cash Online" at bounding box center [373, 95] width 367 height 20
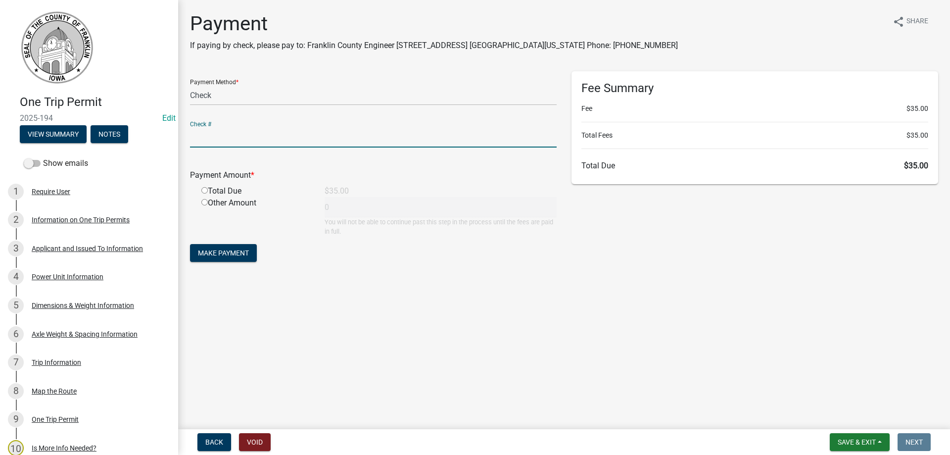
click at [214, 136] on input "text" at bounding box center [373, 137] width 367 height 20
type input "82000563"
click at [206, 190] on input "radio" at bounding box center [204, 190] width 6 height 6
radio input "true"
type input "35"
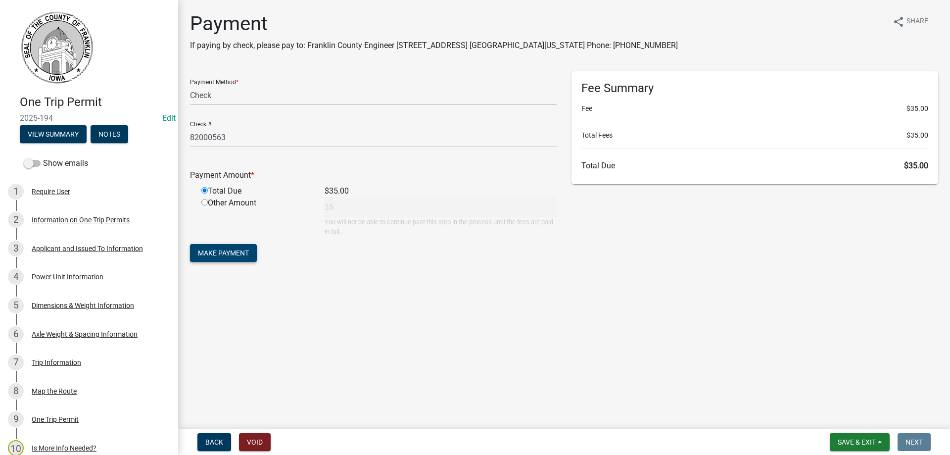
click at [223, 249] on button "Make Payment" at bounding box center [223, 253] width 67 height 18
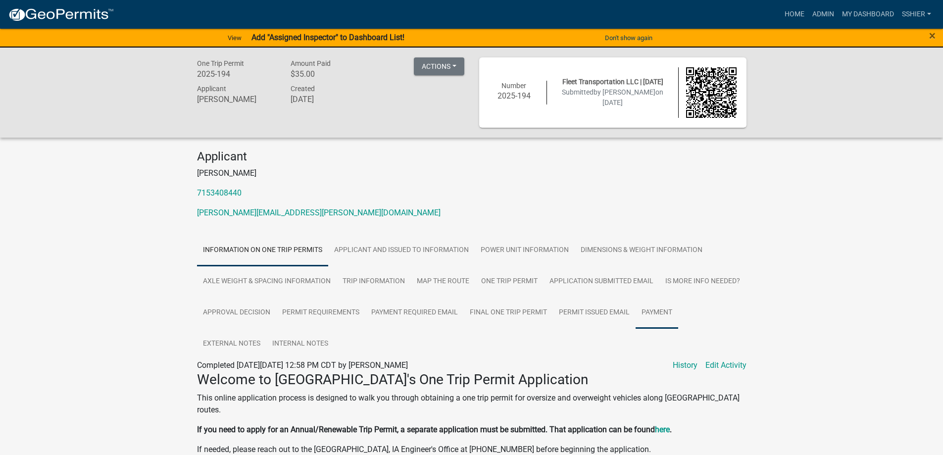
click at [644, 308] on link "Payment" at bounding box center [656, 313] width 43 height 32
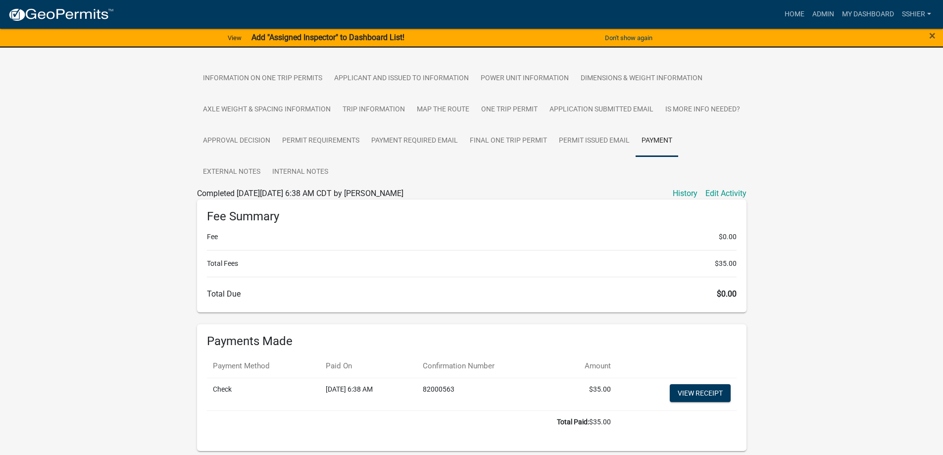
scroll to position [198, 0]
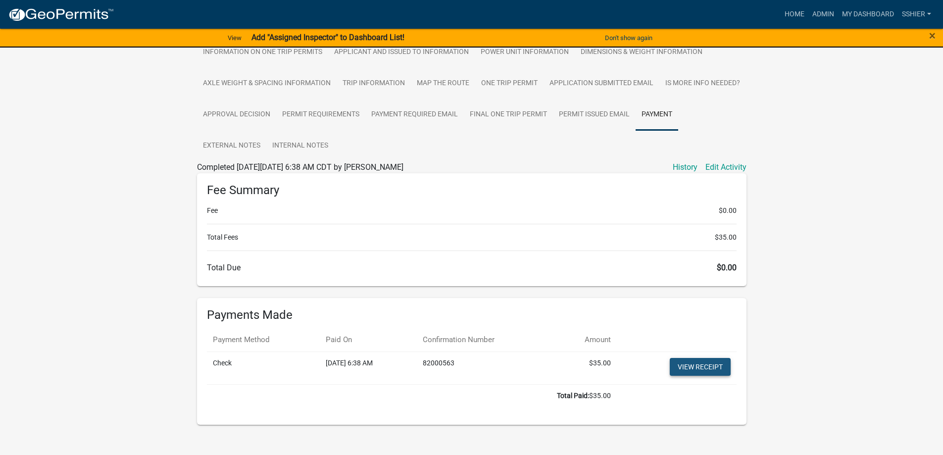
click at [687, 363] on link "View receipt" at bounding box center [699, 367] width 61 height 18
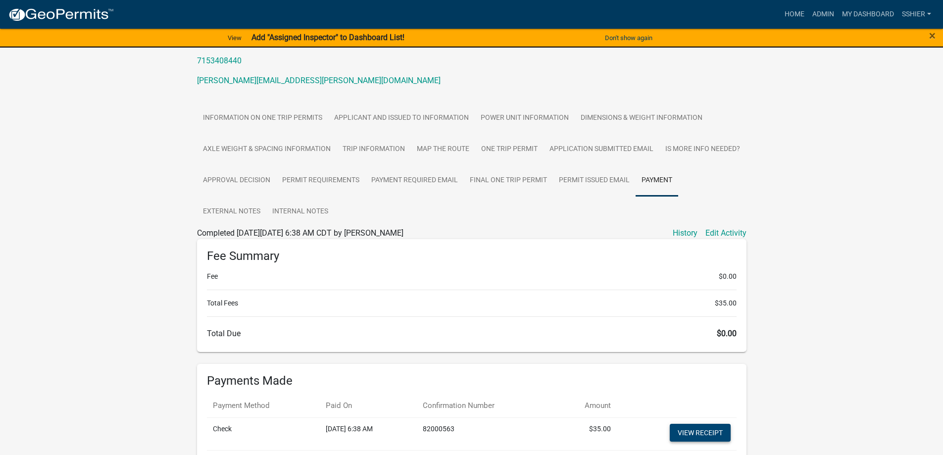
scroll to position [49, 0]
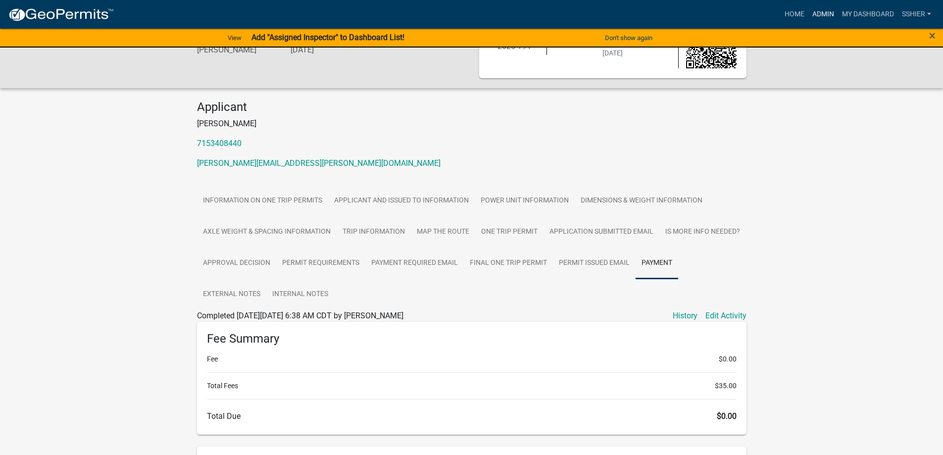
click at [823, 11] on link "Admin" at bounding box center [823, 14] width 30 height 19
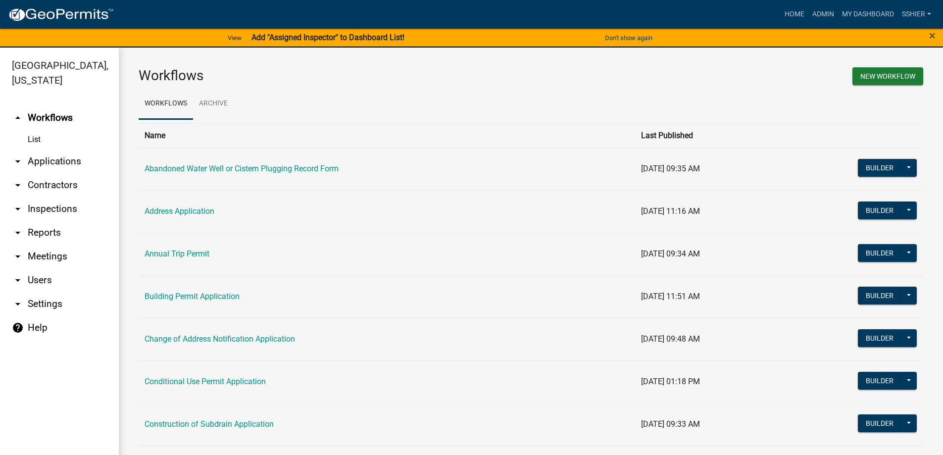
click at [26, 149] on link "arrow_drop_down Applications" at bounding box center [59, 161] width 119 height 24
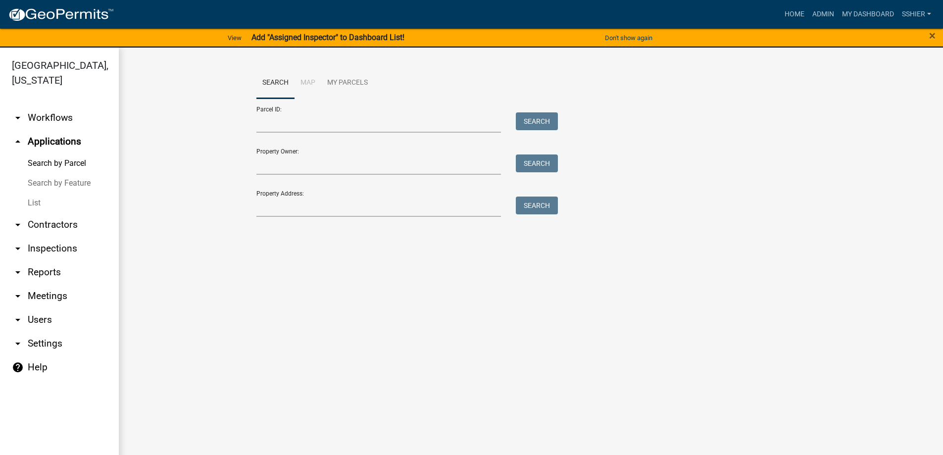
click at [29, 193] on link "List" at bounding box center [59, 203] width 119 height 20
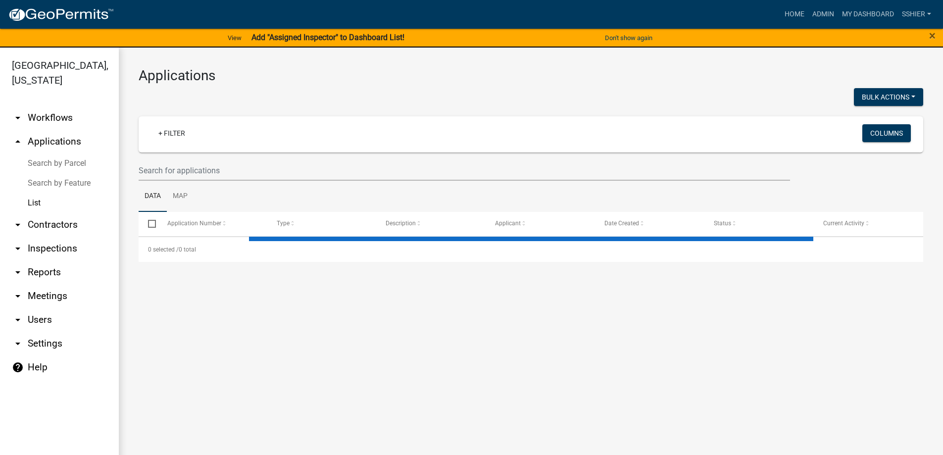
select select "3: 100"
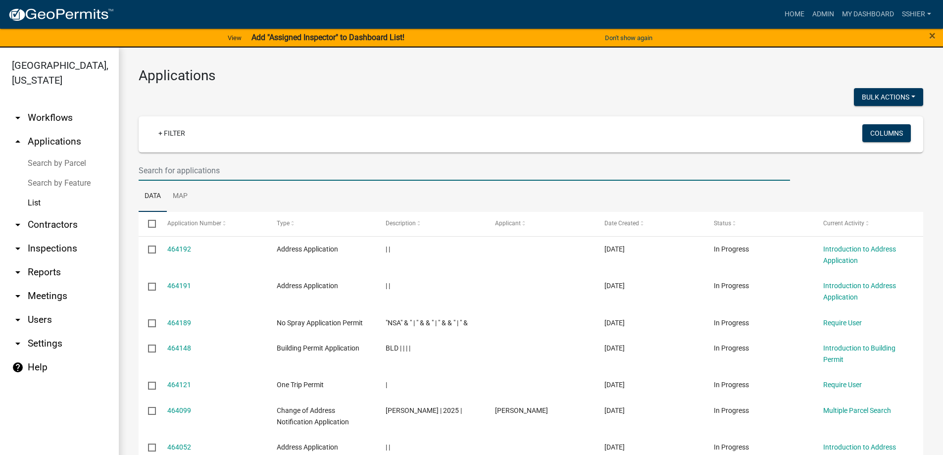
click at [170, 173] on input "text" at bounding box center [464, 170] width 651 height 20
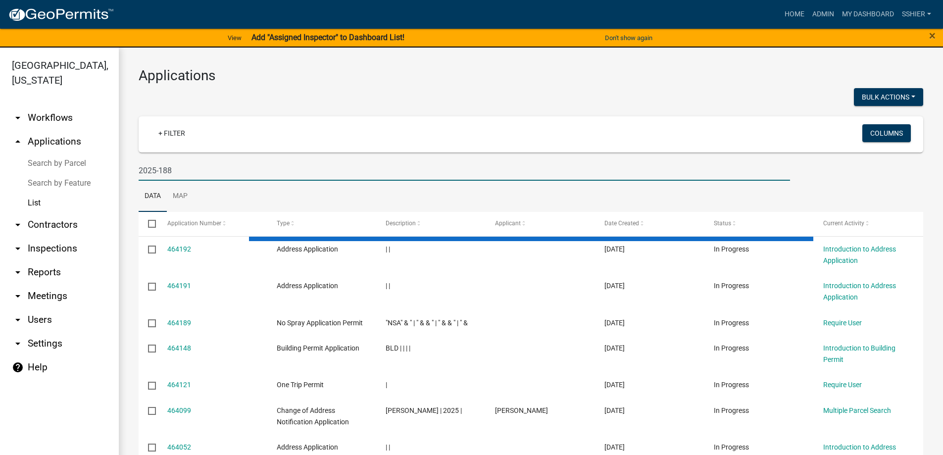
type input "2025-188"
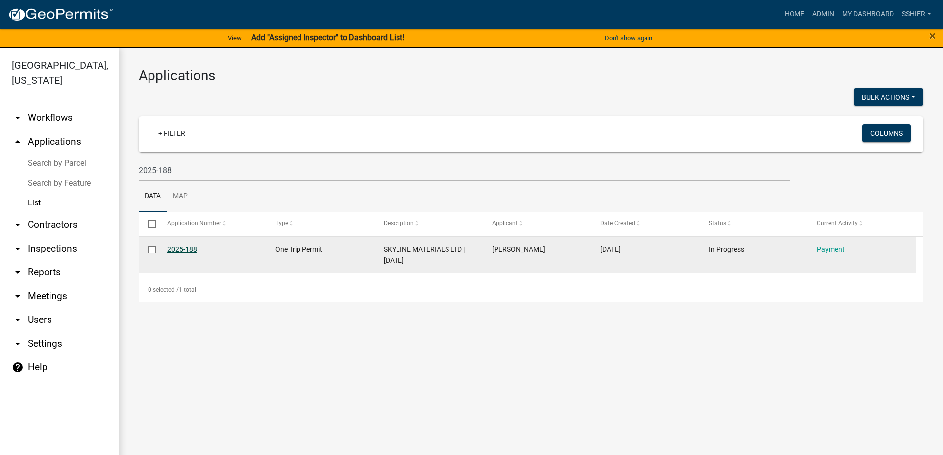
click at [180, 251] on link "2025-188" at bounding box center [182, 249] width 30 height 8
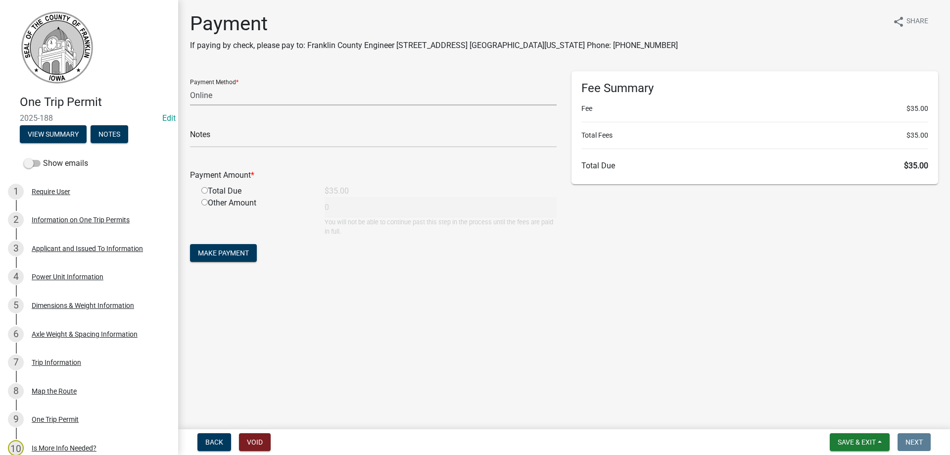
click at [219, 98] on select "Credit Card POS Check Cash Online" at bounding box center [373, 95] width 367 height 20
select select "1: 0"
click at [190, 85] on select "Credit Card POS Check Cash Online" at bounding box center [373, 95] width 367 height 20
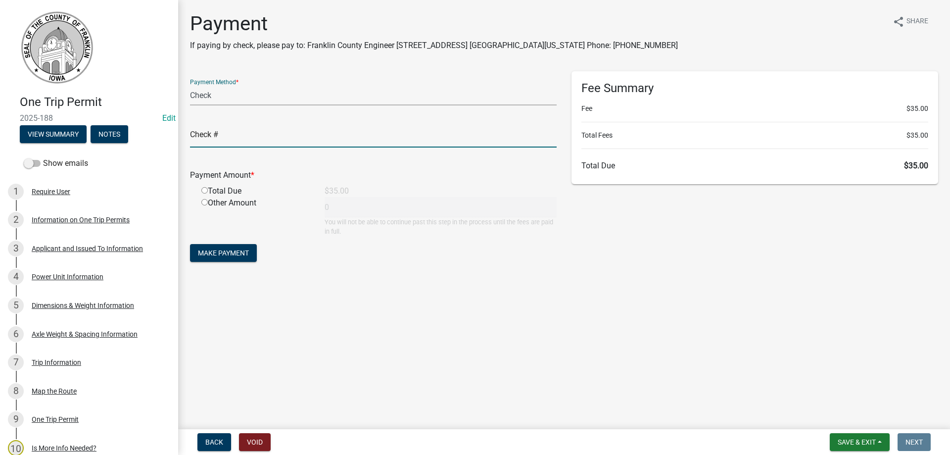
click at [211, 143] on input "text" at bounding box center [373, 137] width 367 height 20
type input "021983"
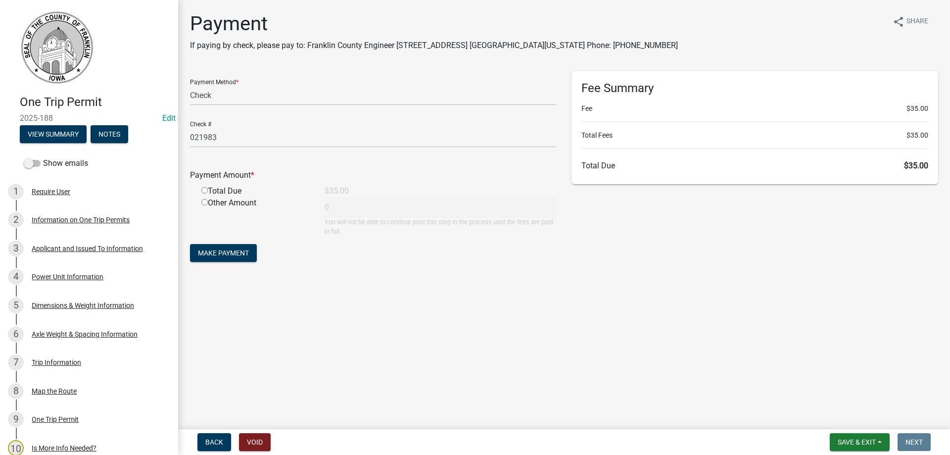
click at [205, 190] on input "radio" at bounding box center [204, 190] width 6 height 6
radio input "true"
type input "35"
click at [217, 249] on span "Make Payment" at bounding box center [223, 253] width 51 height 8
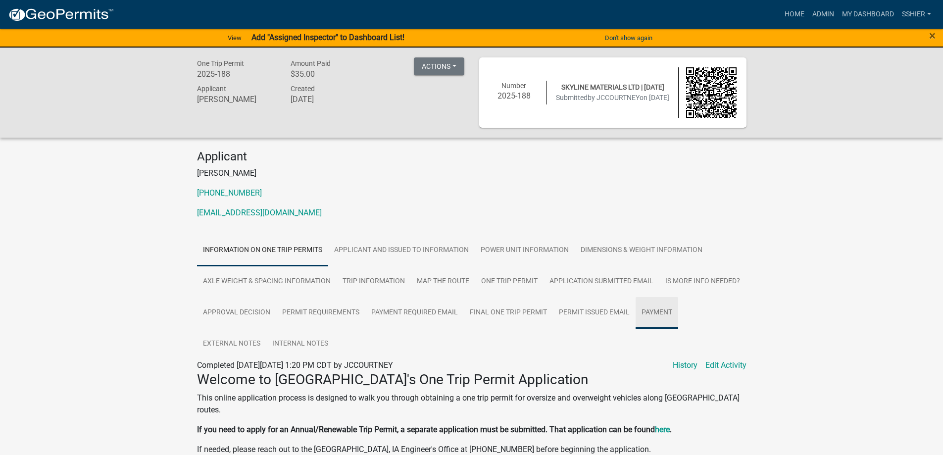
click at [655, 317] on link "Payment" at bounding box center [656, 313] width 43 height 32
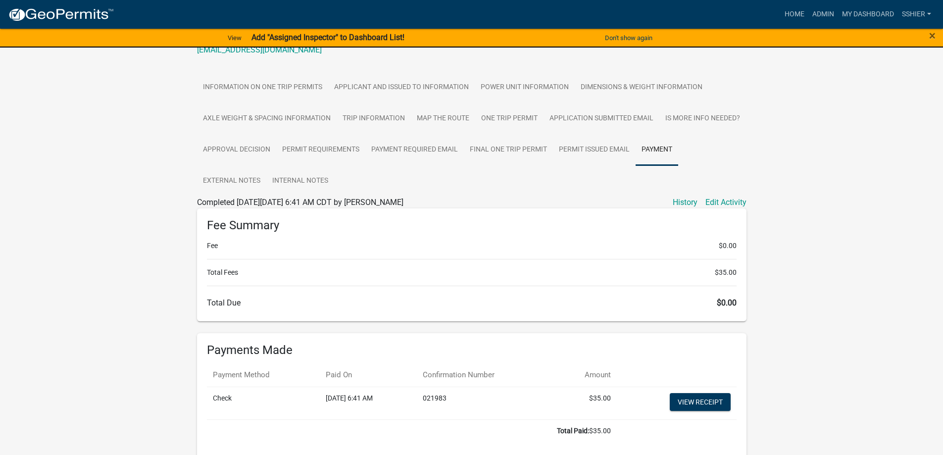
scroll to position [198, 0]
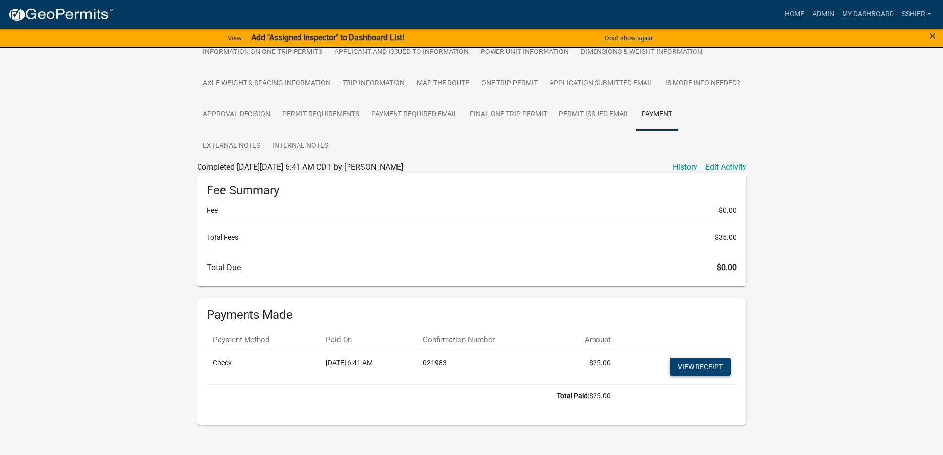
click at [704, 371] on link "View receipt" at bounding box center [699, 367] width 61 height 18
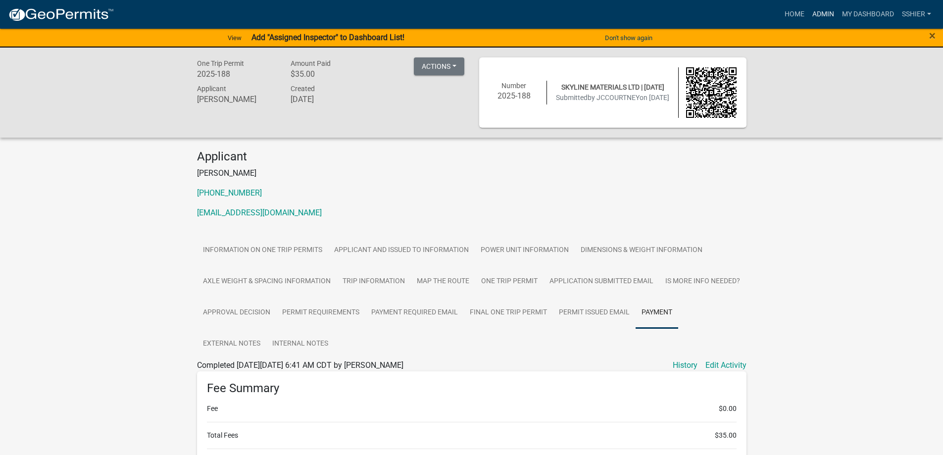
drag, startPoint x: 826, startPoint y: 10, endPoint x: 819, endPoint y: 13, distance: 7.7
click at [825, 10] on link "Admin" at bounding box center [823, 14] width 30 height 19
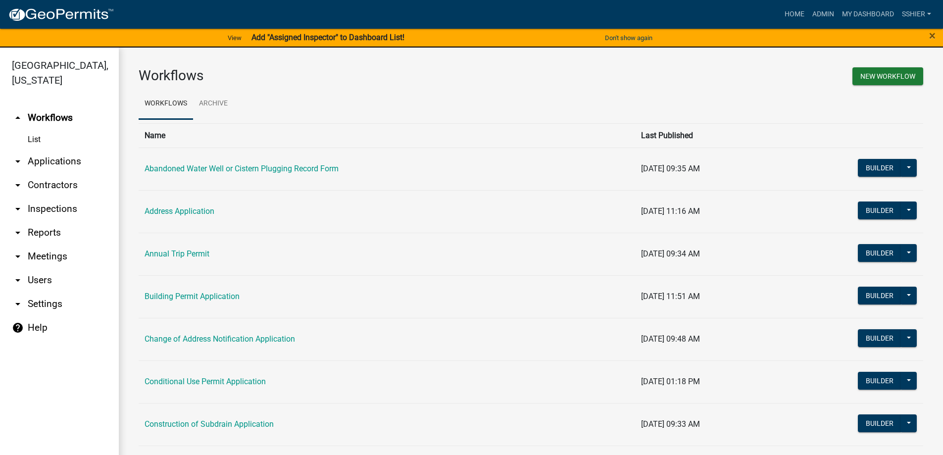
click at [44, 149] on link "arrow_drop_down Applications" at bounding box center [59, 161] width 119 height 24
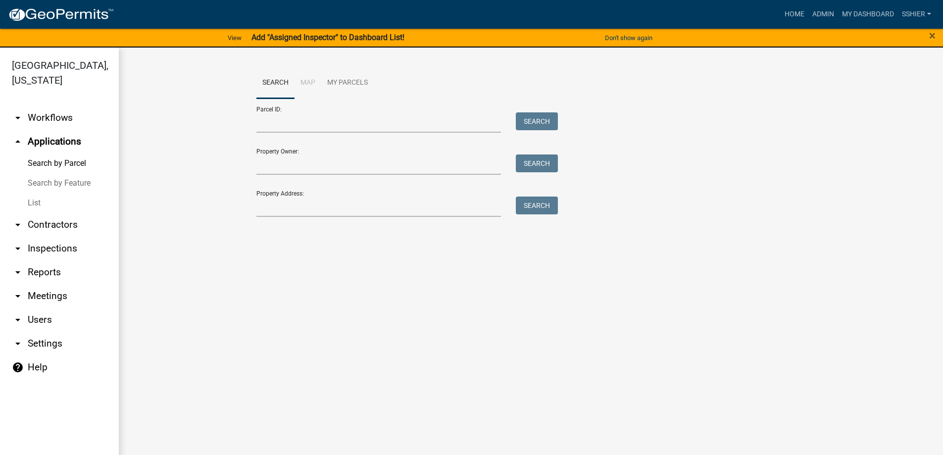
click at [30, 193] on link "List" at bounding box center [59, 203] width 119 height 20
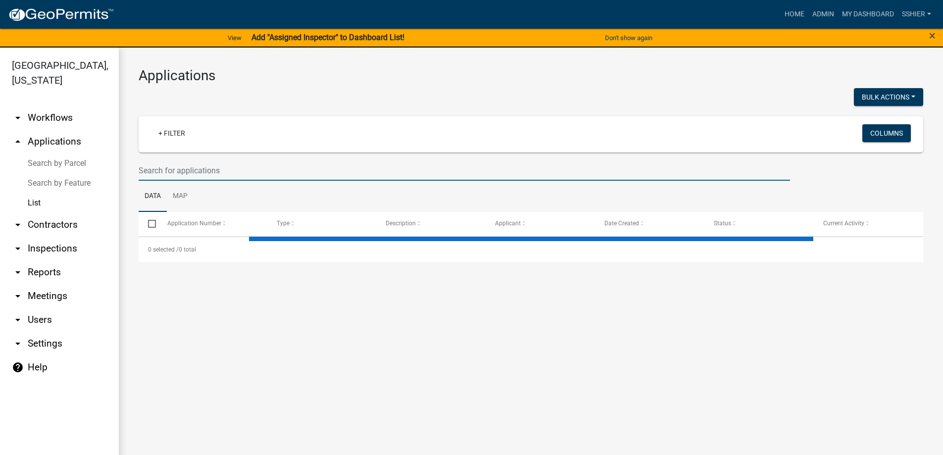
click at [146, 164] on input "text" at bounding box center [464, 170] width 651 height 20
select select "3: 100"
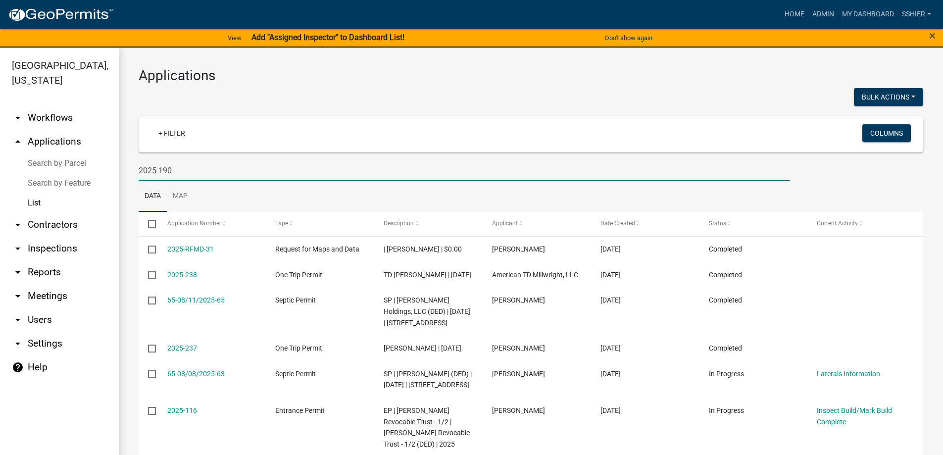
type input "2025-190"
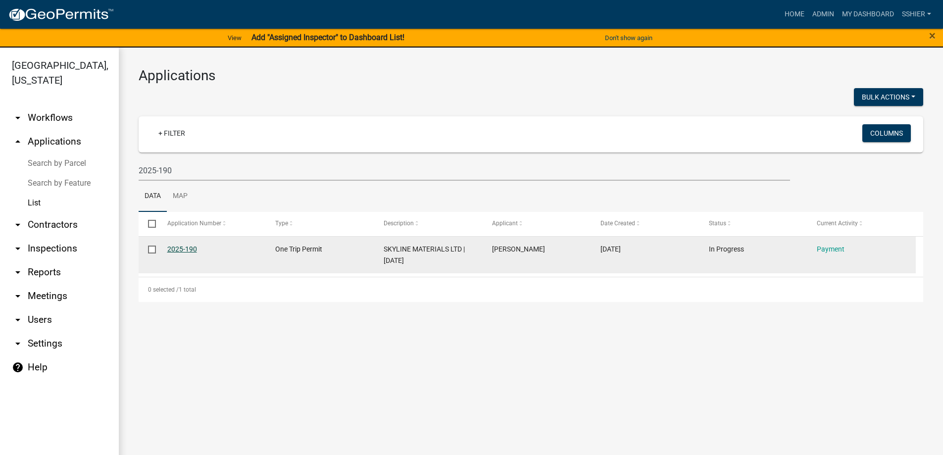
click at [178, 249] on link "2025-190" at bounding box center [182, 249] width 30 height 8
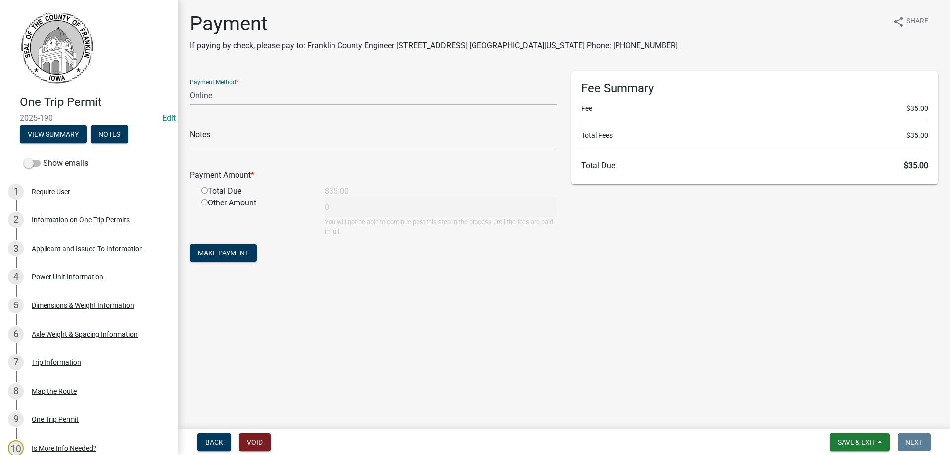
click at [225, 96] on select "Credit Card POS Check Cash Online" at bounding box center [373, 95] width 367 height 20
select select "1: 0"
click at [190, 85] on select "Credit Card POS Check Cash Online" at bounding box center [373, 95] width 367 height 20
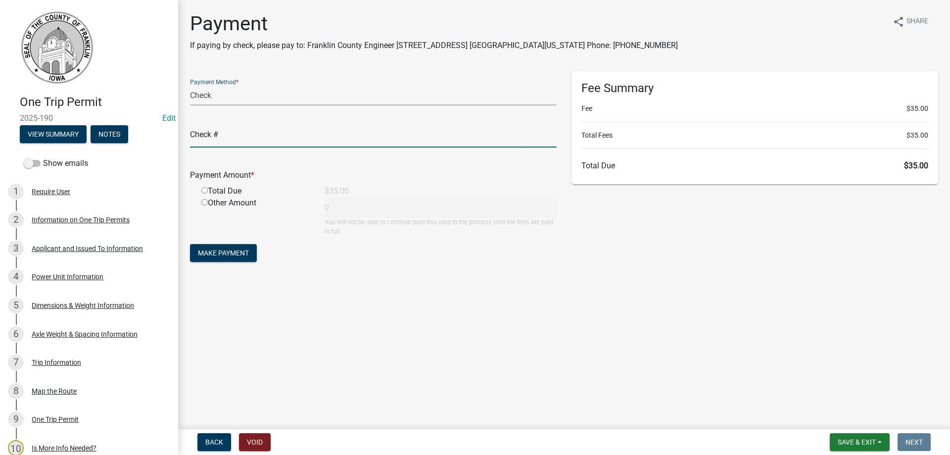
click at [211, 142] on input "text" at bounding box center [373, 137] width 367 height 20
type input "021983"
click at [205, 191] on input "radio" at bounding box center [204, 190] width 6 height 6
radio input "true"
type input "35"
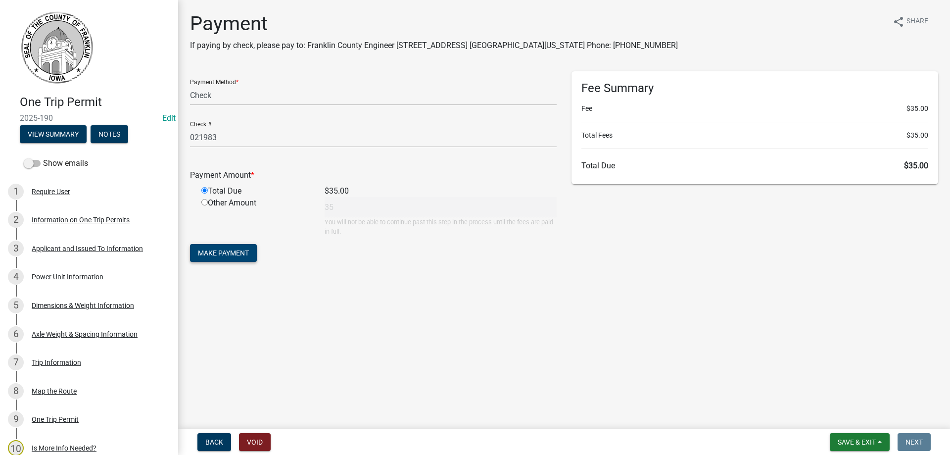
click at [211, 251] on span "Make Payment" at bounding box center [223, 253] width 51 height 8
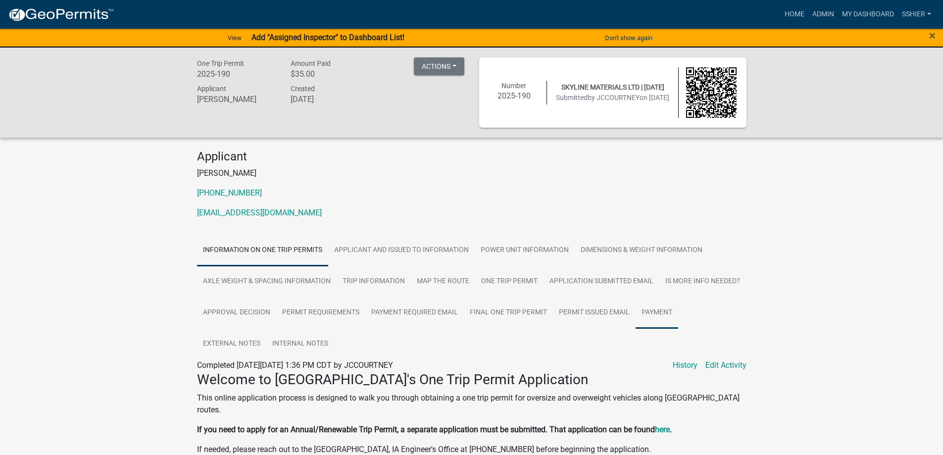
click at [649, 314] on link "Payment" at bounding box center [656, 313] width 43 height 32
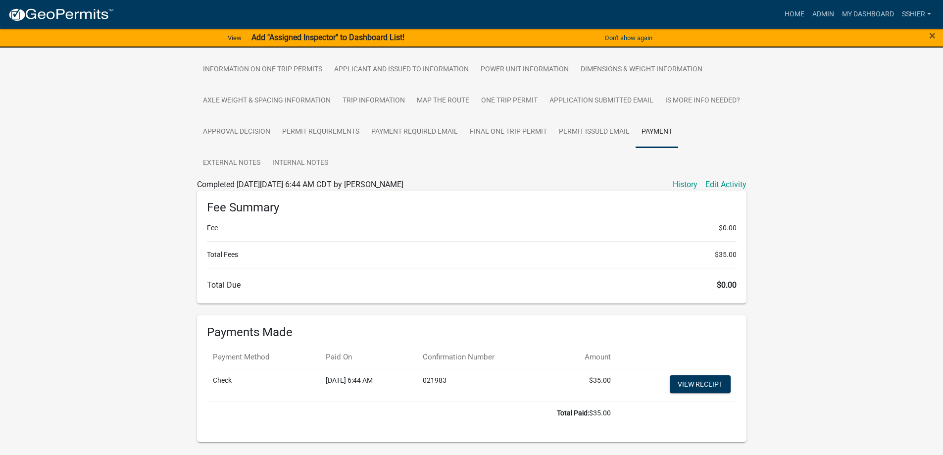
scroll to position [209, 0]
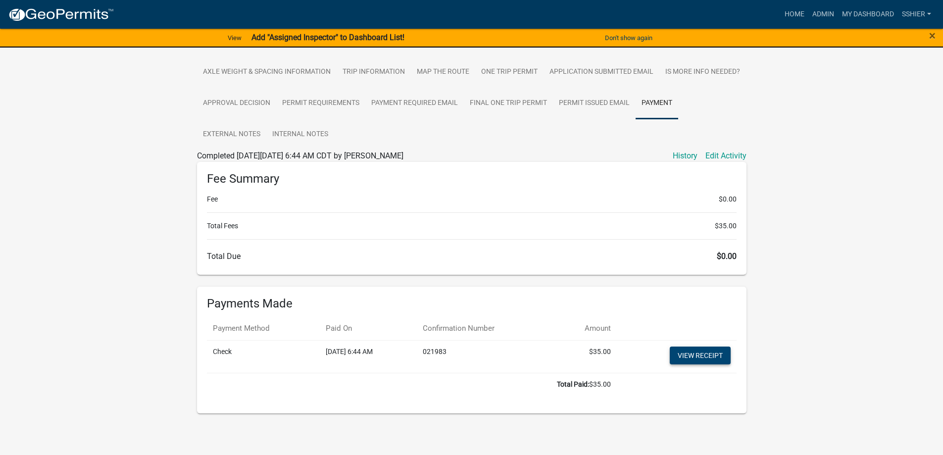
click at [698, 358] on link "View receipt" at bounding box center [699, 355] width 61 height 18
click at [817, 13] on link "Admin" at bounding box center [823, 14] width 30 height 19
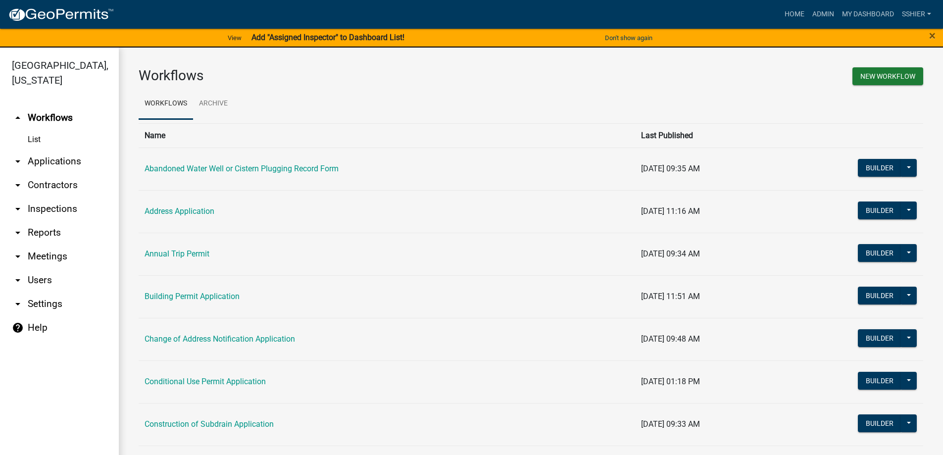
click at [57, 149] on link "arrow_drop_down Applications" at bounding box center [59, 161] width 119 height 24
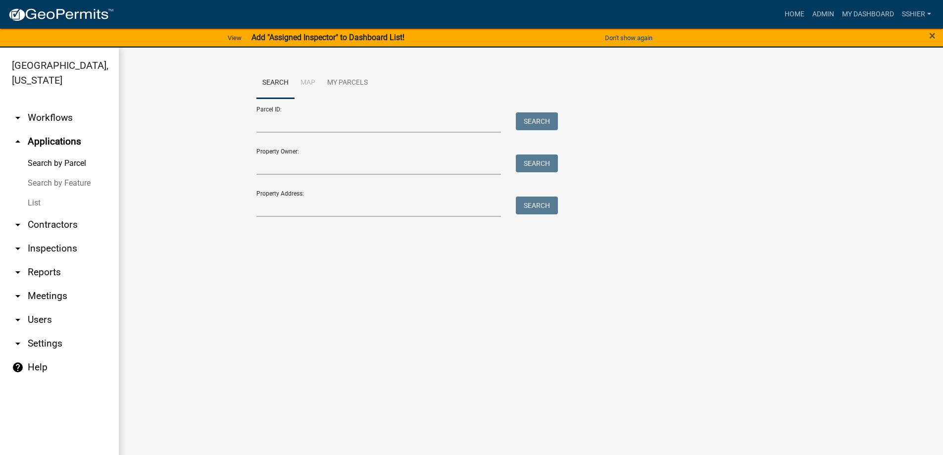
click at [57, 193] on link "List" at bounding box center [59, 203] width 119 height 20
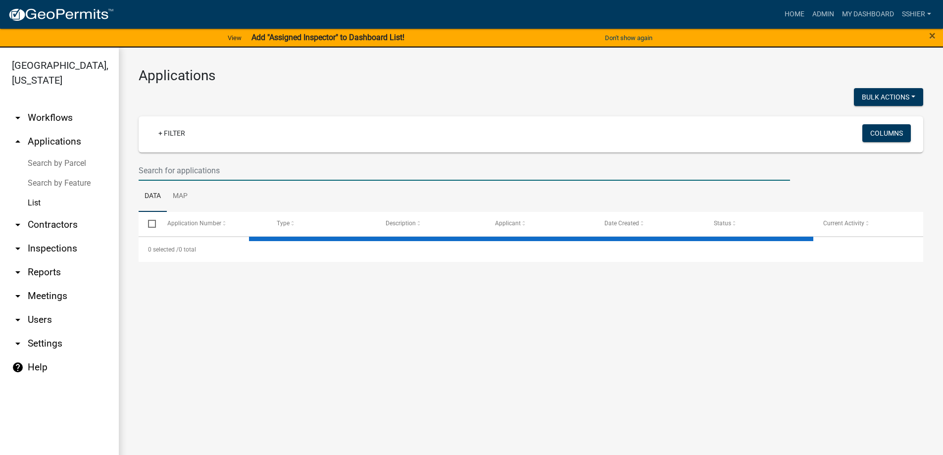
click at [177, 174] on input "text" at bounding box center [464, 170] width 651 height 20
select select "3: 100"
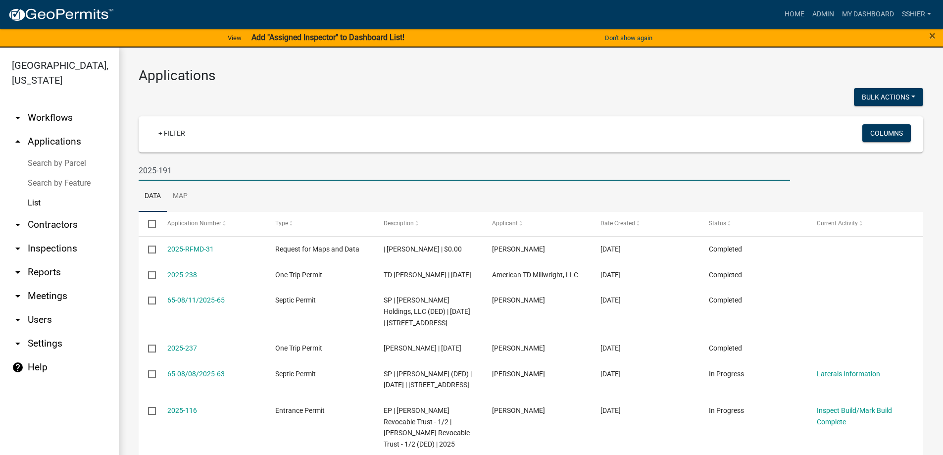
type input "2025-191"
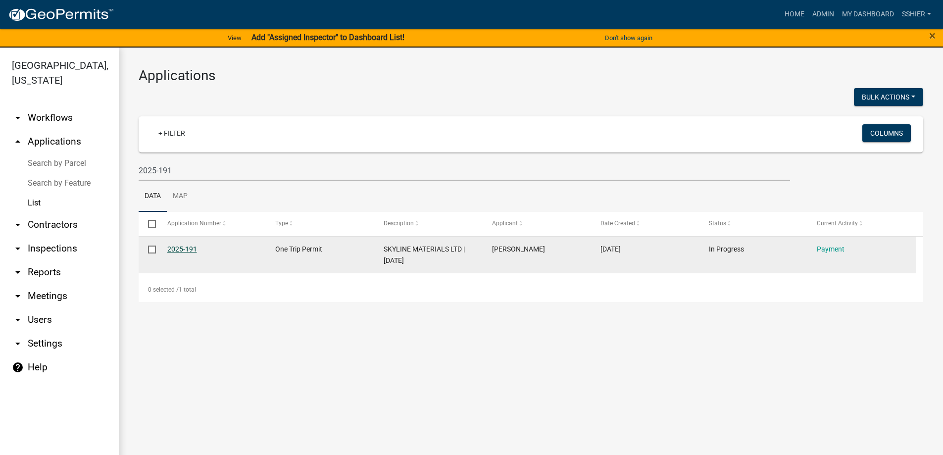
click at [185, 245] on link "2025-191" at bounding box center [182, 249] width 30 height 8
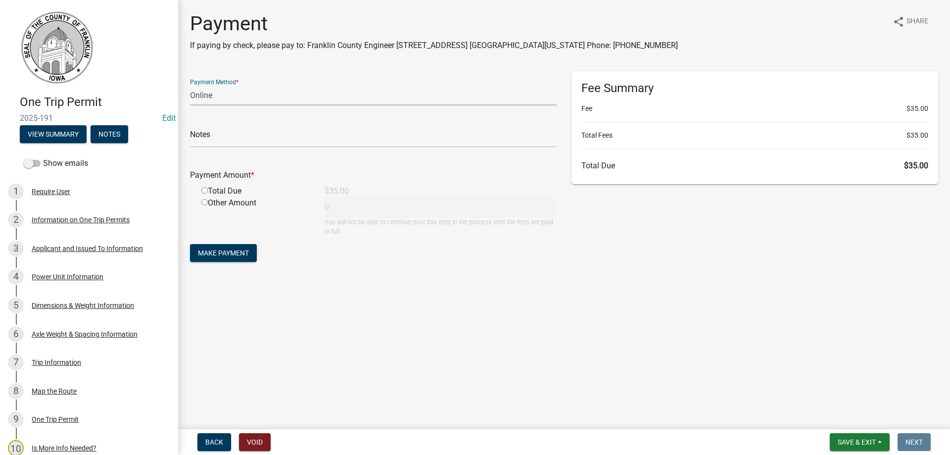
click at [208, 94] on select "Credit Card POS Check Cash Online" at bounding box center [373, 95] width 367 height 20
select select "1: 0"
click at [190, 85] on select "Credit Card POS Check Cash Online" at bounding box center [373, 95] width 367 height 20
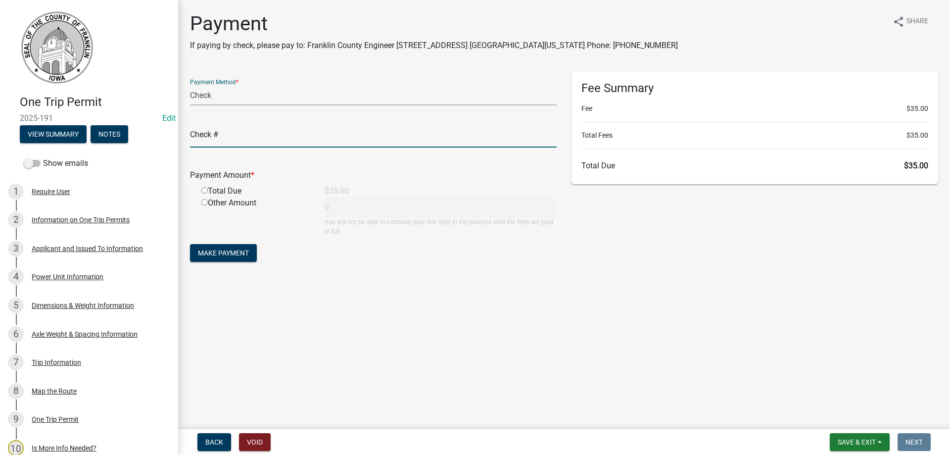
click at [202, 143] on input "text" at bounding box center [373, 137] width 367 height 20
type input "021983"
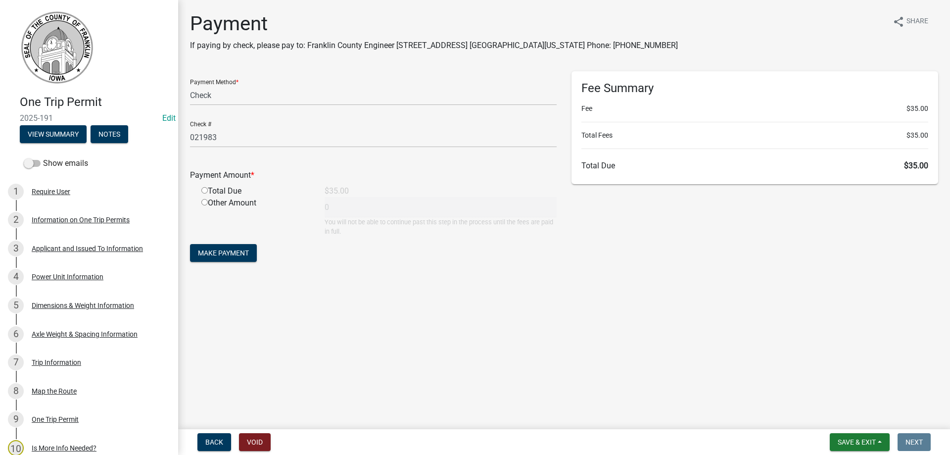
click at [204, 190] on input "radio" at bounding box center [204, 190] width 6 height 6
radio input "true"
type input "35"
click at [209, 249] on span "Make Payment" at bounding box center [223, 253] width 51 height 8
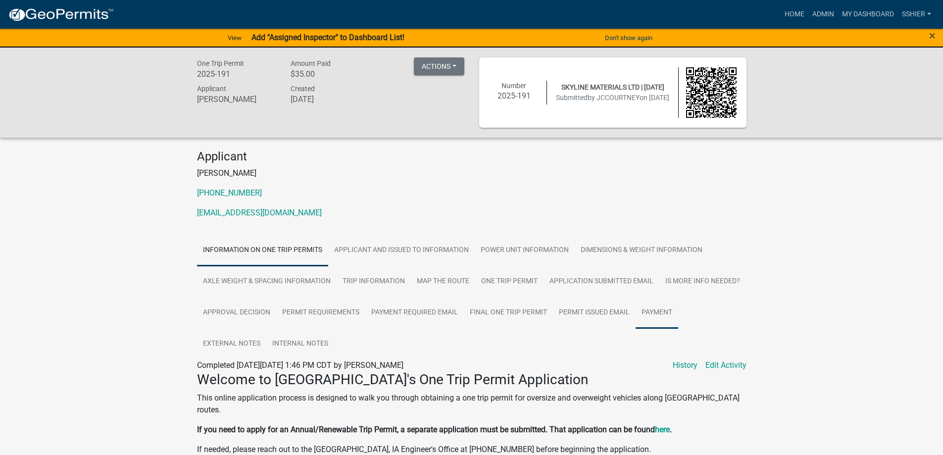
click at [648, 313] on link "Payment" at bounding box center [656, 313] width 43 height 32
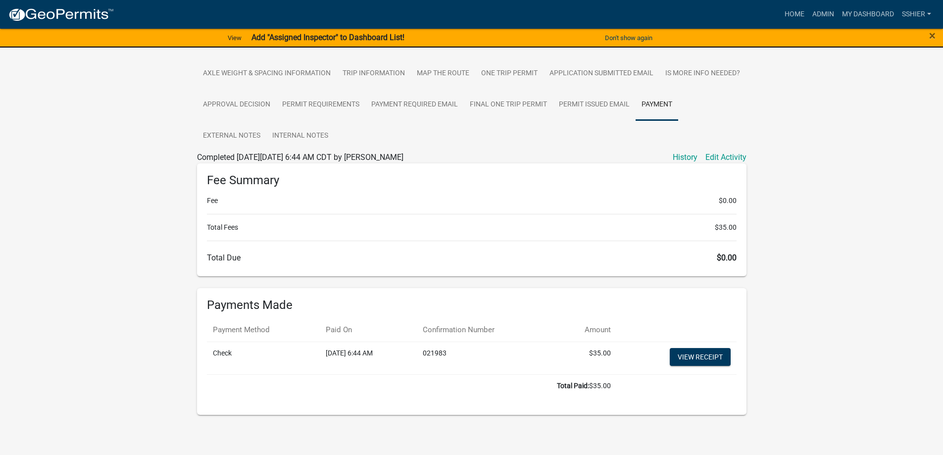
scroll to position [209, 0]
click at [697, 351] on link "View receipt" at bounding box center [699, 355] width 61 height 18
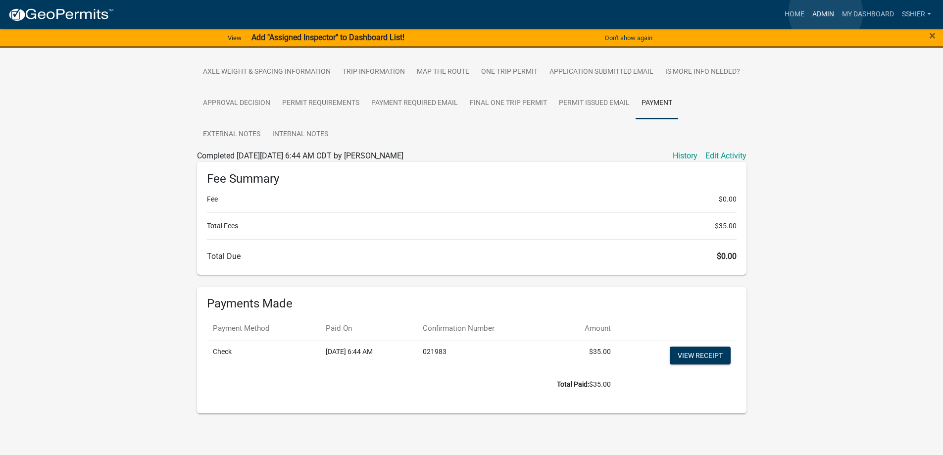
click at [825, 13] on link "Admin" at bounding box center [823, 14] width 30 height 19
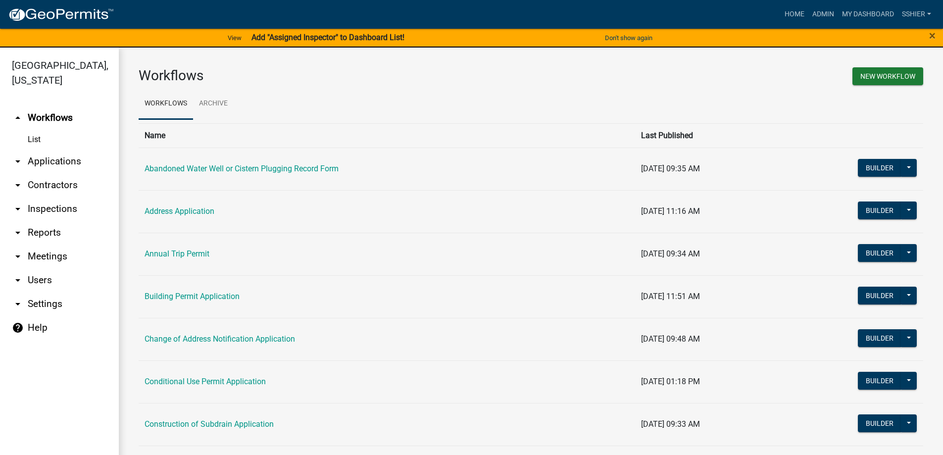
click at [34, 149] on link "arrow_drop_down Applications" at bounding box center [59, 161] width 119 height 24
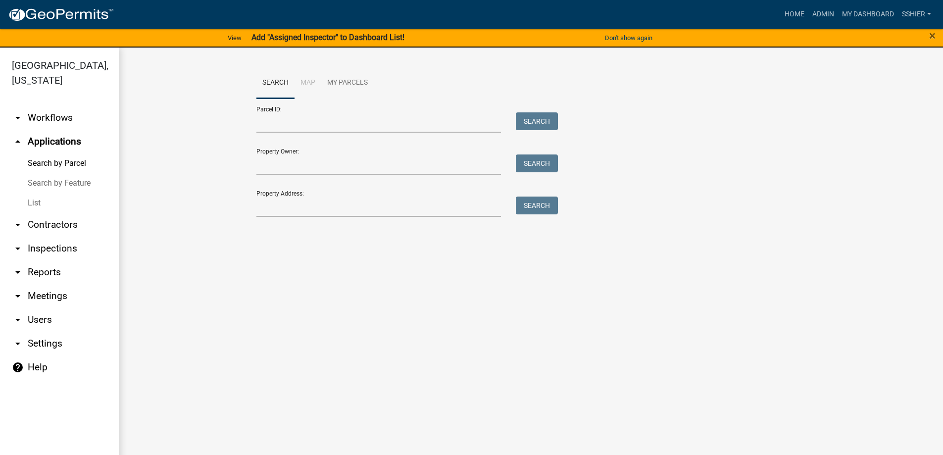
click at [33, 193] on link "List" at bounding box center [59, 203] width 119 height 20
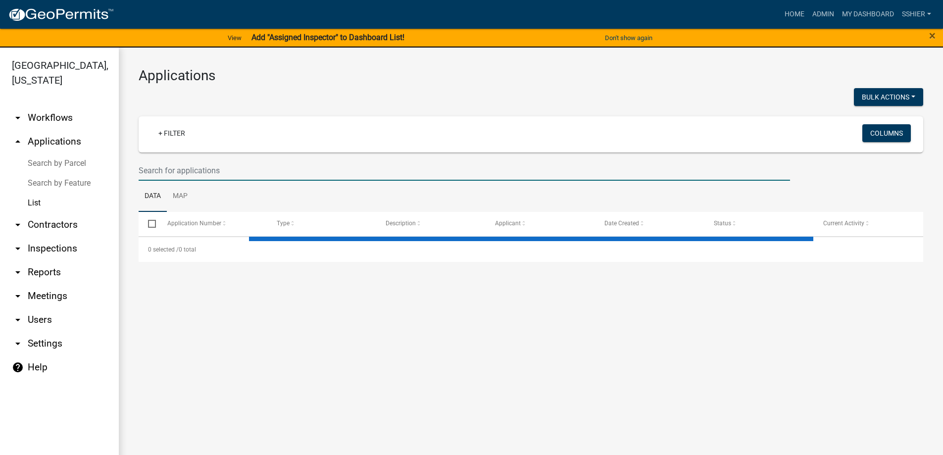
click at [160, 172] on input "text" at bounding box center [464, 170] width 651 height 20
select select "3: 100"
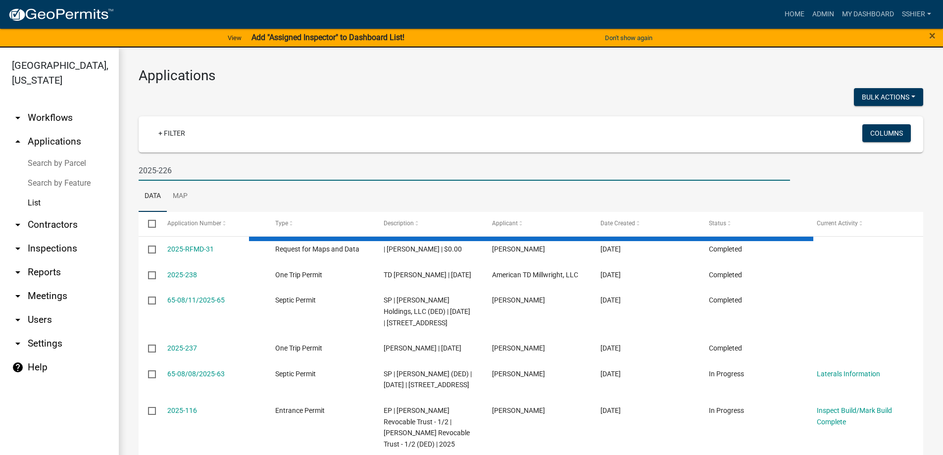
type input "2025-226"
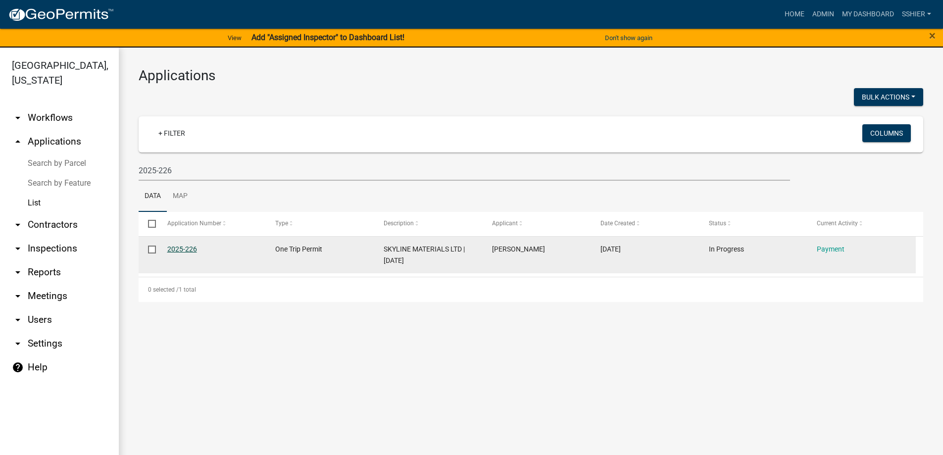
click at [172, 248] on link "2025-226" at bounding box center [182, 249] width 30 height 8
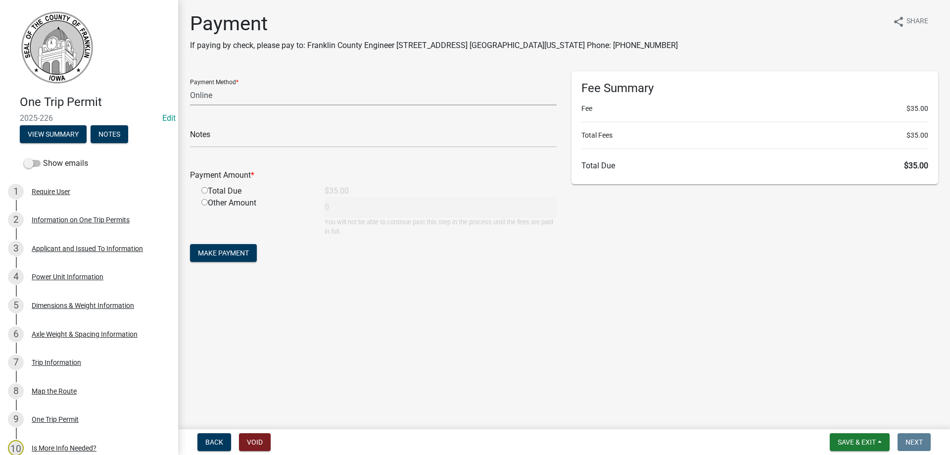
click at [211, 99] on select "Credit Card POS Check Cash Online" at bounding box center [373, 95] width 367 height 20
select select "1: 0"
click at [190, 85] on select "Credit Card POS Check Cash Online" at bounding box center [373, 95] width 367 height 20
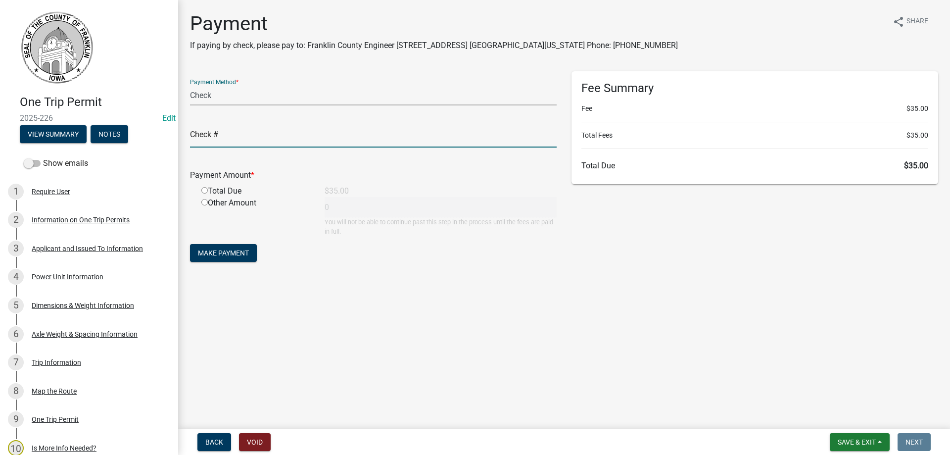
click at [208, 138] on input "text" at bounding box center [373, 137] width 367 height 20
type input "021983"
click at [204, 191] on input "radio" at bounding box center [204, 190] width 6 height 6
radio input "true"
type input "35"
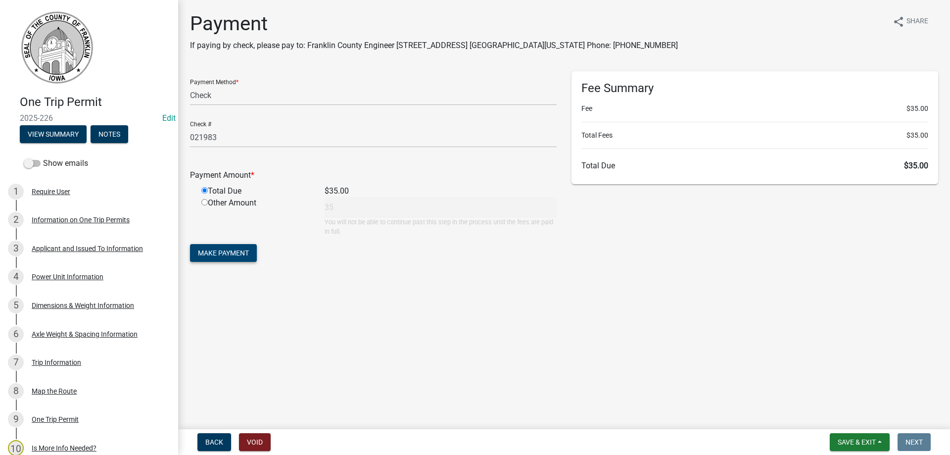
click at [215, 250] on span "Make Payment" at bounding box center [223, 253] width 51 height 8
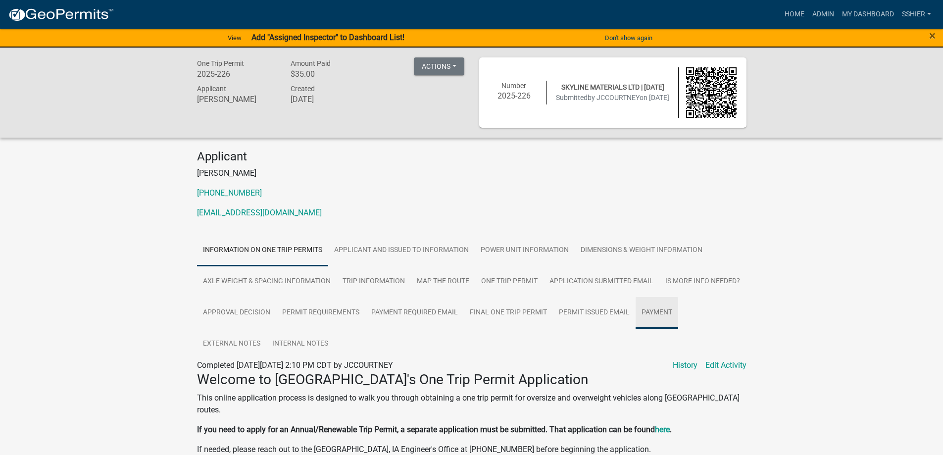
click at [647, 312] on link "Payment" at bounding box center [656, 313] width 43 height 32
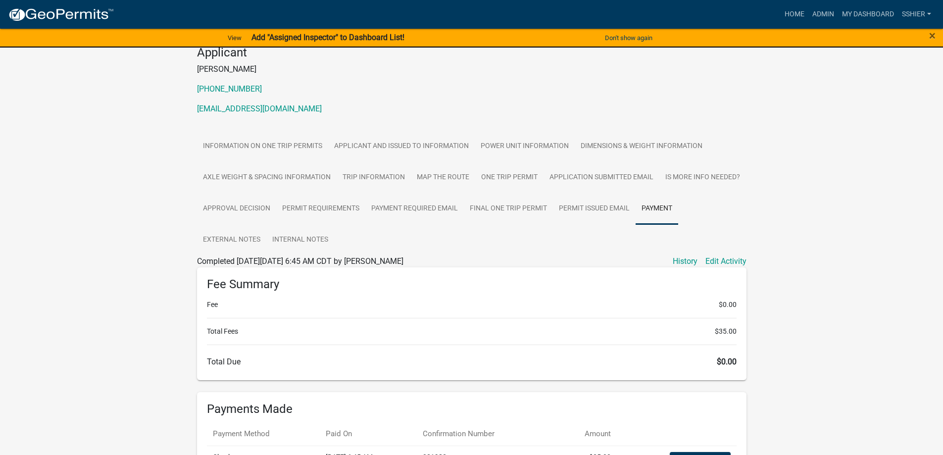
scroll to position [148, 0]
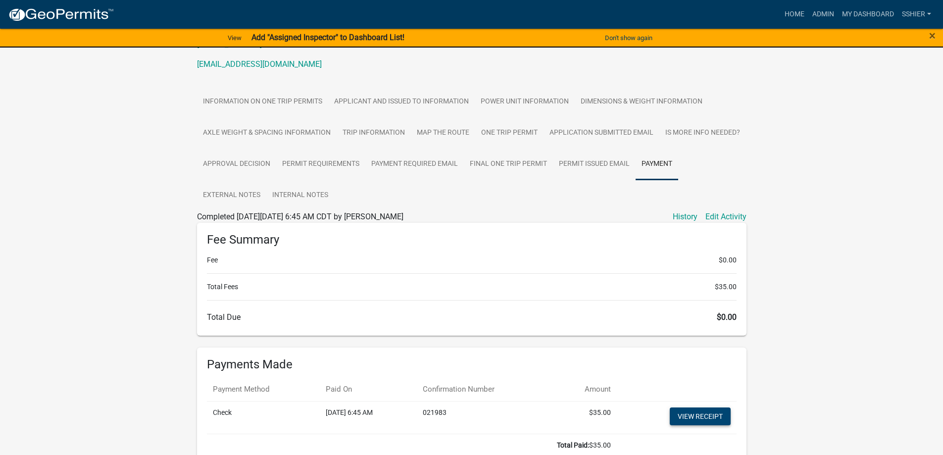
click at [707, 413] on link "View receipt" at bounding box center [699, 416] width 61 height 18
click at [822, 13] on link "Admin" at bounding box center [823, 14] width 30 height 19
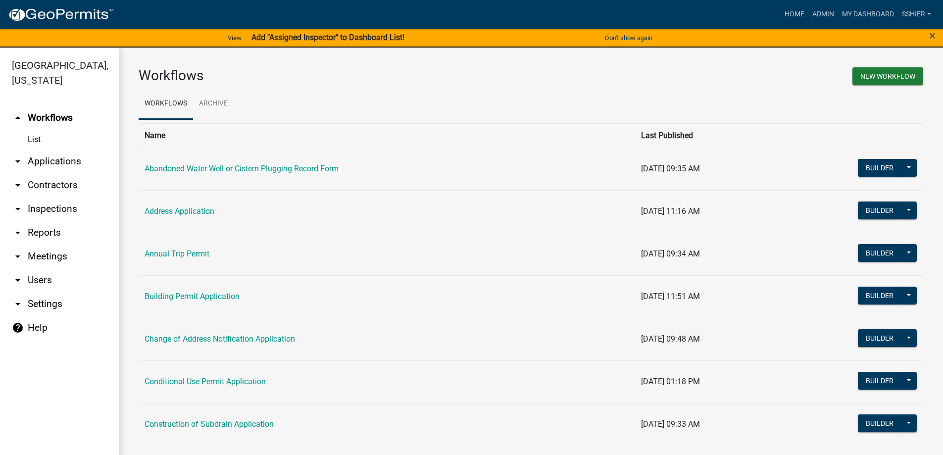
click at [29, 149] on link "arrow_drop_down Applications" at bounding box center [59, 161] width 119 height 24
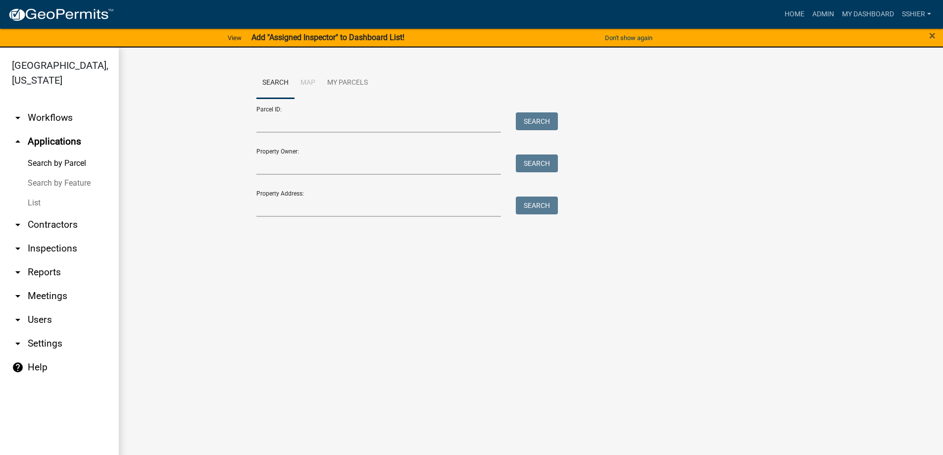
click at [35, 193] on link "List" at bounding box center [59, 203] width 119 height 20
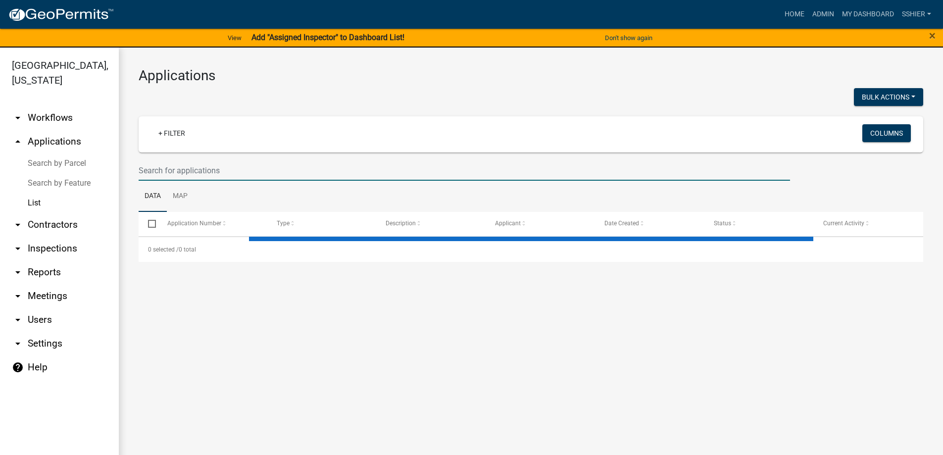
click at [168, 171] on input "text" at bounding box center [464, 170] width 651 height 20
select select "3: 100"
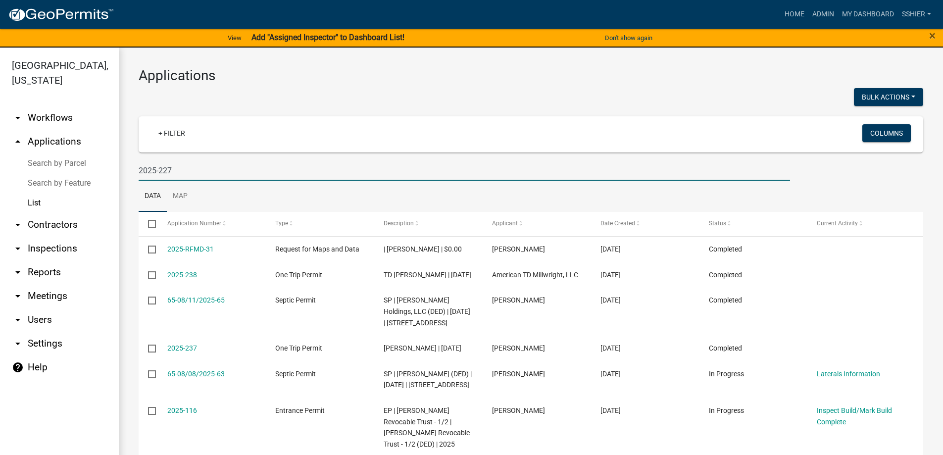
type input "2025-227"
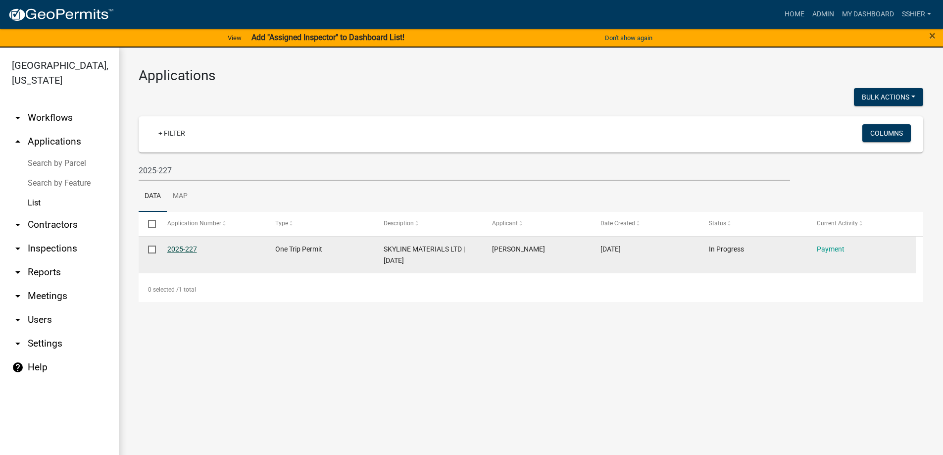
click at [184, 250] on link "2025-227" at bounding box center [182, 249] width 30 height 8
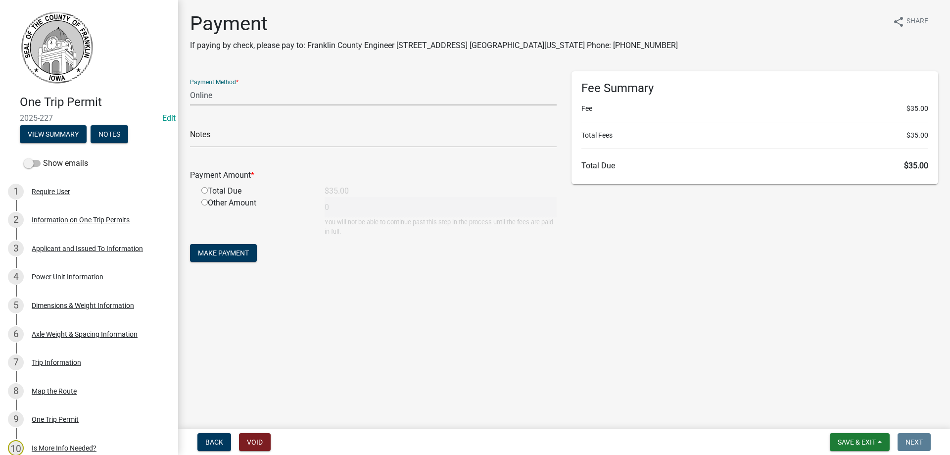
click at [203, 98] on select "Credit Card POS Check Cash Online" at bounding box center [373, 95] width 367 height 20
select select "1: 0"
click at [190, 85] on select "Credit Card POS Check Cash Online" at bounding box center [373, 95] width 367 height 20
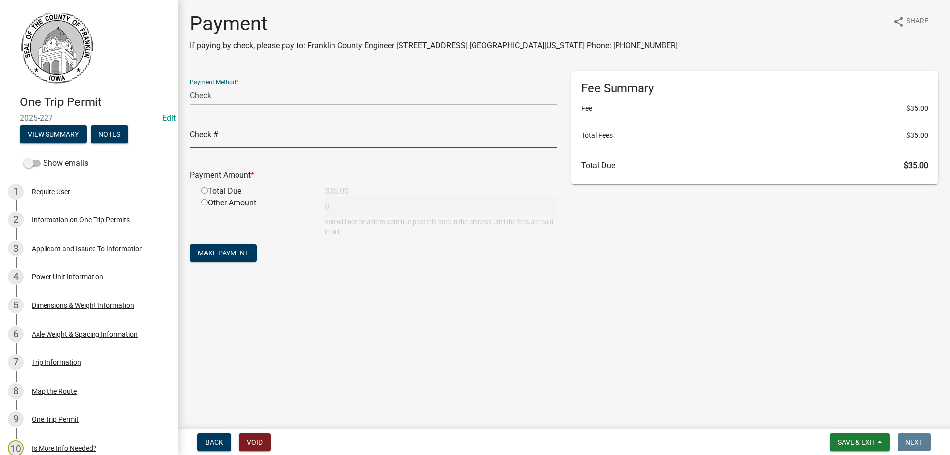
click at [206, 143] on input "text" at bounding box center [373, 137] width 367 height 20
type input "021983"
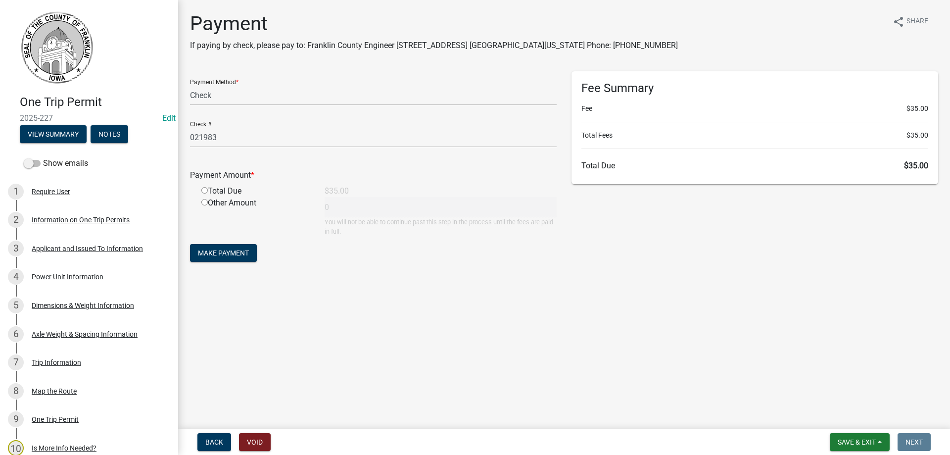
click at [204, 191] on input "radio" at bounding box center [204, 190] width 6 height 6
radio input "true"
type input "35"
click at [220, 251] on span "Make Payment" at bounding box center [223, 253] width 51 height 8
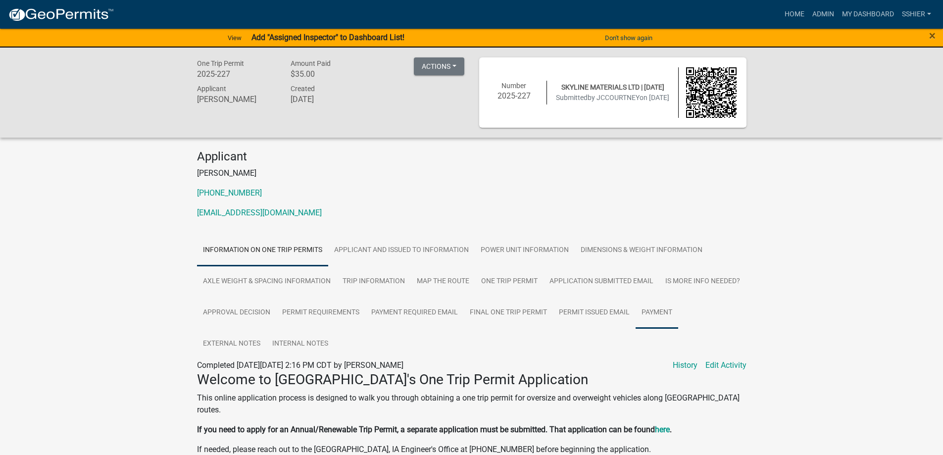
click at [647, 314] on link "Payment" at bounding box center [656, 313] width 43 height 32
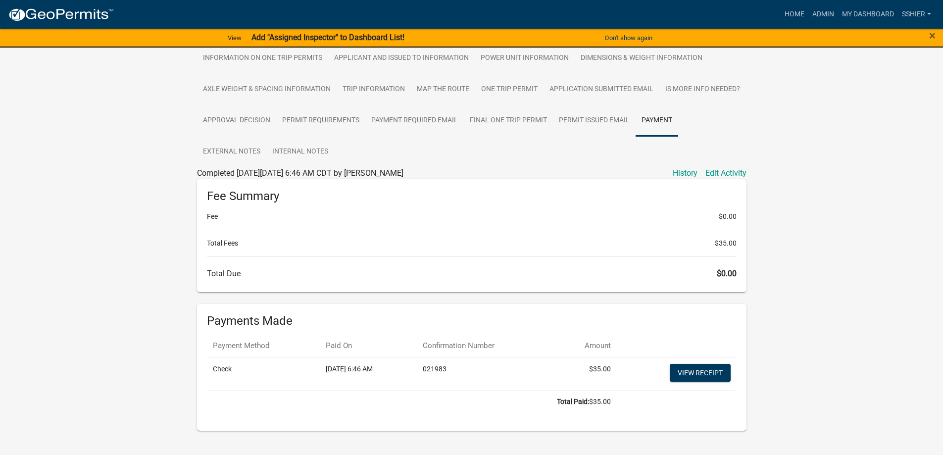
scroll to position [209, 0]
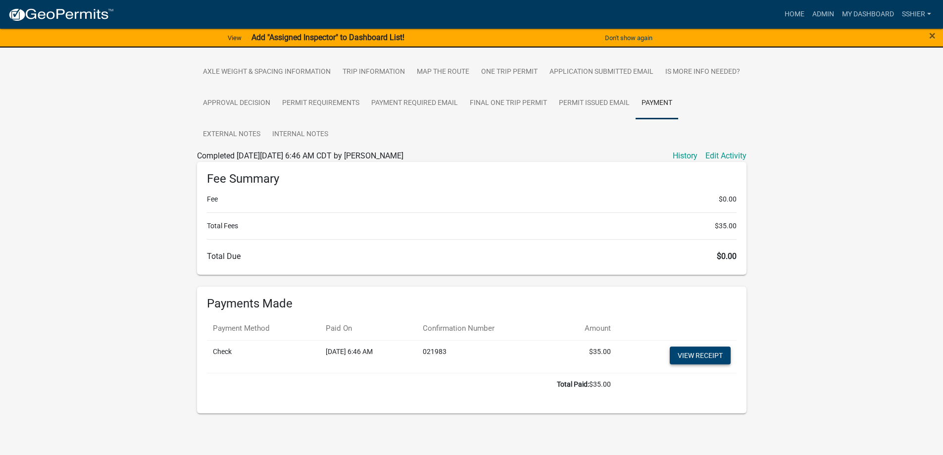
click at [703, 357] on link "View receipt" at bounding box center [699, 355] width 61 height 18
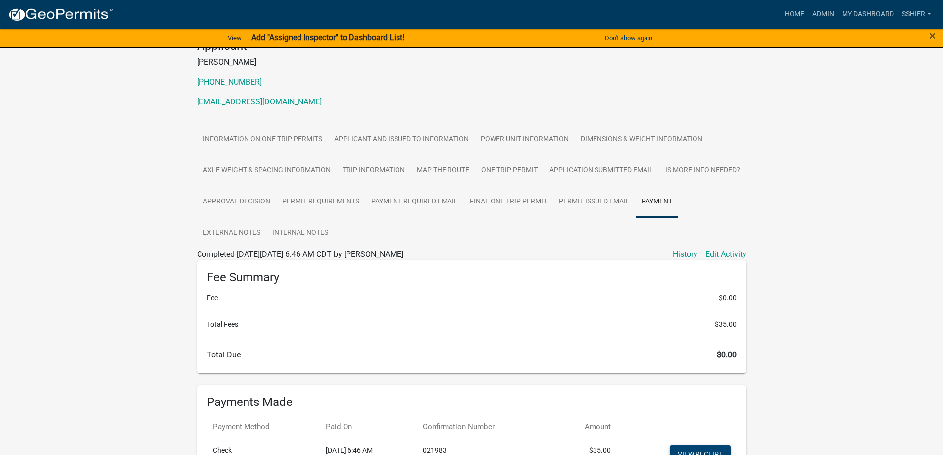
scroll to position [110, 0]
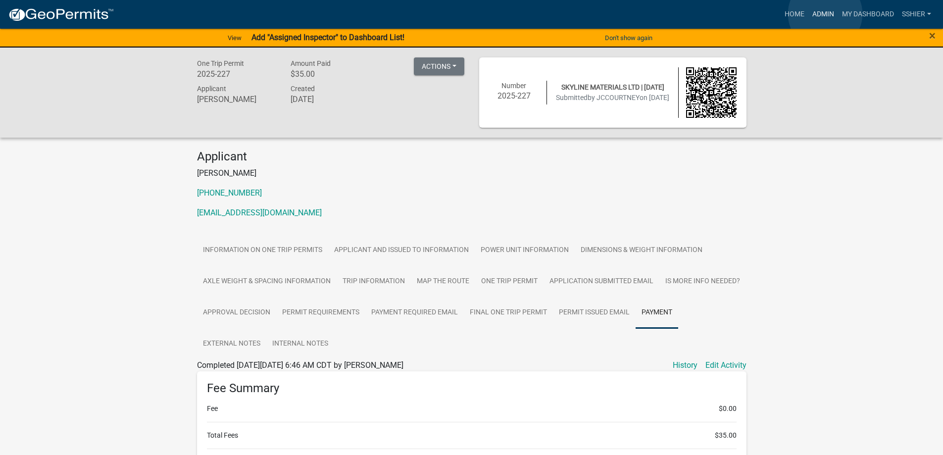
click at [825, 14] on link "Admin" at bounding box center [823, 14] width 30 height 19
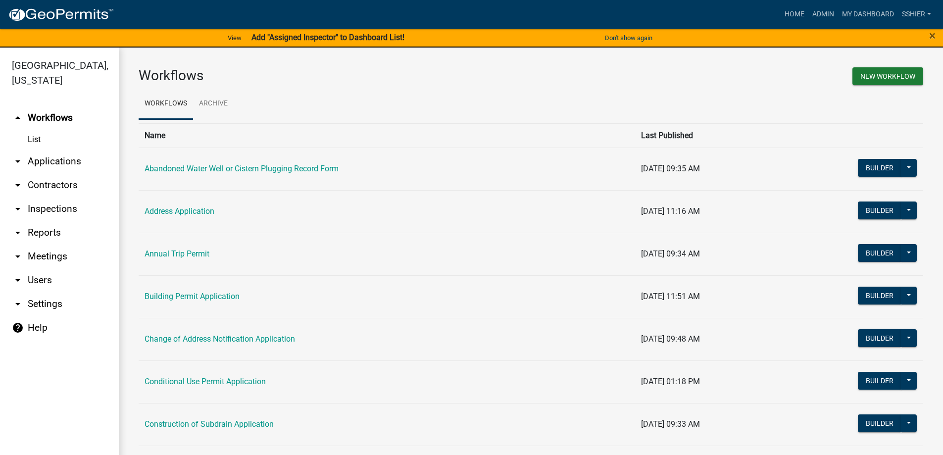
click at [39, 149] on link "arrow_drop_down Applications" at bounding box center [59, 161] width 119 height 24
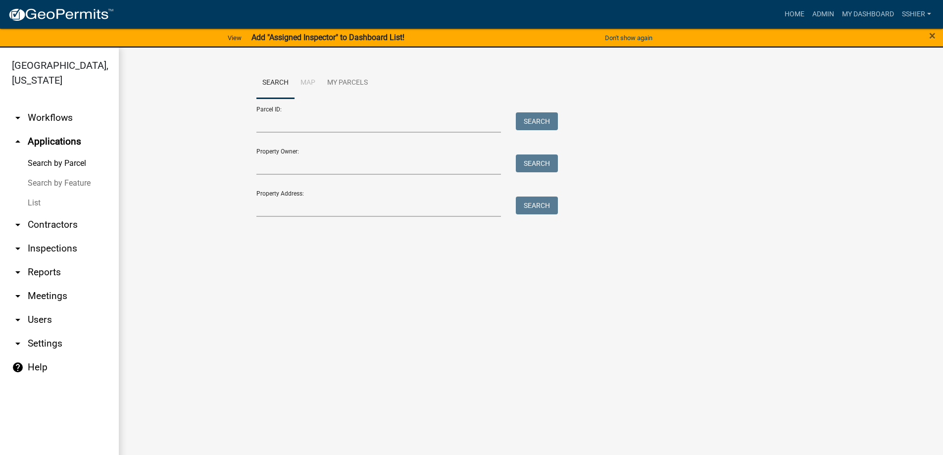
click at [36, 193] on link "List" at bounding box center [59, 203] width 119 height 20
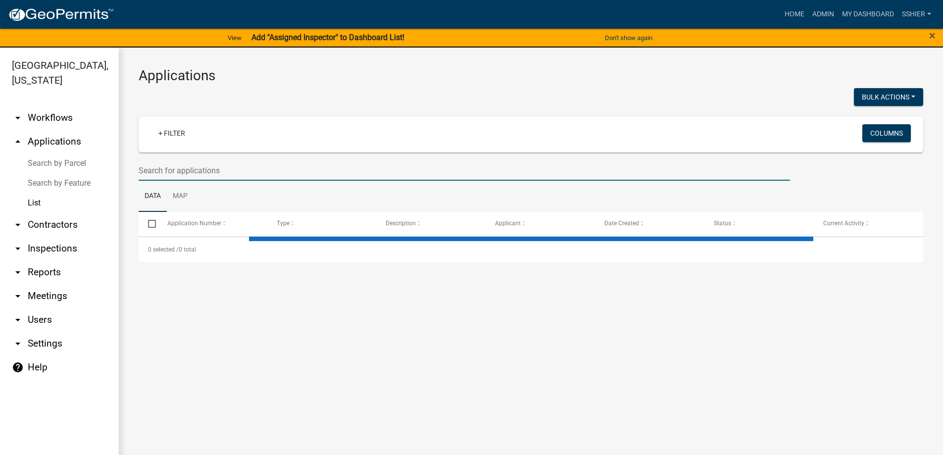
click at [180, 173] on input "text" at bounding box center [464, 170] width 651 height 20
select select "3: 100"
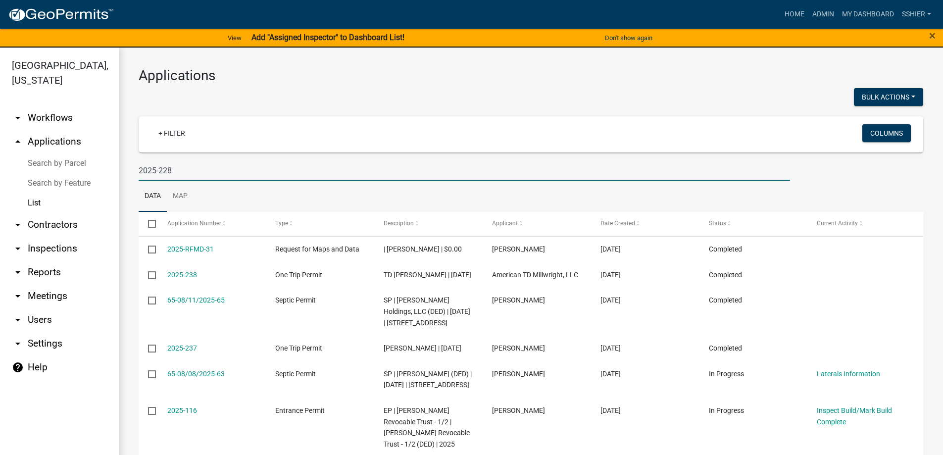
type input "2025-228"
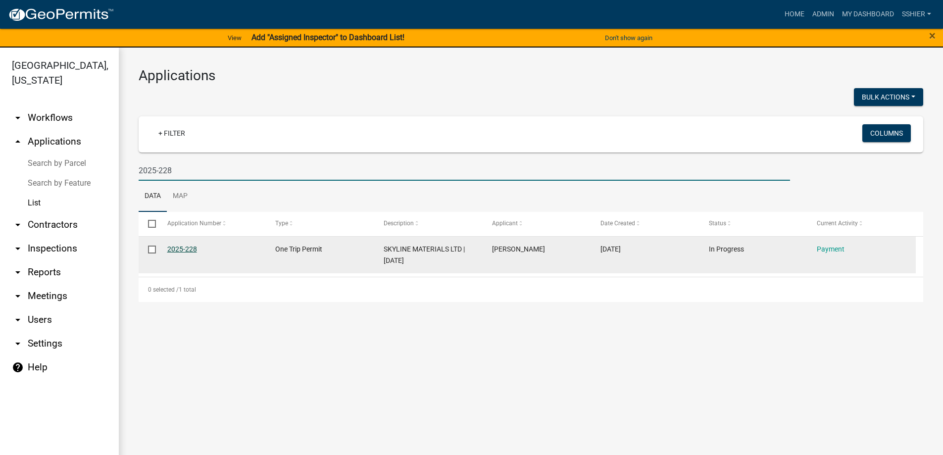
click at [190, 247] on link "2025-228" at bounding box center [182, 249] width 30 height 8
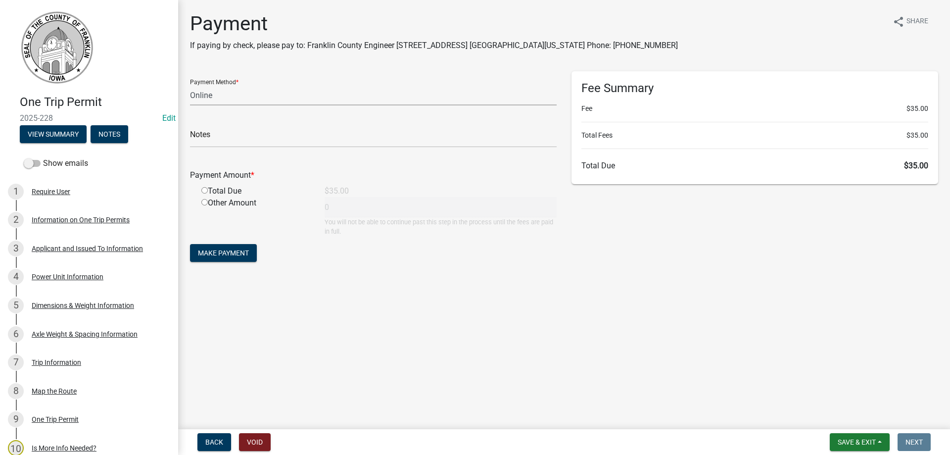
click at [216, 96] on select "Credit Card POS Check Cash Online" at bounding box center [373, 95] width 367 height 20
select select "1: 0"
click at [190, 85] on select "Credit Card POS Check Cash Online" at bounding box center [373, 95] width 367 height 20
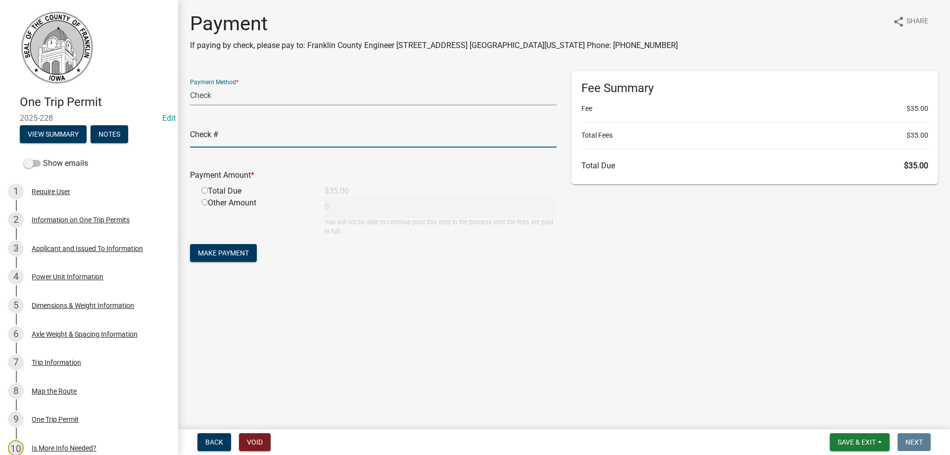
click at [204, 142] on input "text" at bounding box center [373, 137] width 367 height 20
type input "021983"
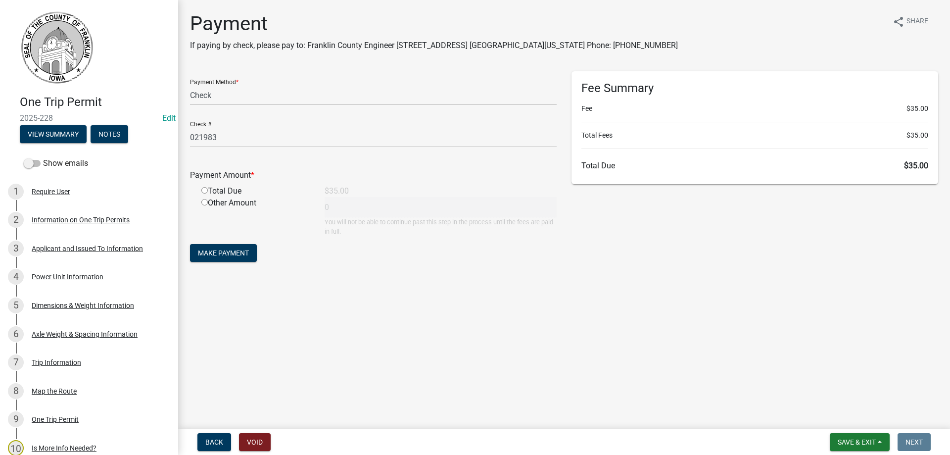
click at [206, 191] on input "radio" at bounding box center [204, 190] width 6 height 6
radio input "true"
type input "35"
click at [218, 249] on span "Make Payment" at bounding box center [223, 253] width 51 height 8
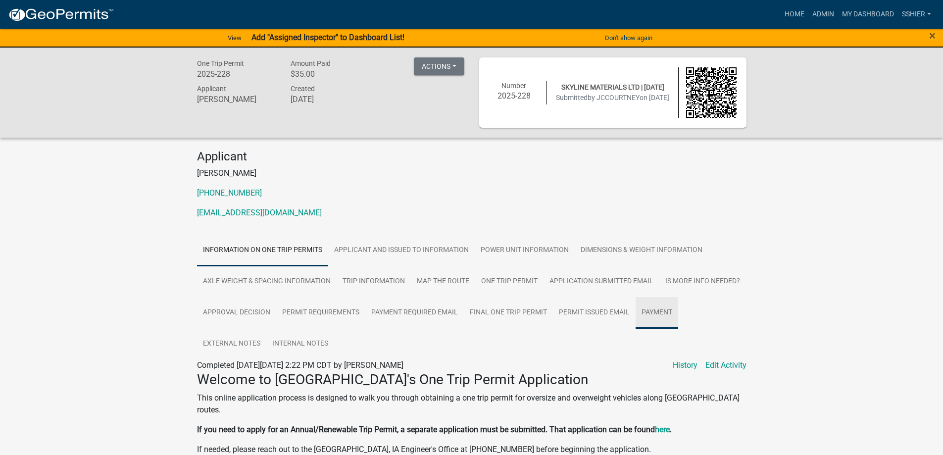
click at [658, 314] on link "Payment" at bounding box center [656, 313] width 43 height 32
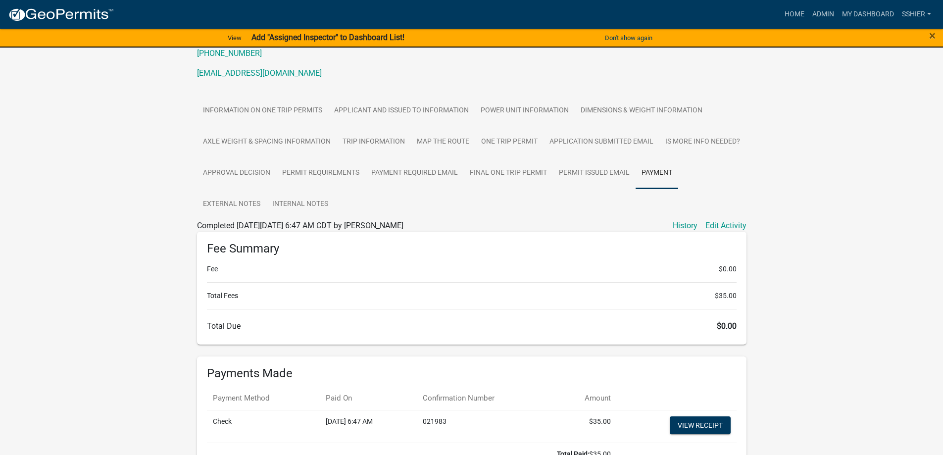
scroll to position [148, 0]
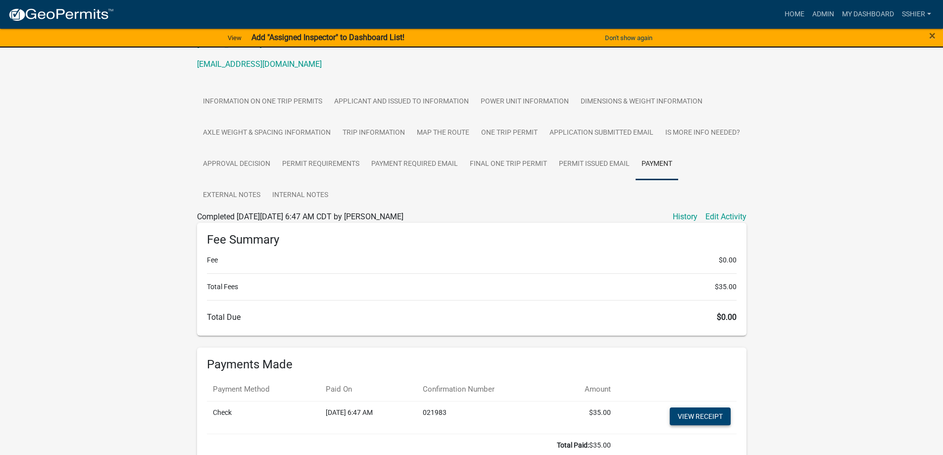
click at [708, 414] on link "View receipt" at bounding box center [699, 416] width 61 height 18
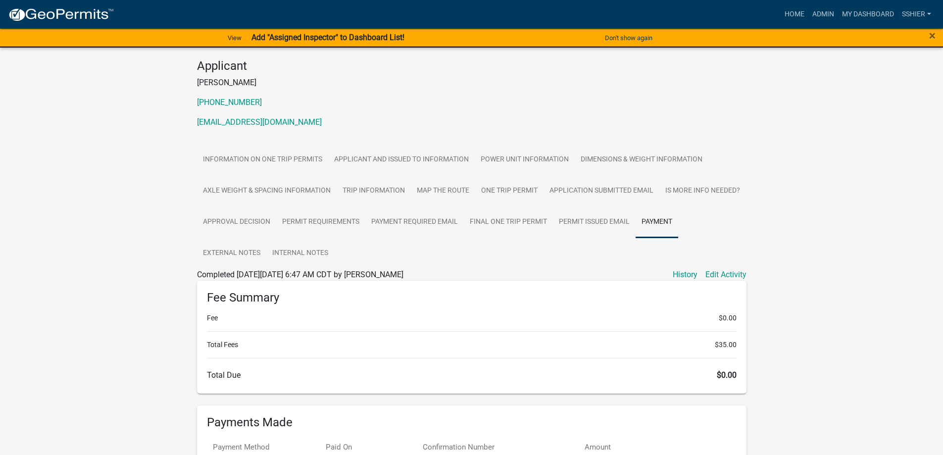
scroll to position [0, 0]
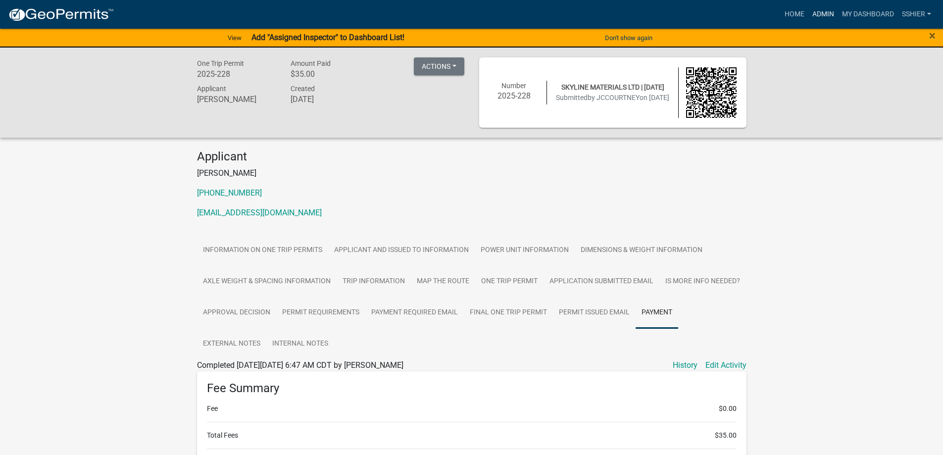
click at [824, 14] on link "Admin" at bounding box center [823, 14] width 30 height 19
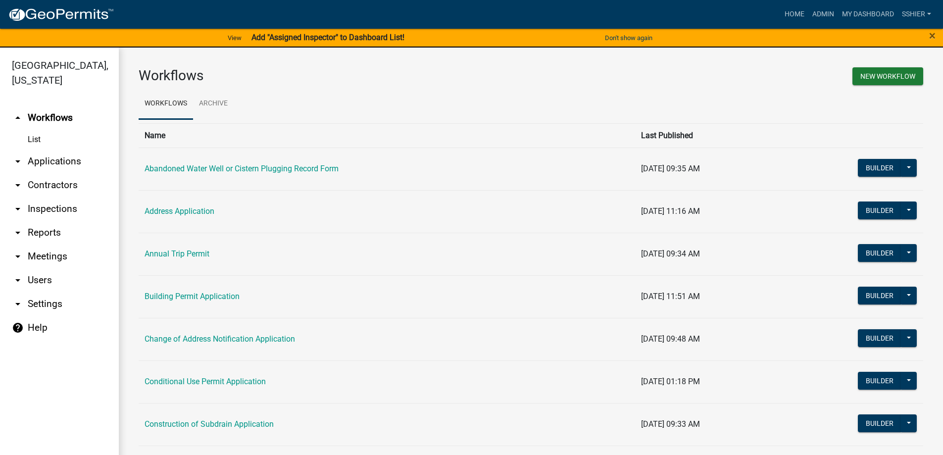
click at [26, 149] on link "arrow_drop_down Applications" at bounding box center [59, 161] width 119 height 24
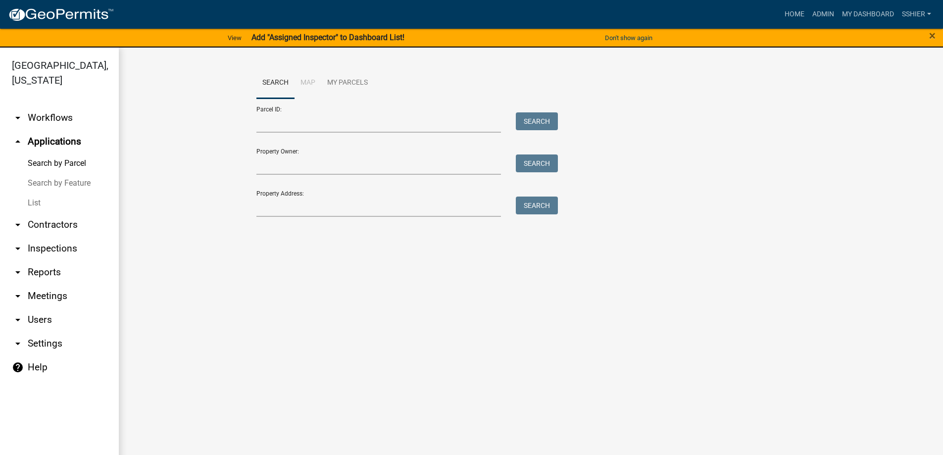
click at [37, 193] on link "List" at bounding box center [59, 203] width 119 height 20
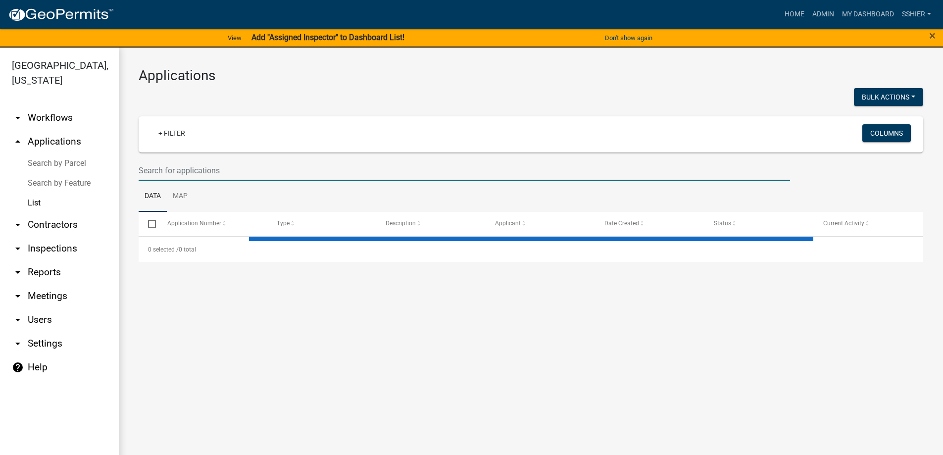
click at [179, 164] on input "text" at bounding box center [464, 170] width 651 height 20
select select "3: 100"
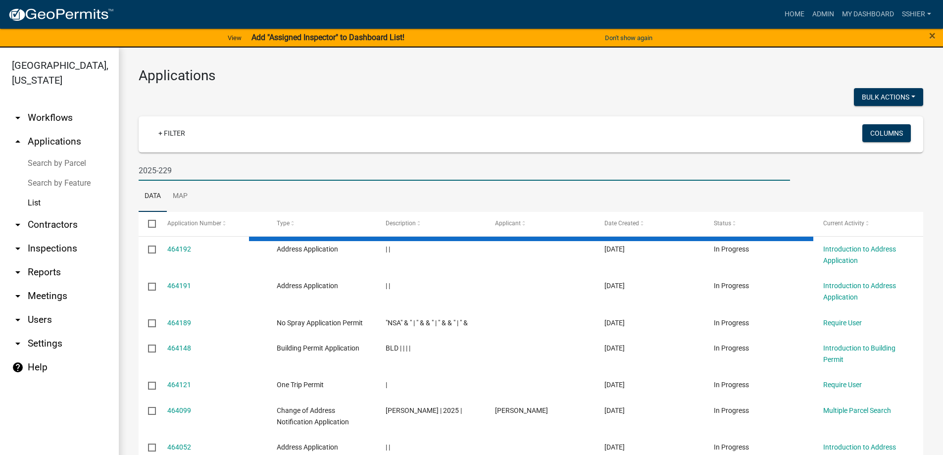
type input "2025-229"
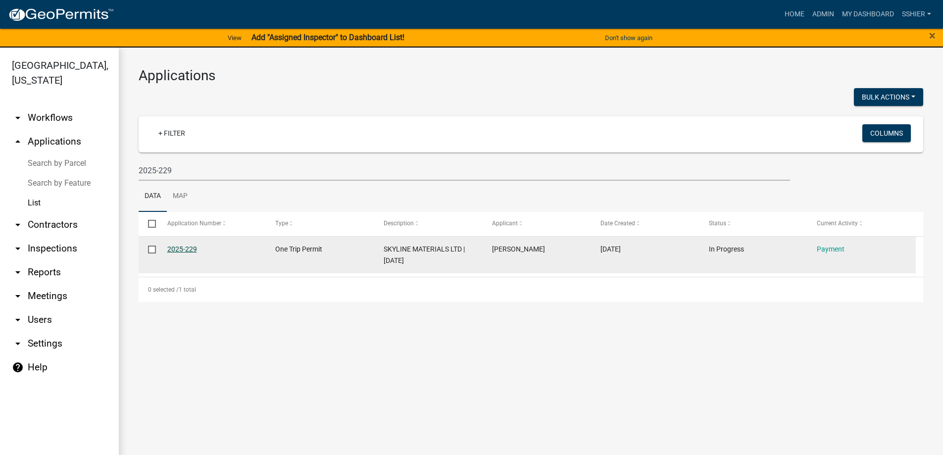
click at [178, 246] on link "2025-229" at bounding box center [182, 249] width 30 height 8
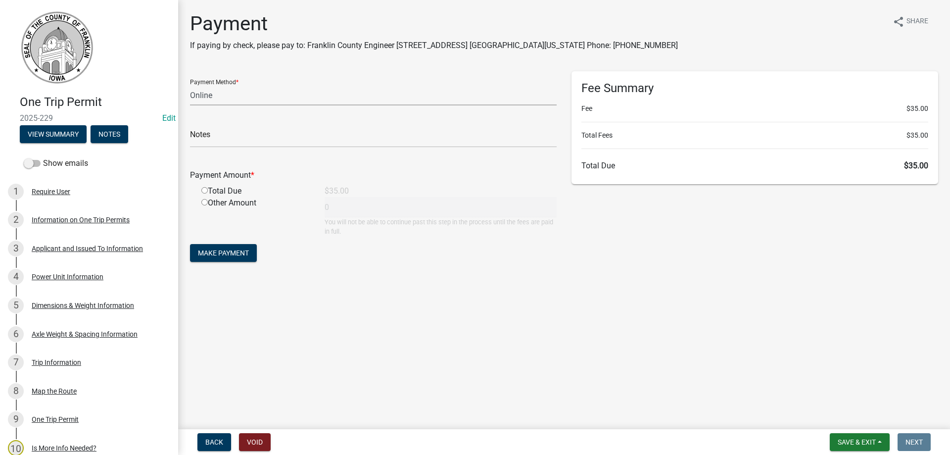
click at [216, 98] on select "Credit Card POS Check Cash Online" at bounding box center [373, 95] width 367 height 20
select select "1: 0"
click at [190, 85] on select "Credit Card POS Check Cash Online" at bounding box center [373, 95] width 367 height 20
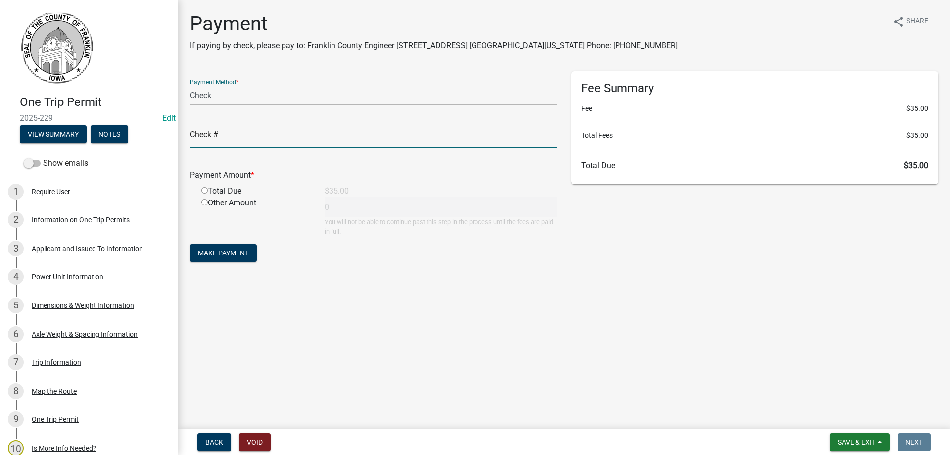
click at [213, 139] on input "text" at bounding box center [373, 137] width 367 height 20
type input "021983"
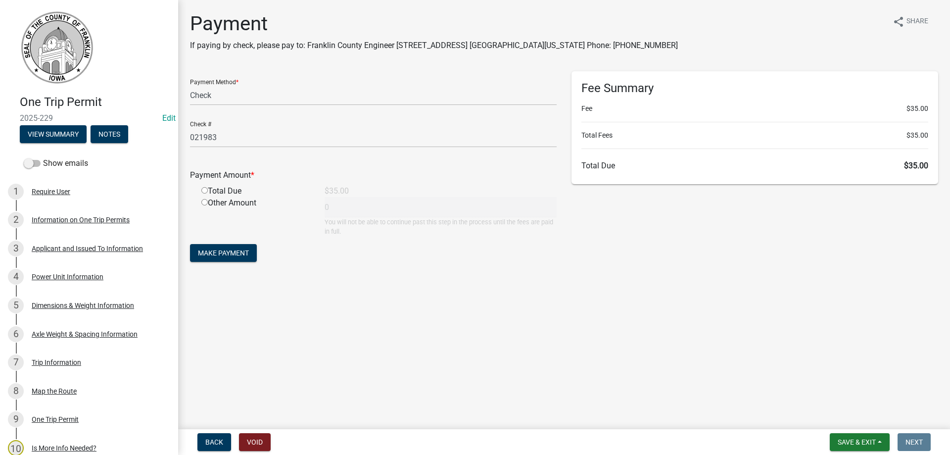
click at [205, 192] on input "radio" at bounding box center [204, 190] width 6 height 6
radio input "true"
type input "35"
click at [213, 249] on span "Make Payment" at bounding box center [223, 253] width 51 height 8
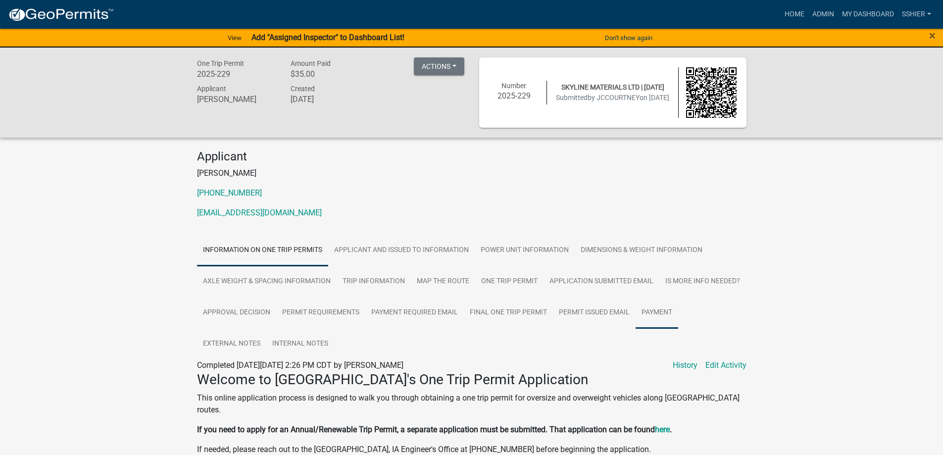
click at [646, 314] on link "Payment" at bounding box center [656, 313] width 43 height 32
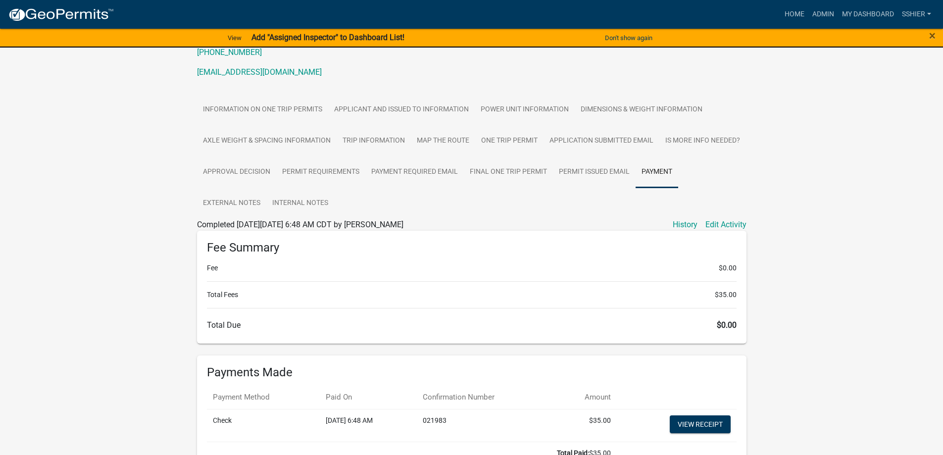
scroll to position [198, 0]
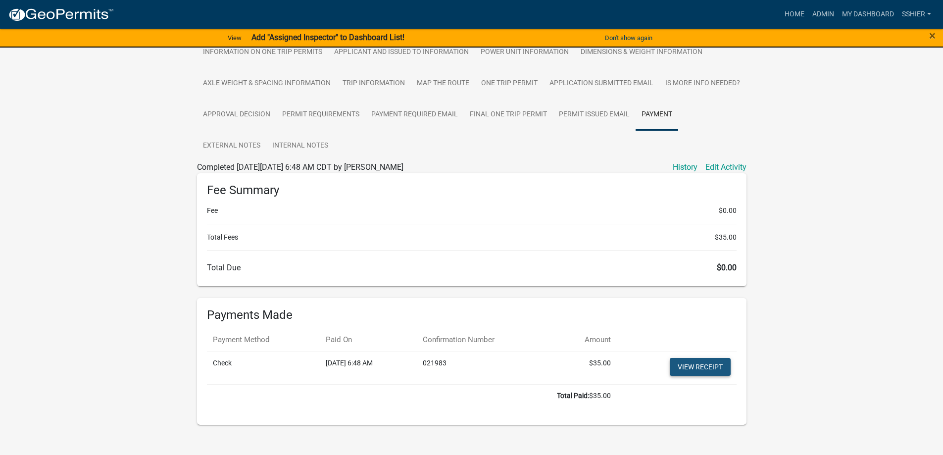
click at [686, 364] on link "View receipt" at bounding box center [699, 367] width 61 height 18
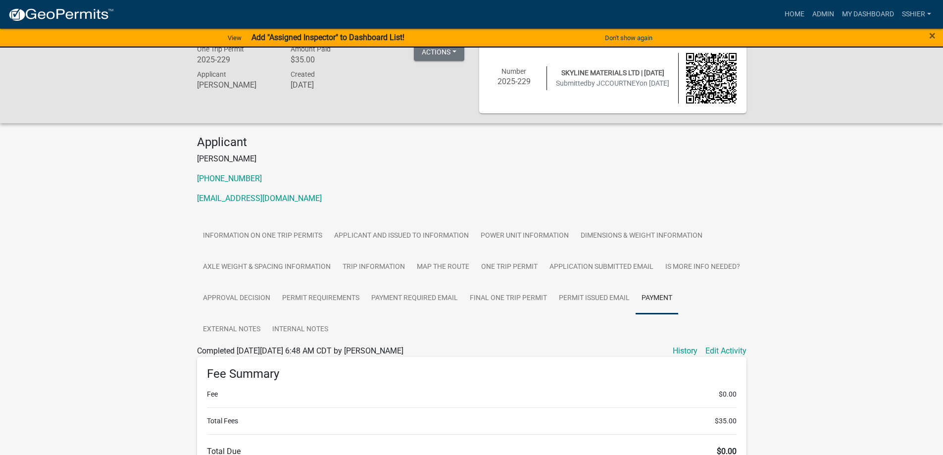
scroll to position [0, 0]
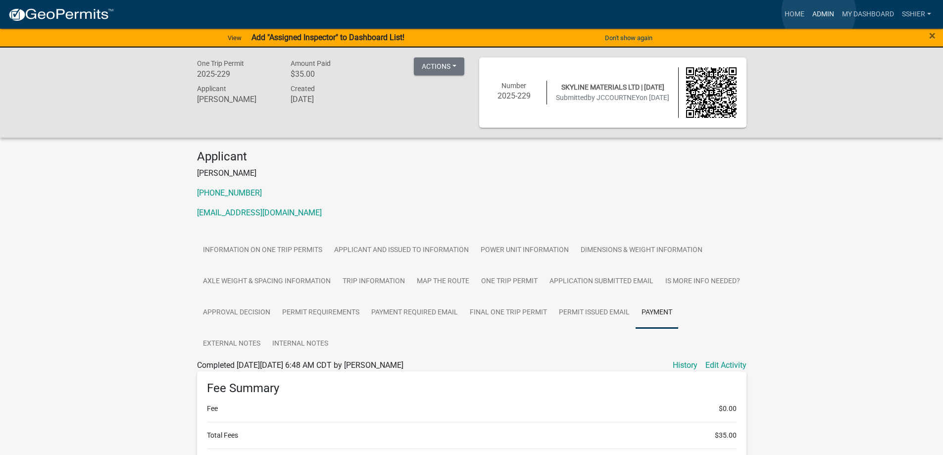
click at [818, 12] on link "Admin" at bounding box center [823, 14] width 30 height 19
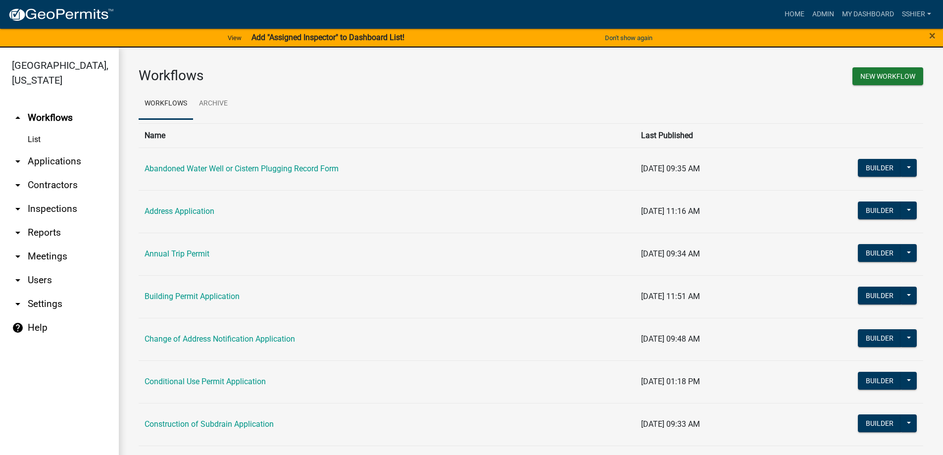
click at [31, 149] on link "arrow_drop_down Applications" at bounding box center [59, 161] width 119 height 24
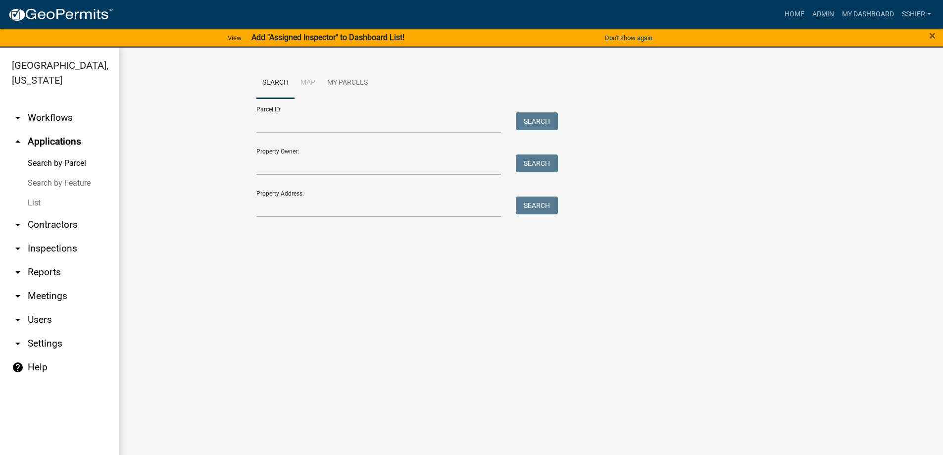
click at [35, 193] on link "List" at bounding box center [59, 203] width 119 height 20
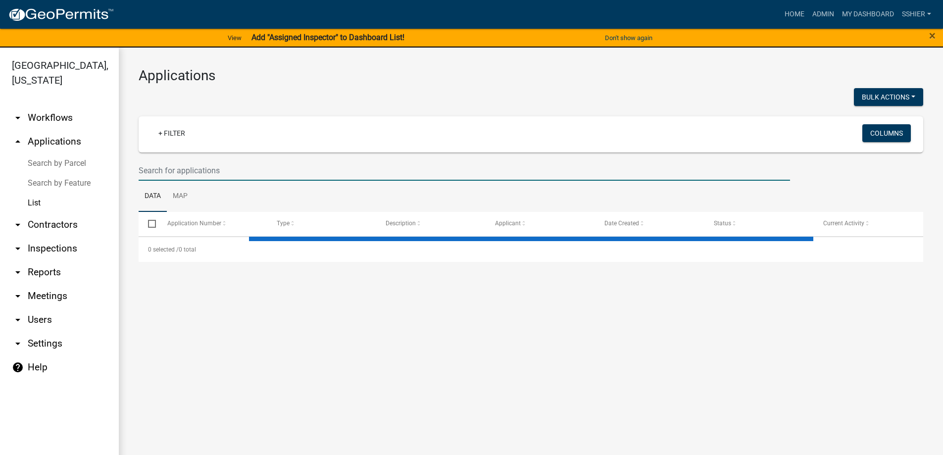
click at [156, 171] on input "text" at bounding box center [464, 170] width 651 height 20
select select "3: 100"
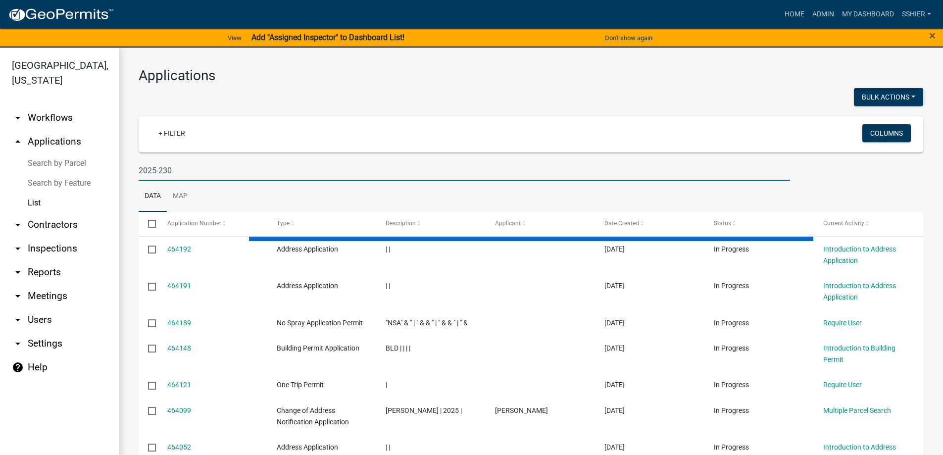
type input "2025-230"
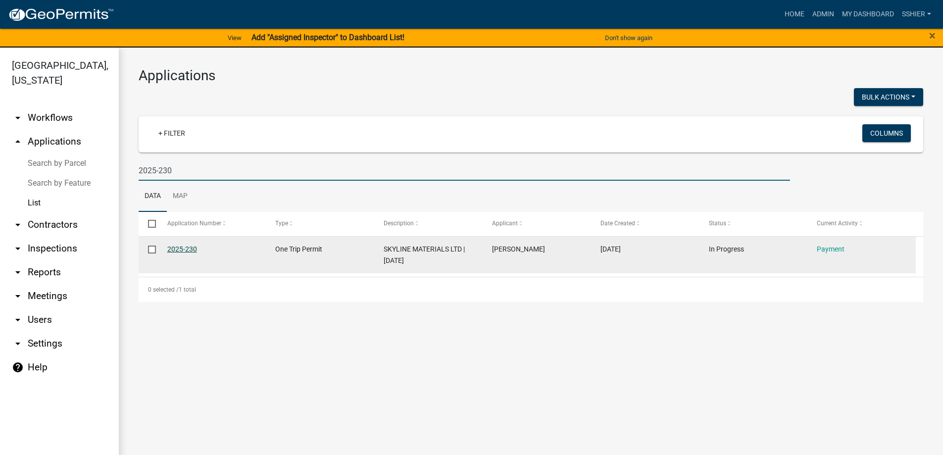
click at [182, 250] on link "2025-230" at bounding box center [182, 249] width 30 height 8
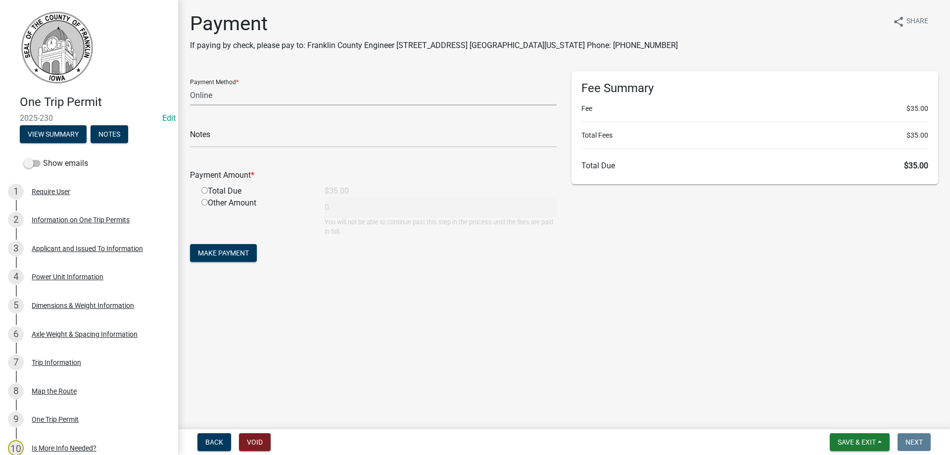
click at [215, 99] on select "Credit Card POS Check Cash Online" at bounding box center [373, 95] width 367 height 20
select select "1: 0"
click at [190, 85] on select "Credit Card POS Check Cash Online" at bounding box center [373, 95] width 367 height 20
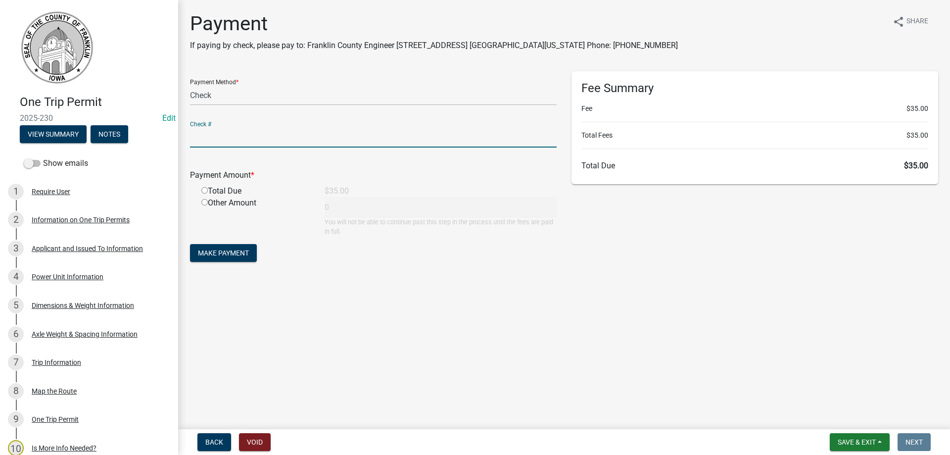
click at [203, 143] on input "text" at bounding box center [373, 137] width 367 height 20
type input "021983"
click at [207, 190] on input "radio" at bounding box center [204, 190] width 6 height 6
radio input "true"
type input "35"
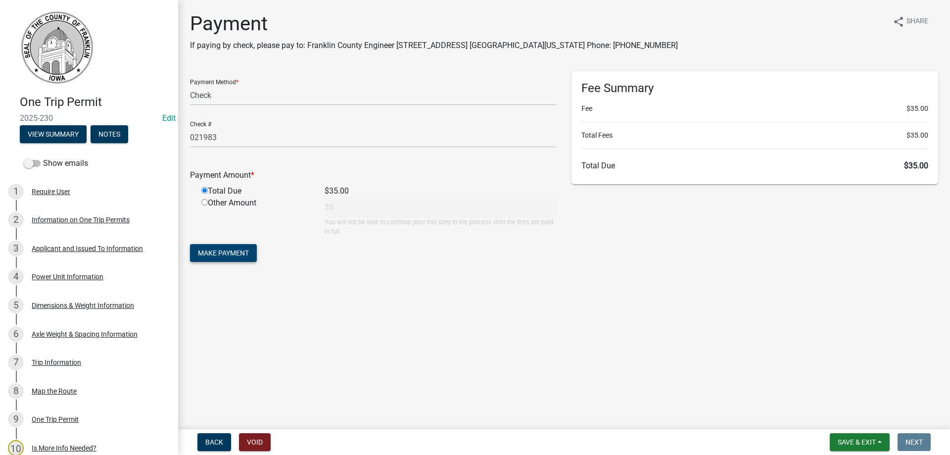
click at [218, 252] on span "Make Payment" at bounding box center [223, 253] width 51 height 8
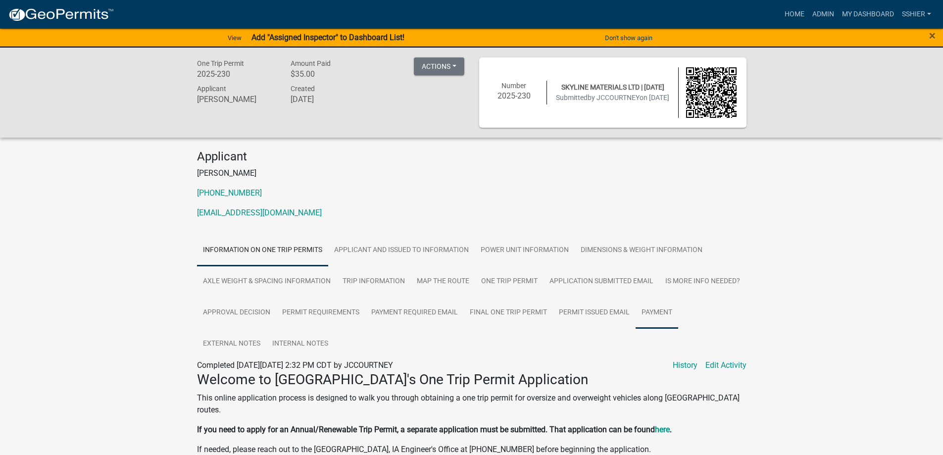
click at [649, 312] on link "Payment" at bounding box center [656, 313] width 43 height 32
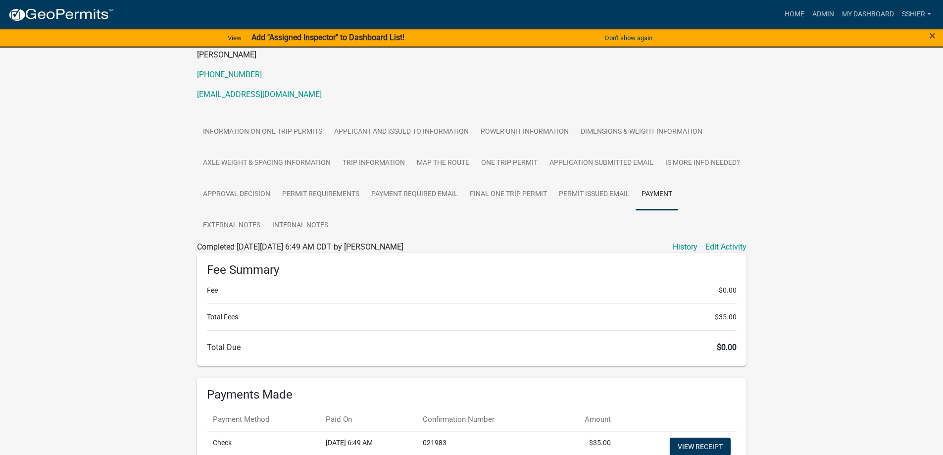
scroll to position [148, 0]
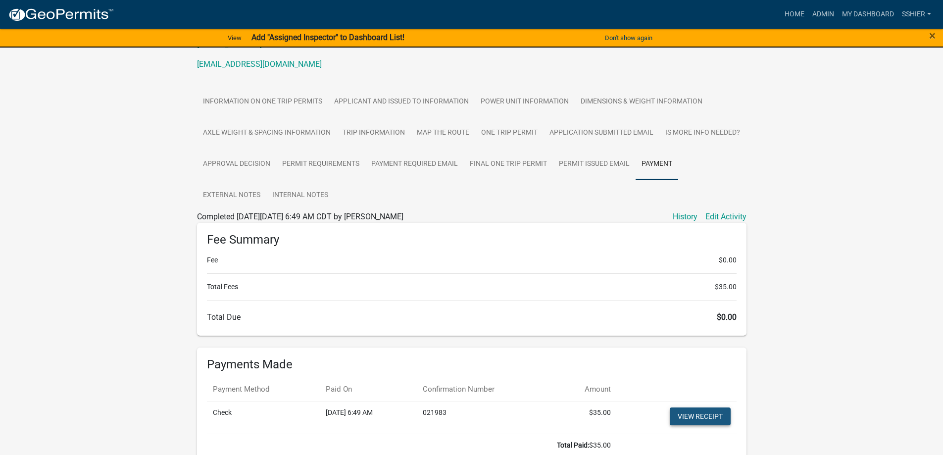
click at [693, 416] on link "View receipt" at bounding box center [699, 416] width 61 height 18
click at [820, 8] on link "Admin" at bounding box center [823, 14] width 30 height 19
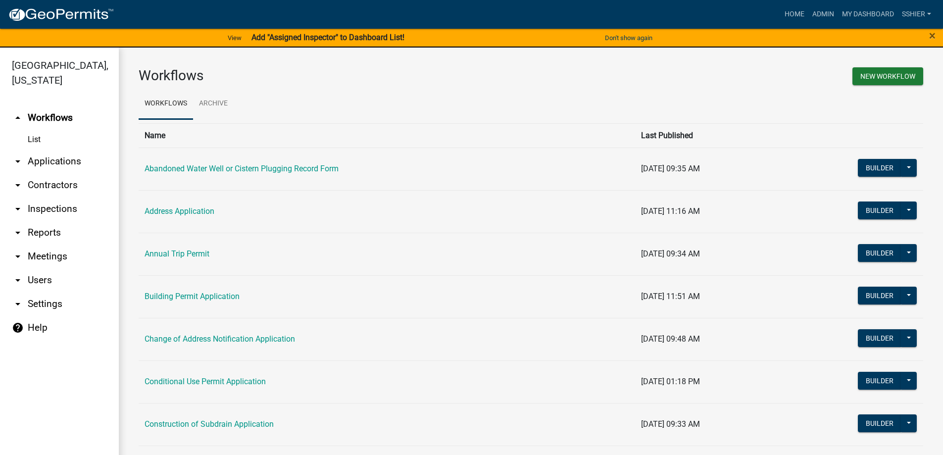
click at [32, 149] on link "arrow_drop_down Applications" at bounding box center [59, 161] width 119 height 24
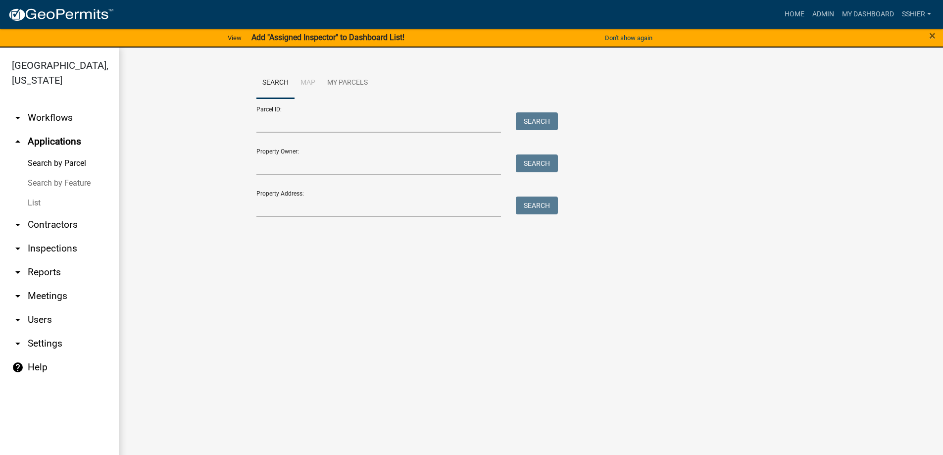
click at [40, 193] on link "List" at bounding box center [59, 203] width 119 height 20
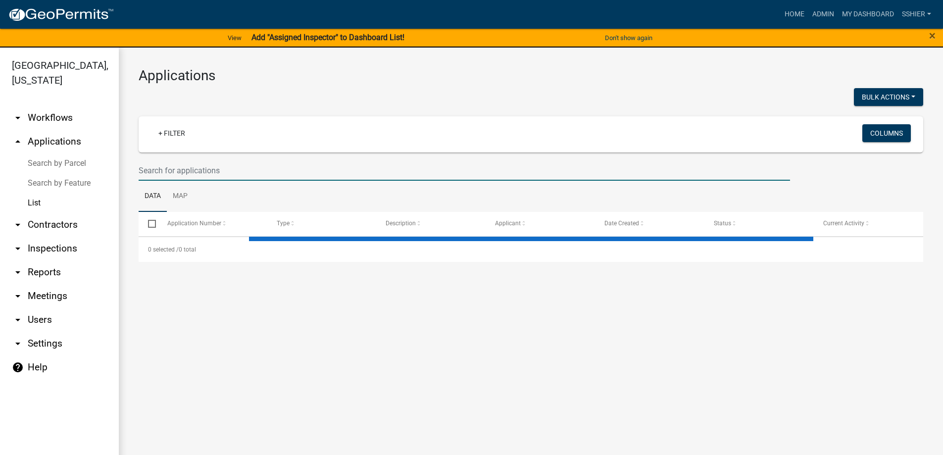
click at [167, 171] on input "text" at bounding box center [464, 170] width 651 height 20
select select "3: 100"
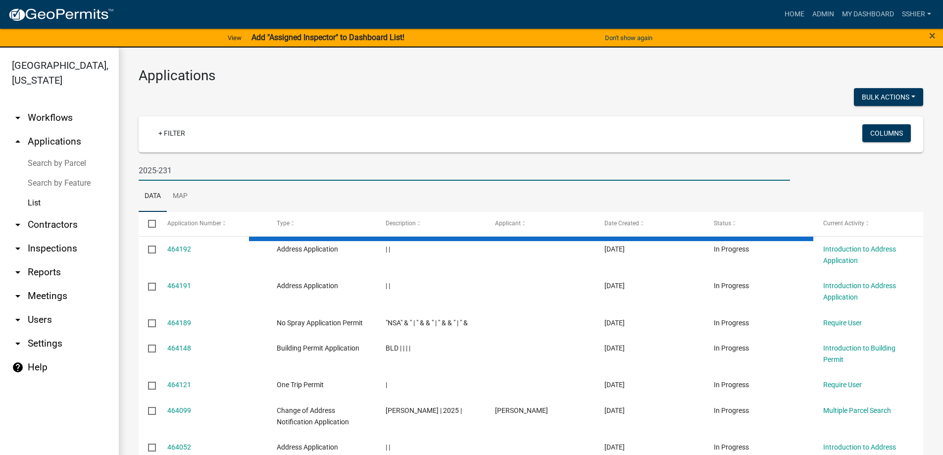
type input "2025-231"
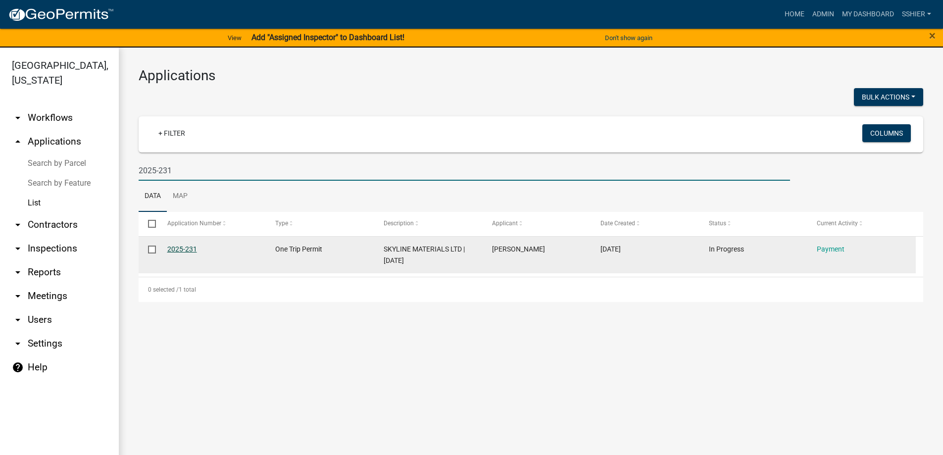
click at [186, 251] on link "2025-231" at bounding box center [182, 249] width 30 height 8
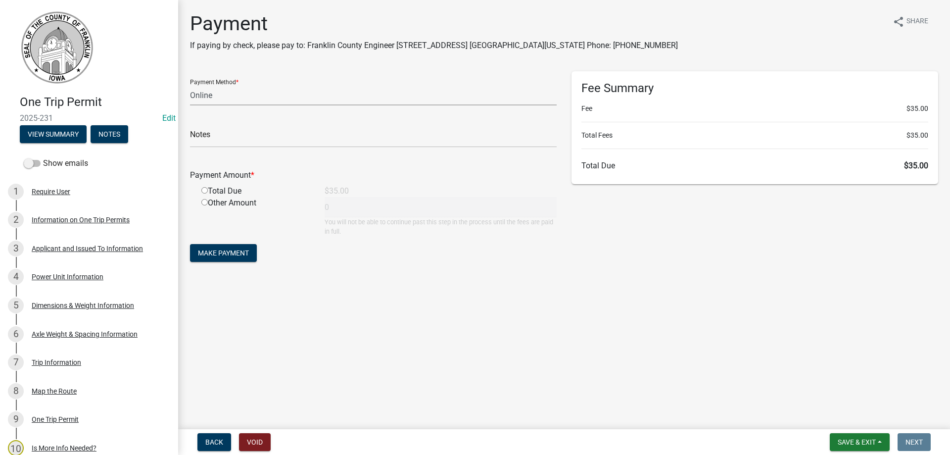
click at [216, 98] on select "Credit Card POS Check Cash Online" at bounding box center [373, 95] width 367 height 20
select select "1: 0"
click at [190, 85] on select "Credit Card POS Check Cash Online" at bounding box center [373, 95] width 367 height 20
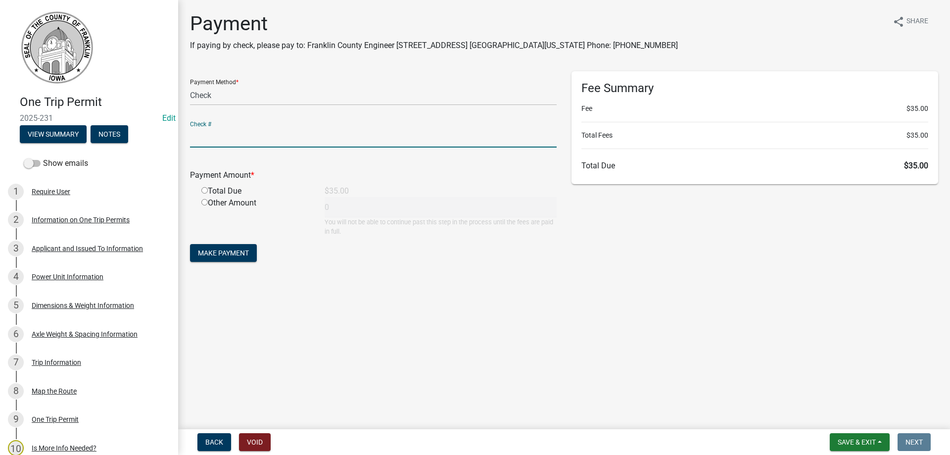
click at [211, 140] on input "text" at bounding box center [373, 137] width 367 height 20
type input "021983"
click at [203, 192] on input "radio" at bounding box center [204, 190] width 6 height 6
radio input "true"
type input "35"
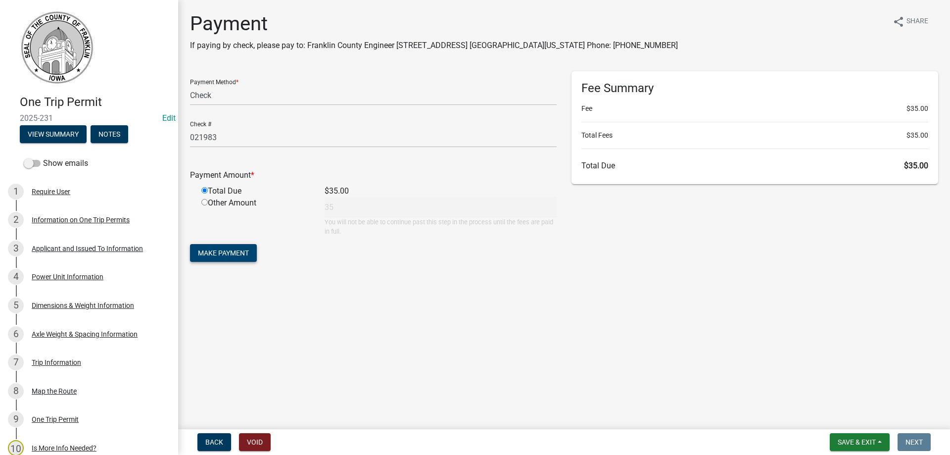
click at [217, 250] on span "Make Payment" at bounding box center [223, 253] width 51 height 8
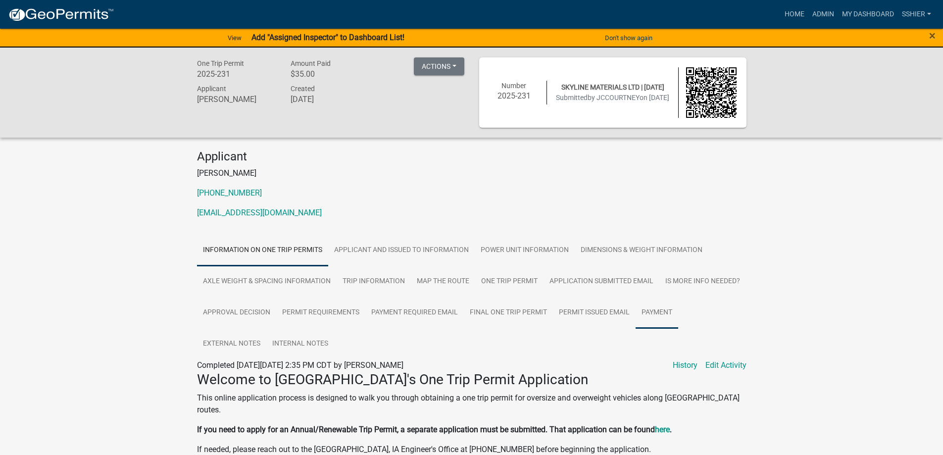
click at [646, 315] on link "Payment" at bounding box center [656, 313] width 43 height 32
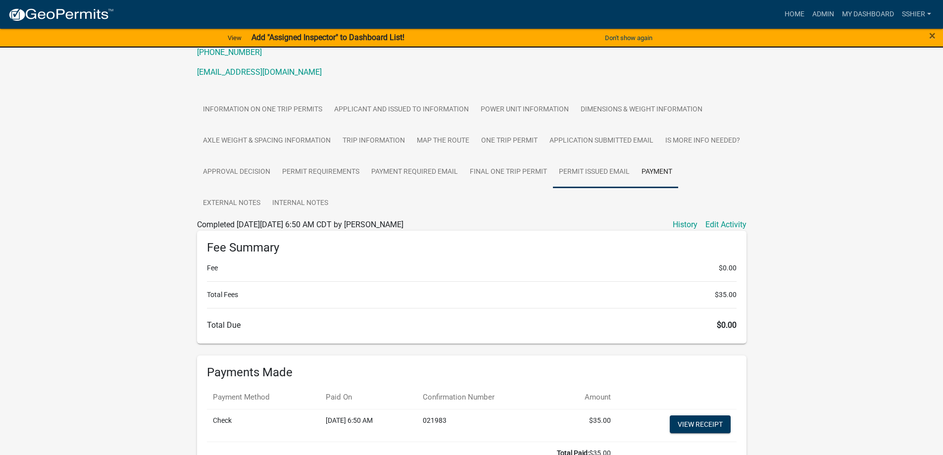
scroll to position [148, 0]
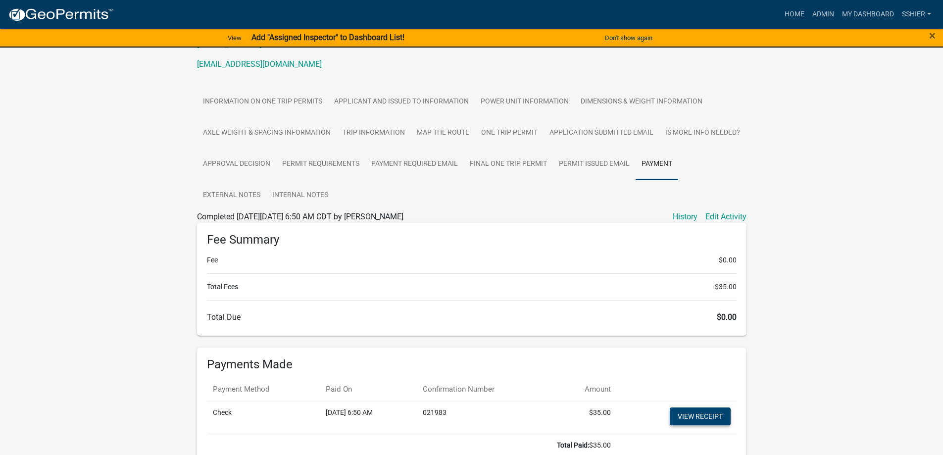
click at [695, 415] on link "View receipt" at bounding box center [699, 416] width 61 height 18
